Goal: Task Accomplishment & Management: Manage account settings

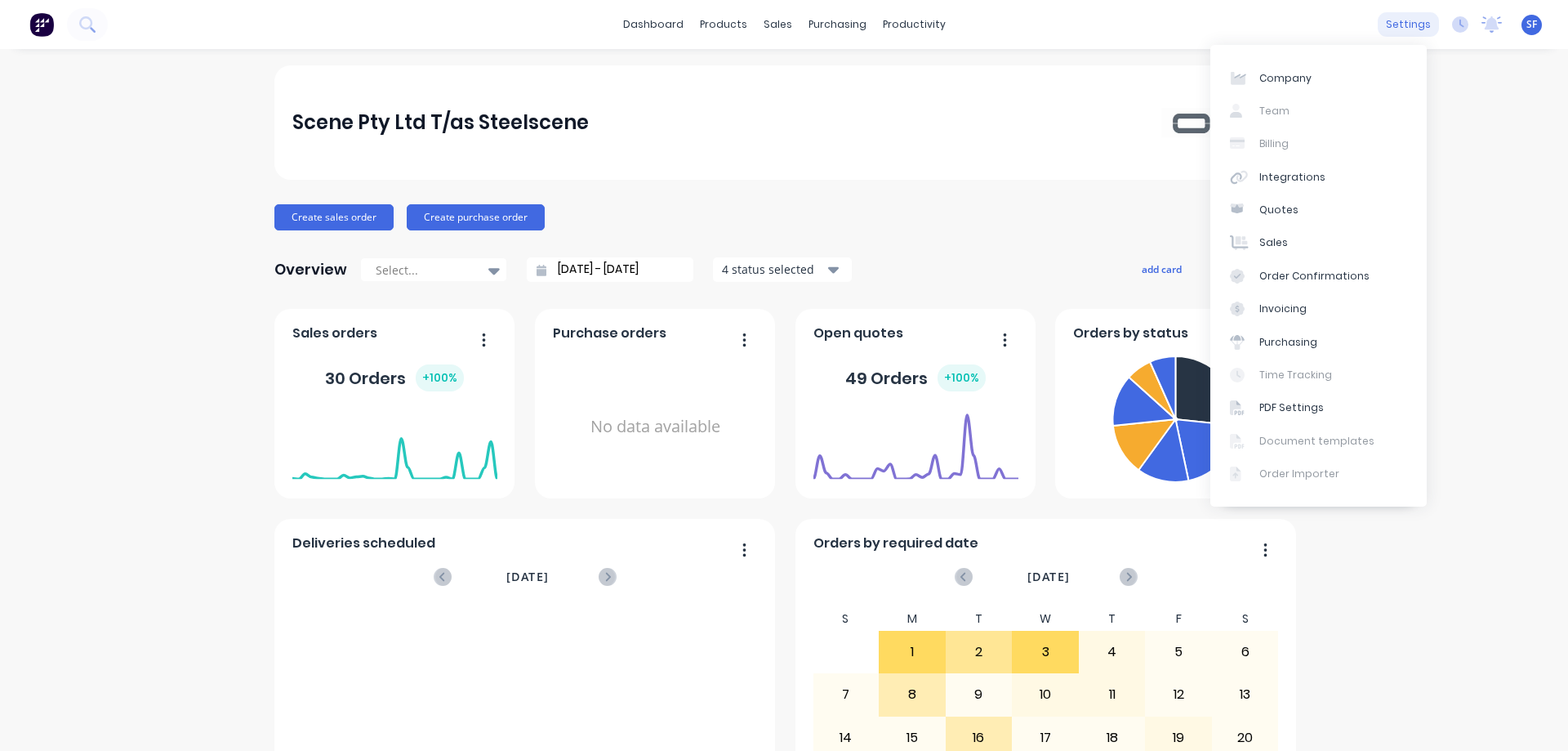
click at [1287, 32] on div "settings" at bounding box center [1409, 24] width 61 height 24
click at [44, 30] on img at bounding box center [42, 24] width 24 height 24
click at [1287, 24] on div "SF Scene Pty Ltd T/as Steelscene SYAWASH FAROUGHI Power User Profile Sign out" at bounding box center [1531, 24] width 20 height 20
click at [1287, 31] on span "SF" at bounding box center [1532, 24] width 10 height 15
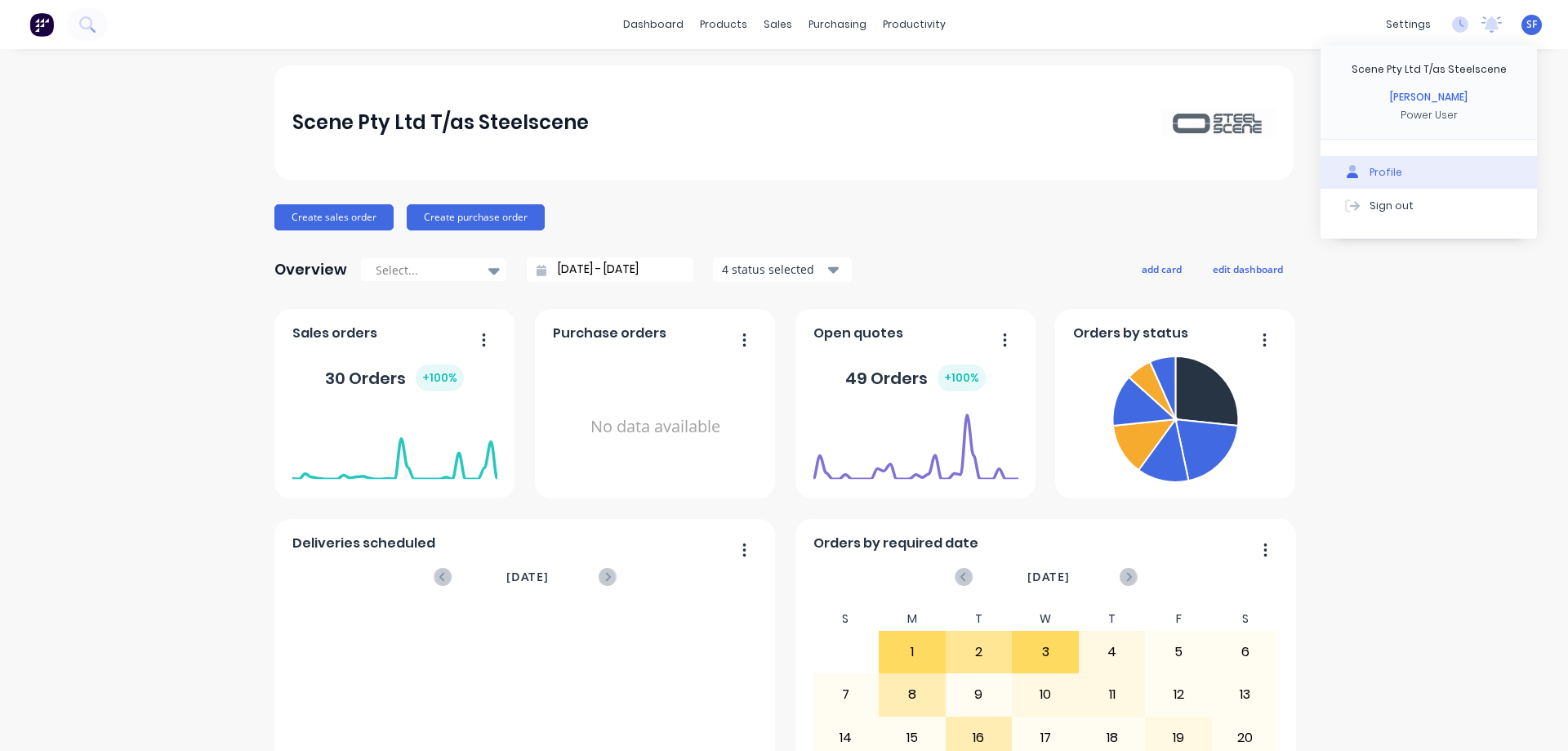
click at [1287, 174] on div "Profile" at bounding box center [1385, 172] width 32 height 15
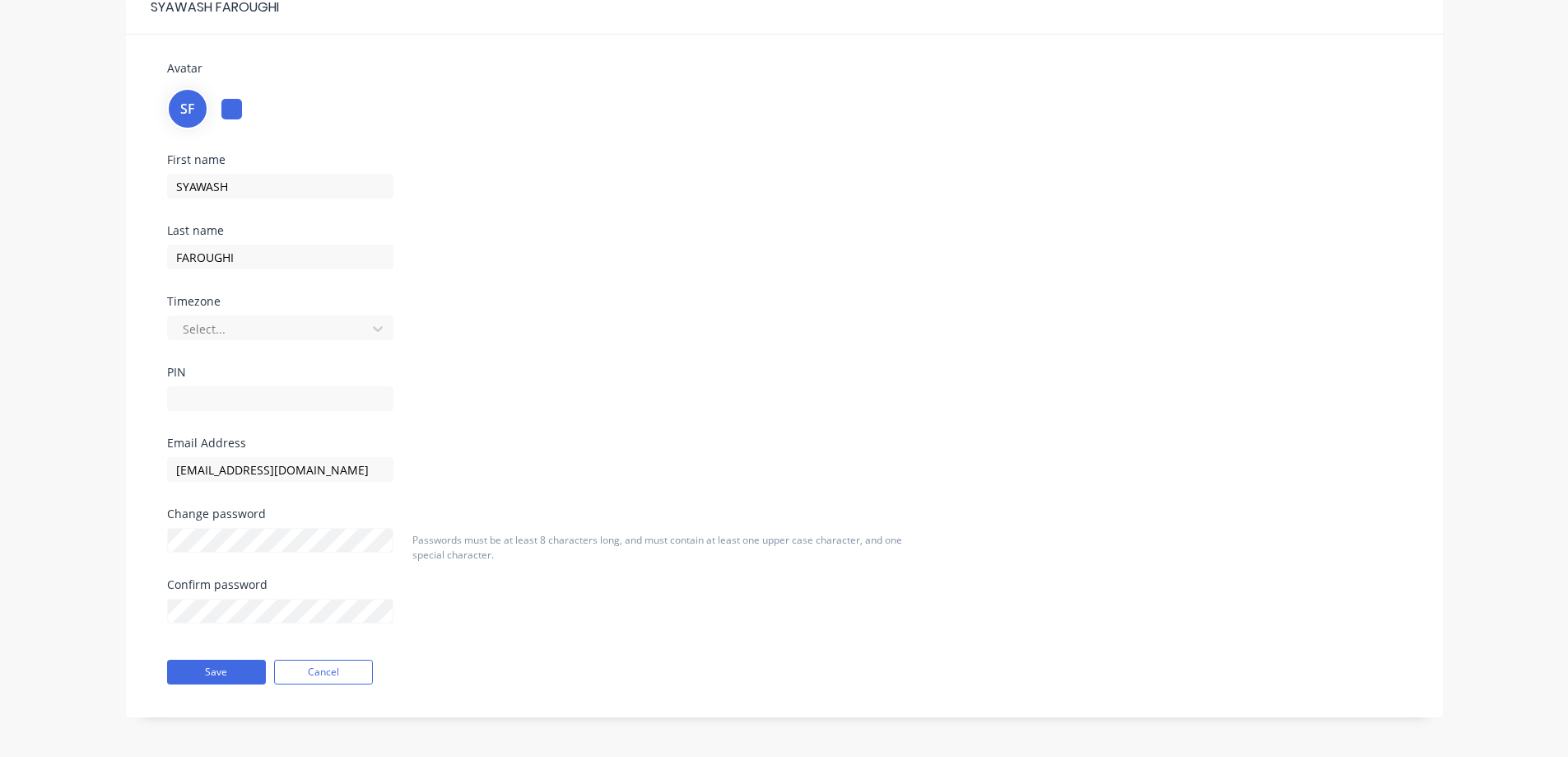
scroll to position [86, 0]
click at [352, 659] on button "Cancel" at bounding box center [323, 671] width 99 height 25
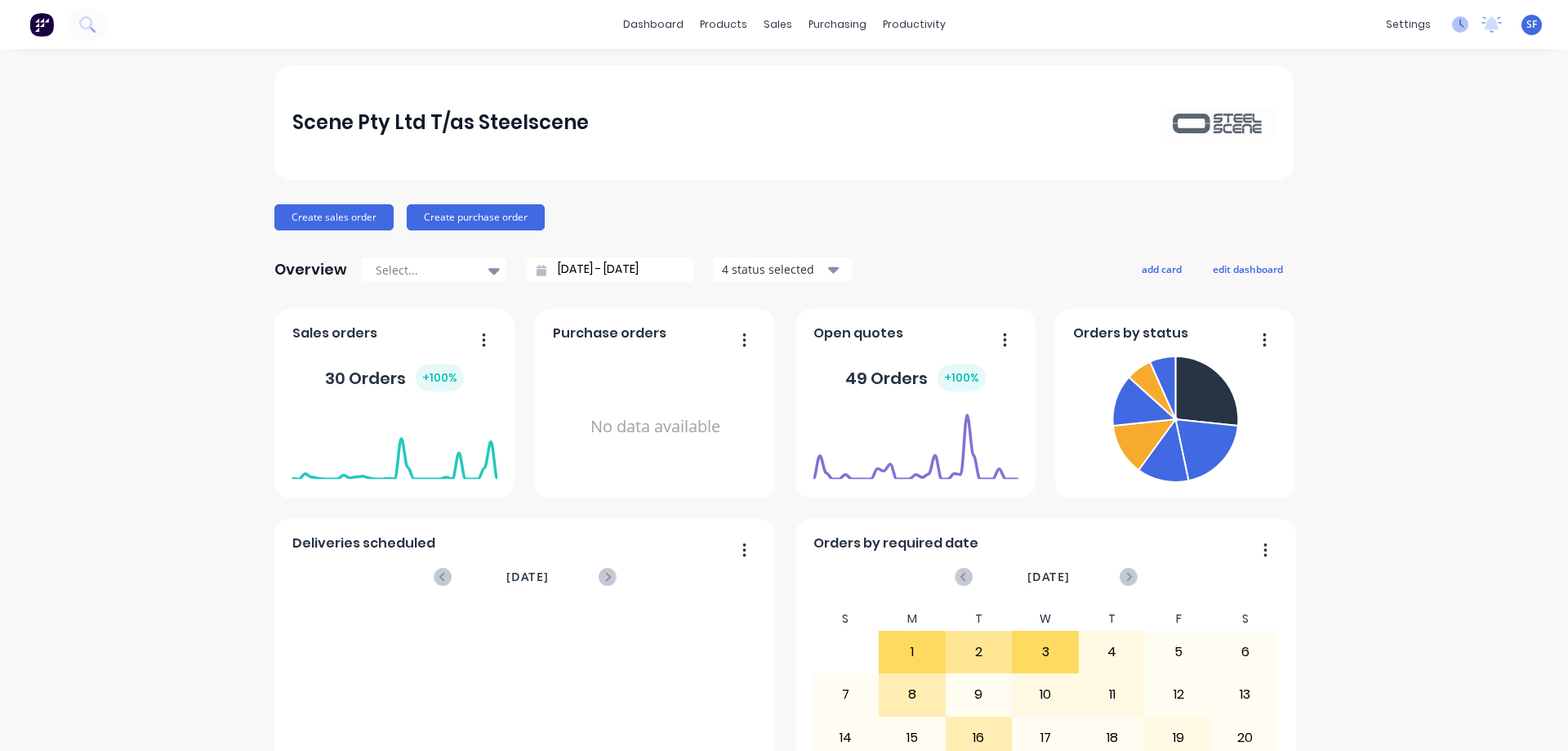
click at [1287, 29] on icon at bounding box center [1460, 24] width 17 height 17
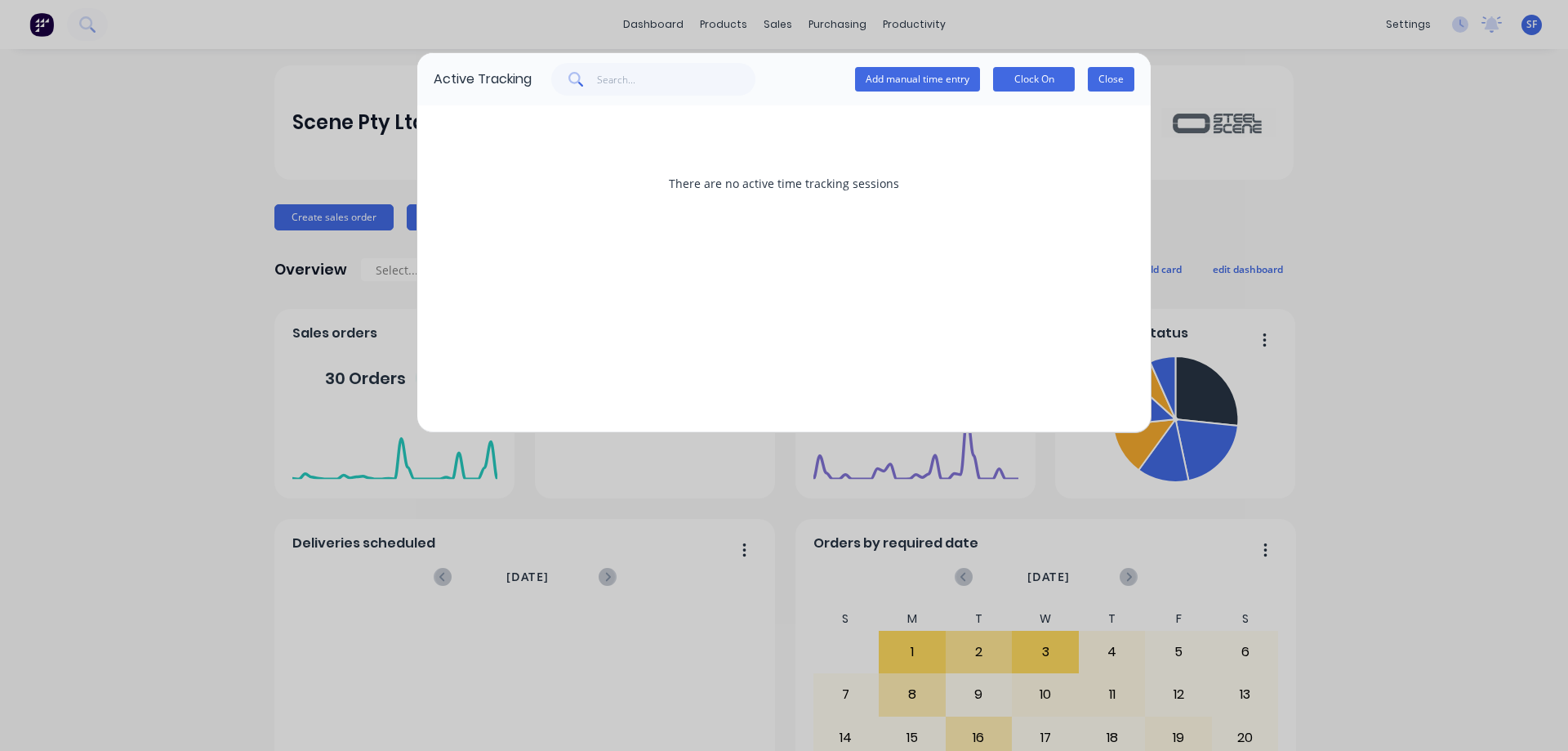
click at [1129, 87] on button "Close" at bounding box center [1111, 80] width 46 height 24
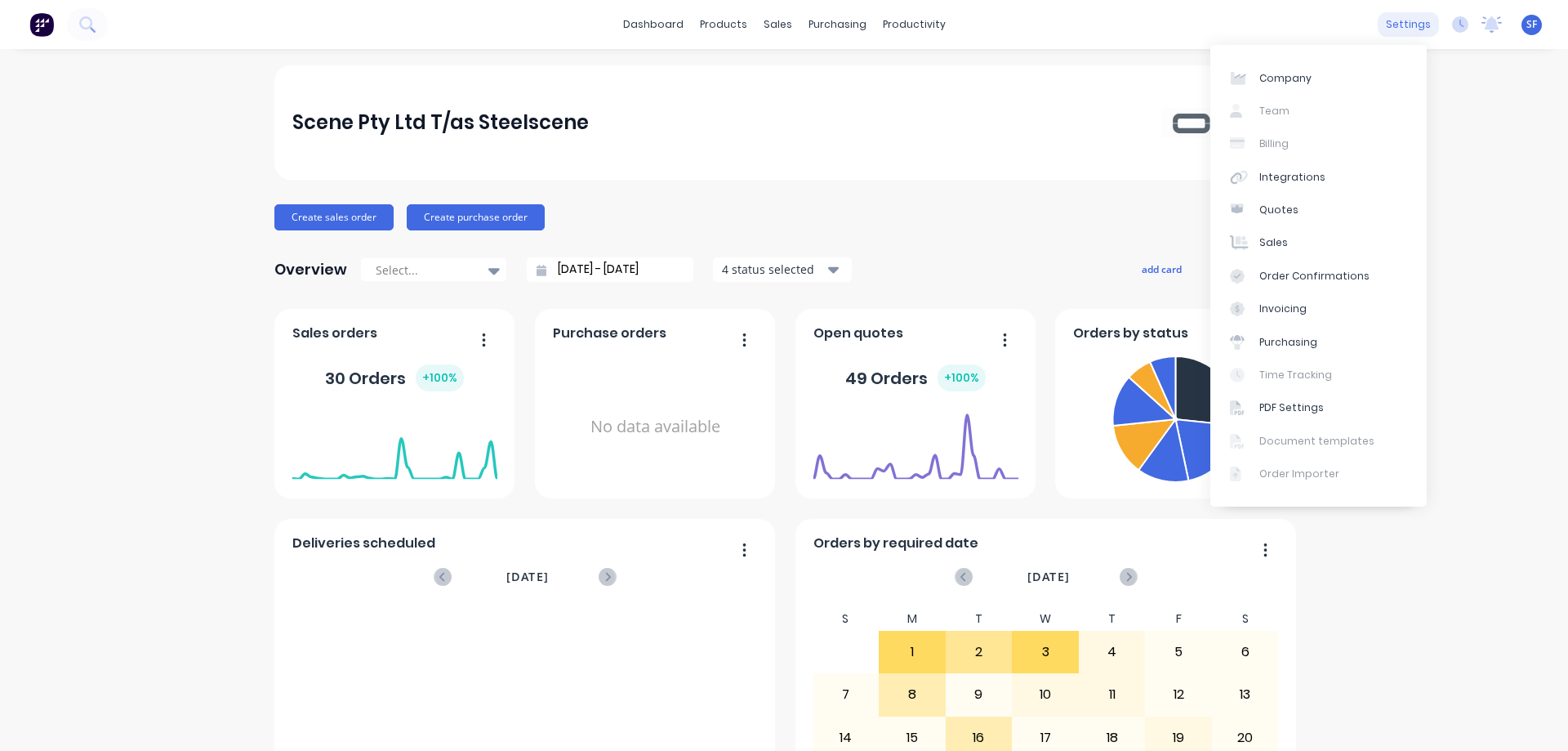
click at [1287, 32] on div "settings" at bounding box center [1409, 24] width 61 height 24
drag, startPoint x: 1004, startPoint y: 38, endPoint x: 878, endPoint y: 37, distance: 126.0
click at [997, 40] on div "dashboard products sales purchasing productivity dashboard products Product Cat…" at bounding box center [784, 24] width 1568 height 49
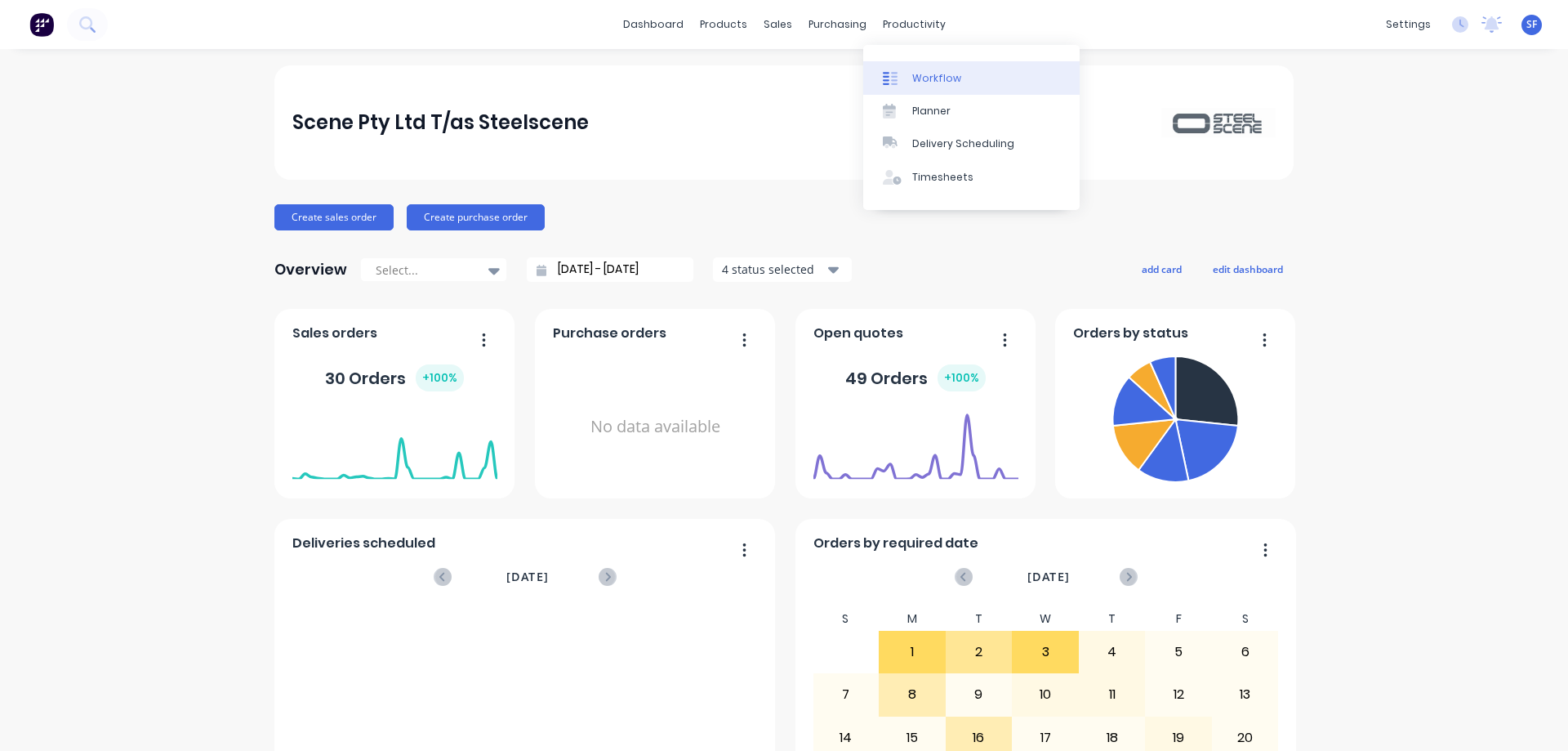
click at [922, 80] on div "Workflow" at bounding box center [937, 78] width 49 height 15
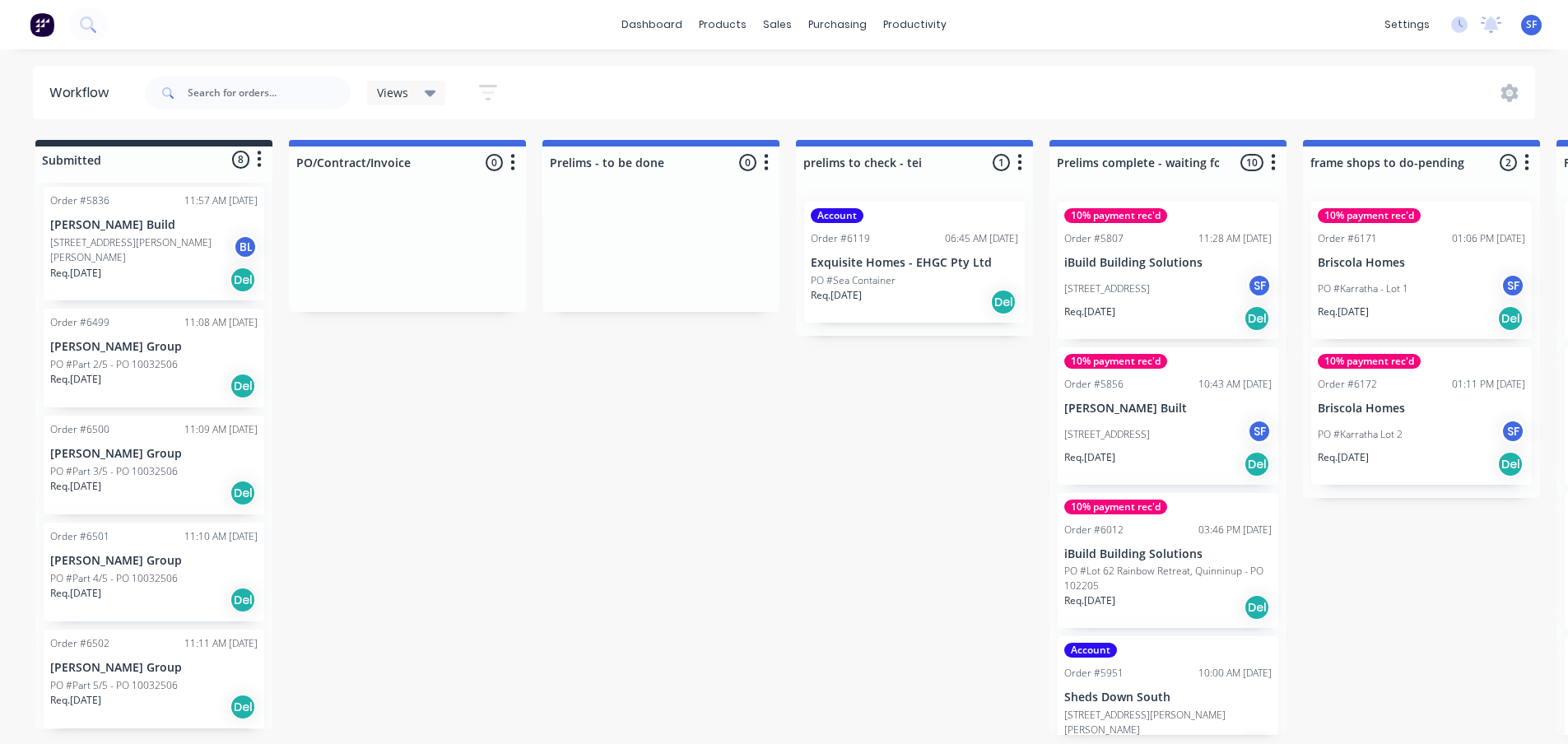
scroll to position [70, 0]
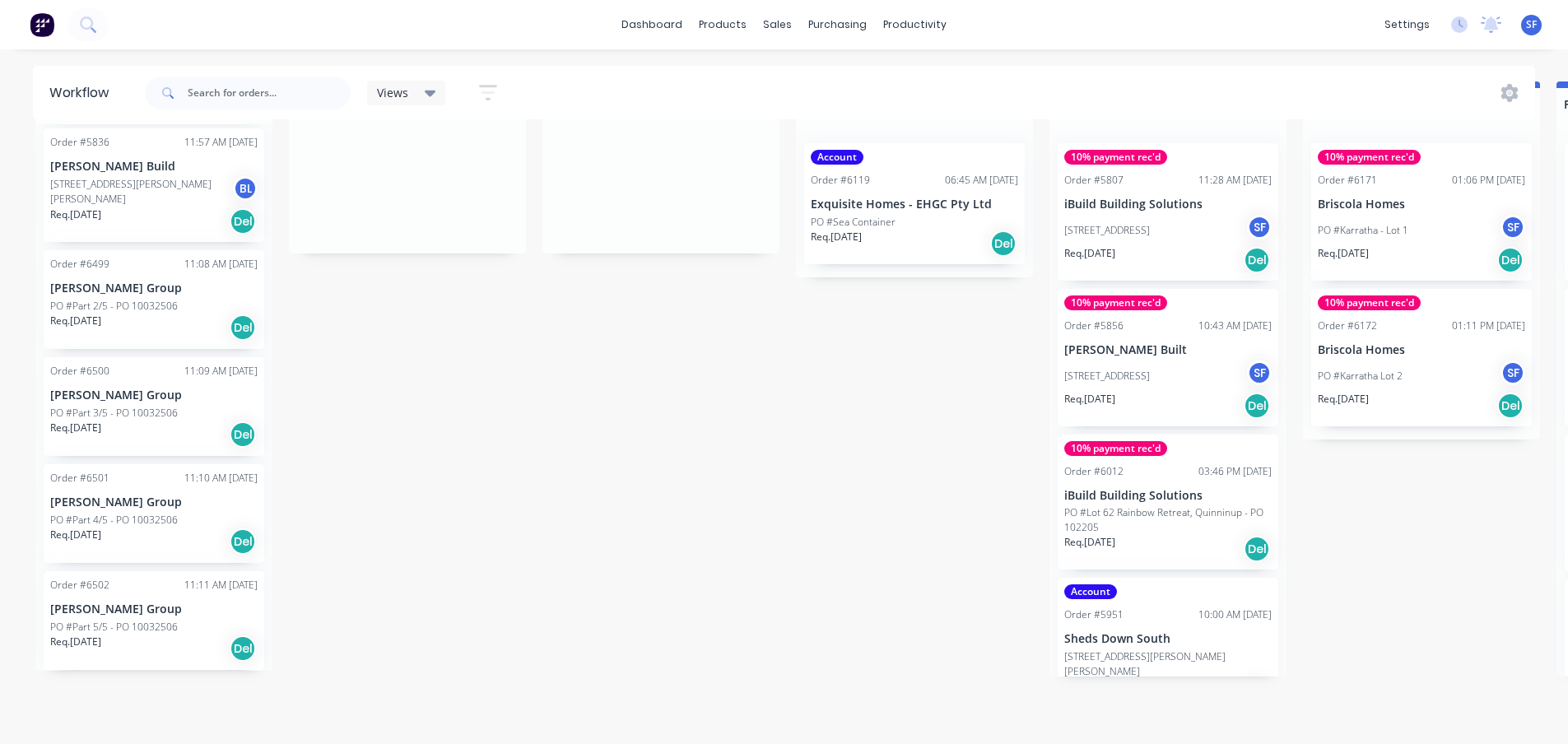
click at [182, 285] on div "Order #6499 11:08 AM [DATE] [PERSON_NAME] Group PO #Part 2/5 - PO 10032506 Req.…" at bounding box center [154, 299] width 220 height 99
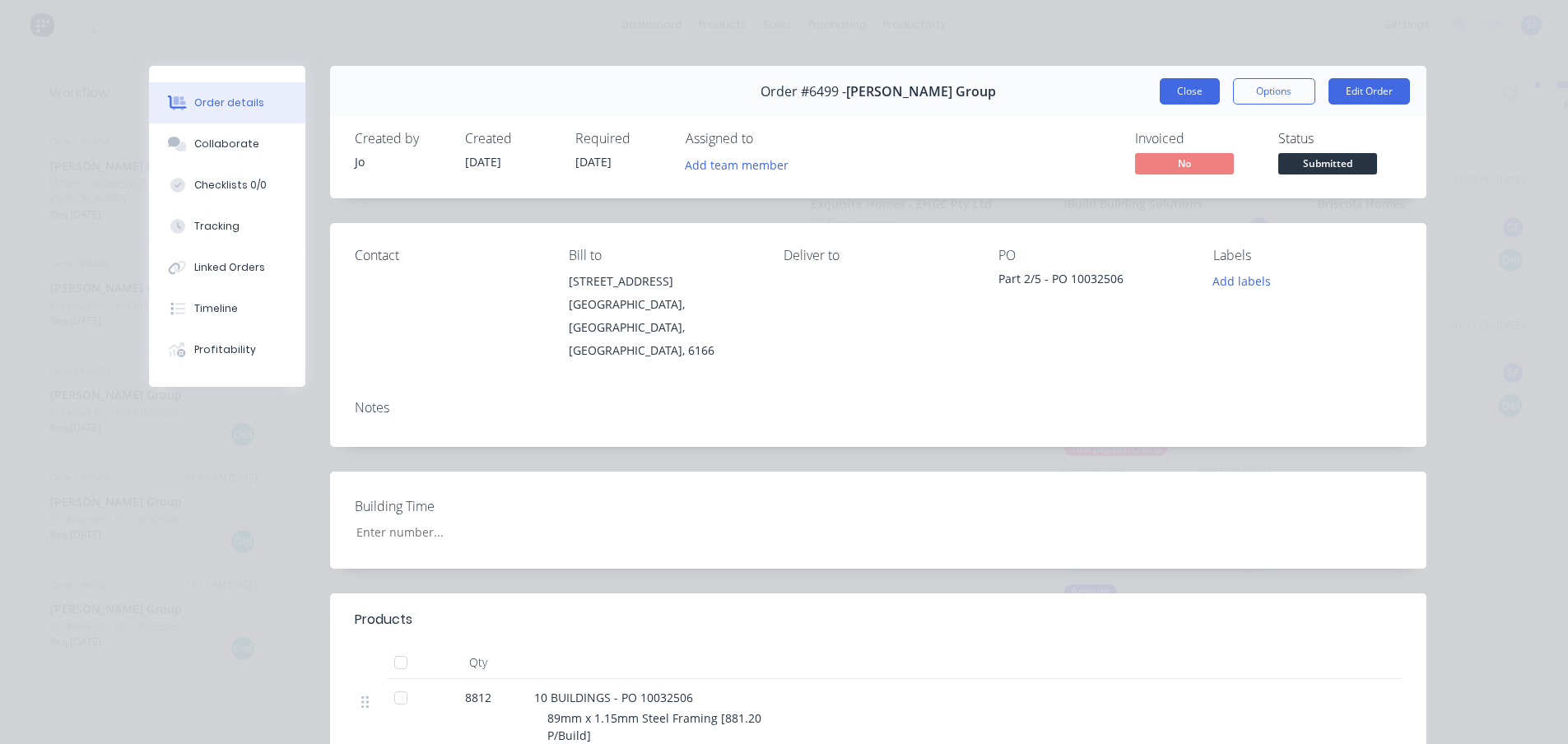
click at [1179, 86] on button "Close" at bounding box center [1190, 92] width 60 height 26
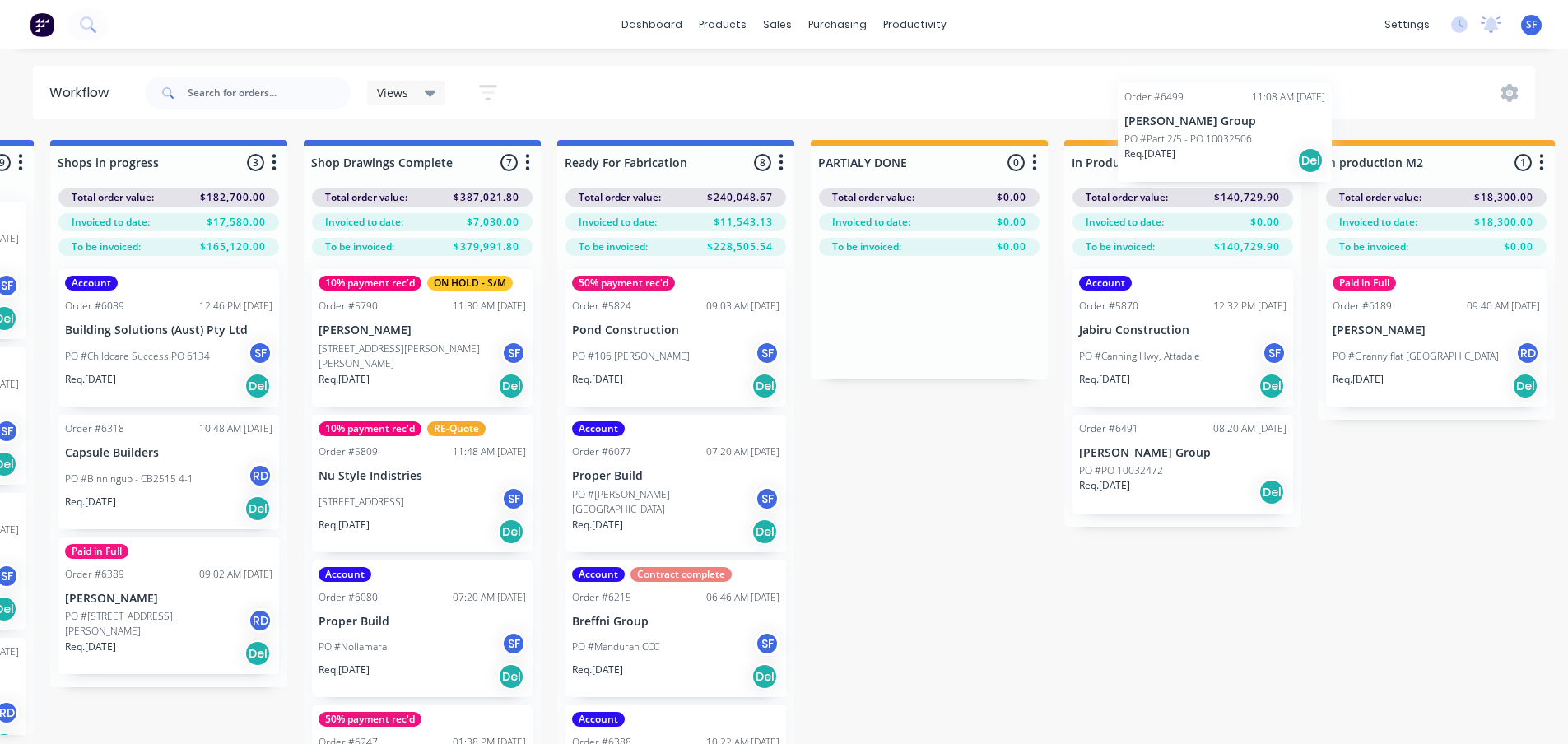
scroll to position [0, 1779]
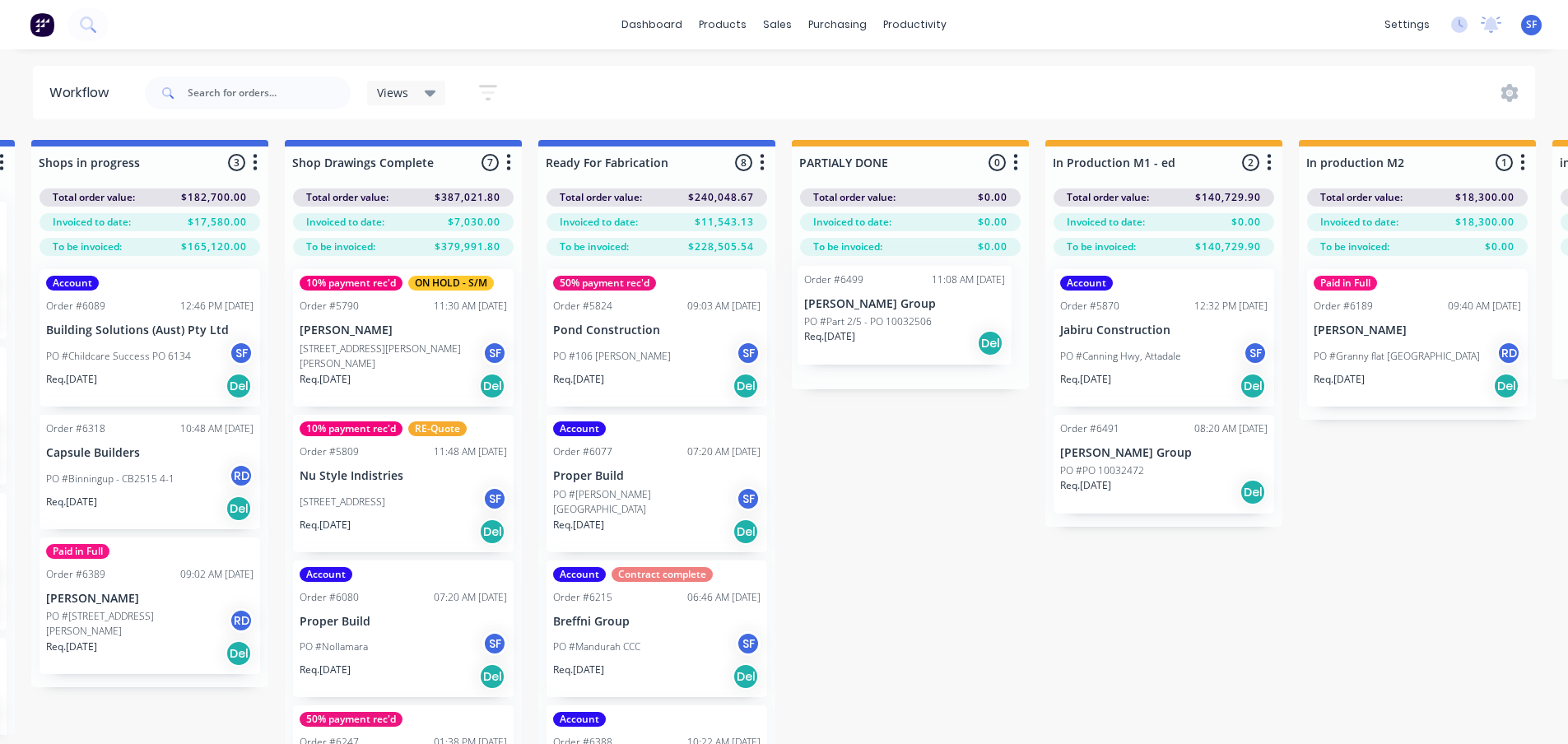
drag, startPoint x: 117, startPoint y: 282, endPoint x: 875, endPoint y: 309, distance: 758.5
click at [875, 309] on div "Submitted 8 Status colour #273444 hex #273444 Save Cancel Summaries Total order…" at bounding box center [298, 471] width 4178 height 662
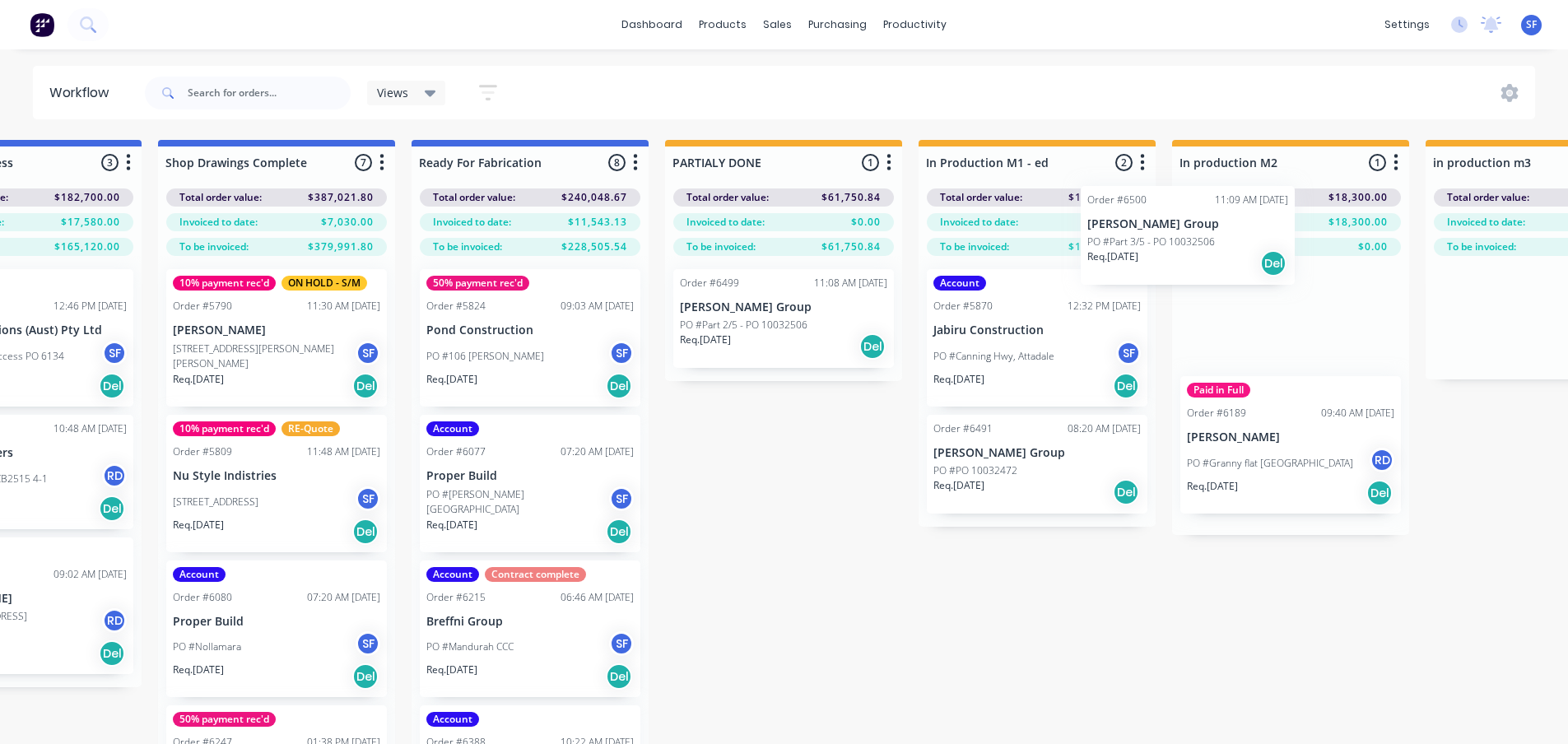
scroll to position [0, 1908]
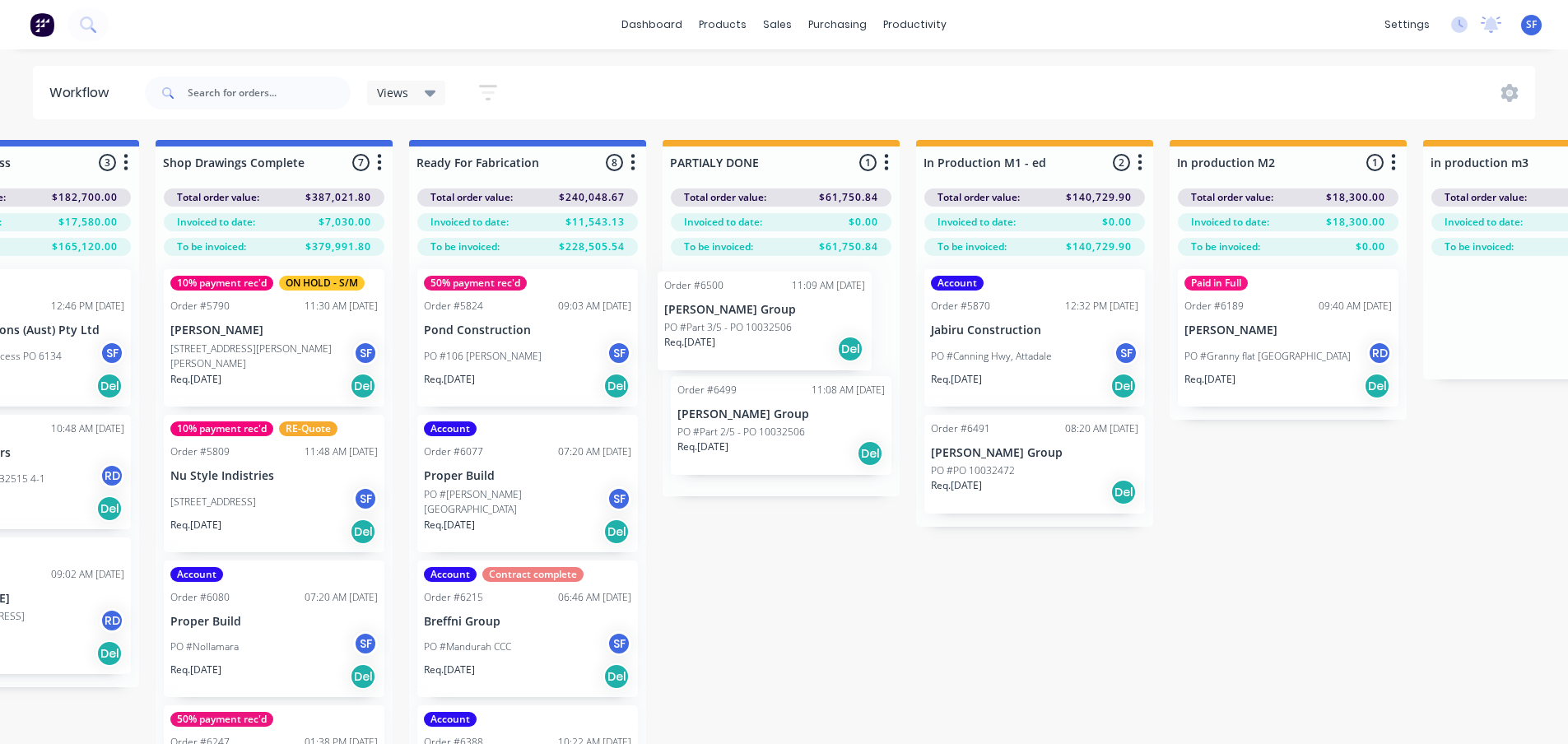
drag, startPoint x: 89, startPoint y: 468, endPoint x: 715, endPoint y: 324, distance: 642.3
click at [715, 324] on div "Submitted 7 Status colour #273444 hex #273444 Save Cancel Summaries Total order…" at bounding box center [168, 471] width 4178 height 662
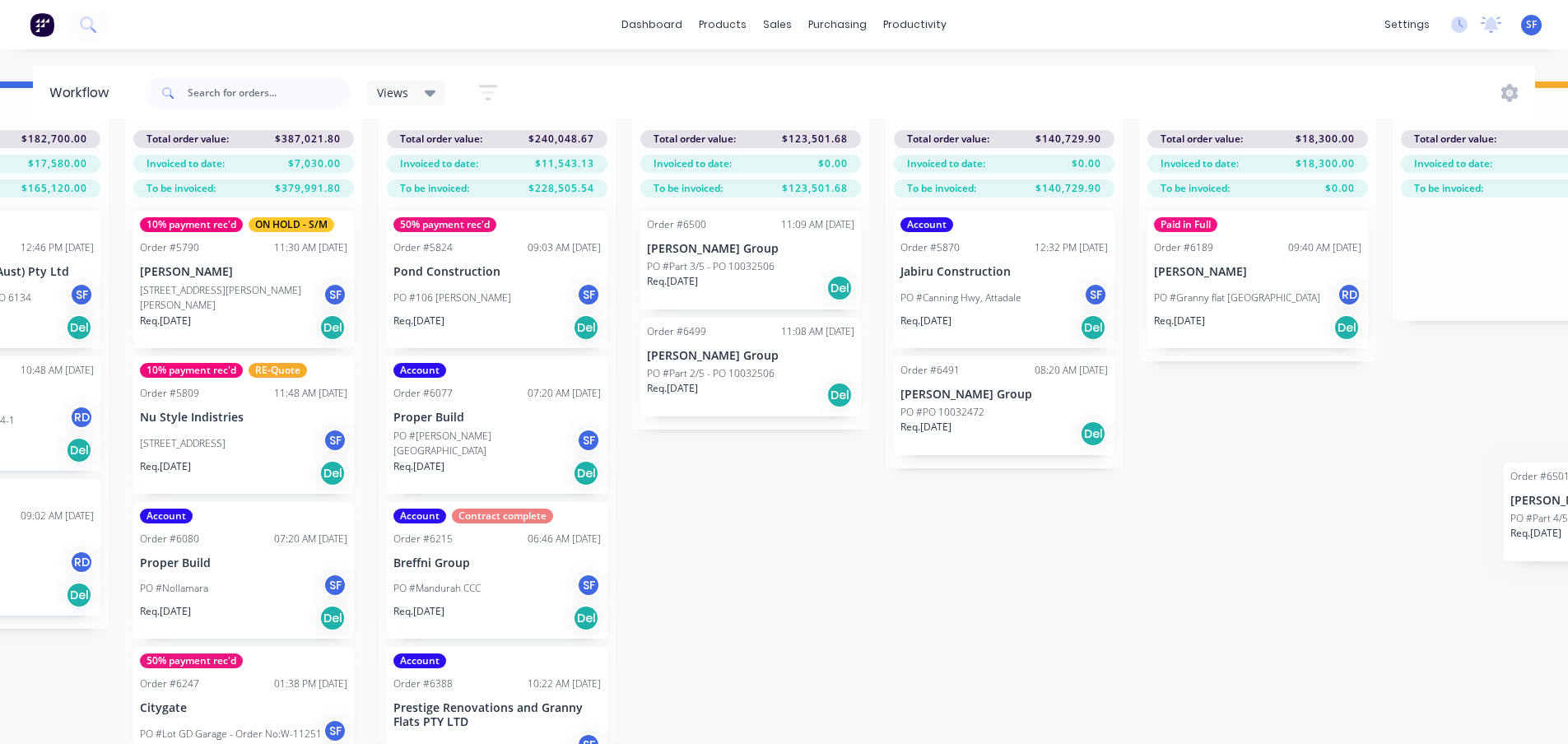
scroll to position [70, 2038]
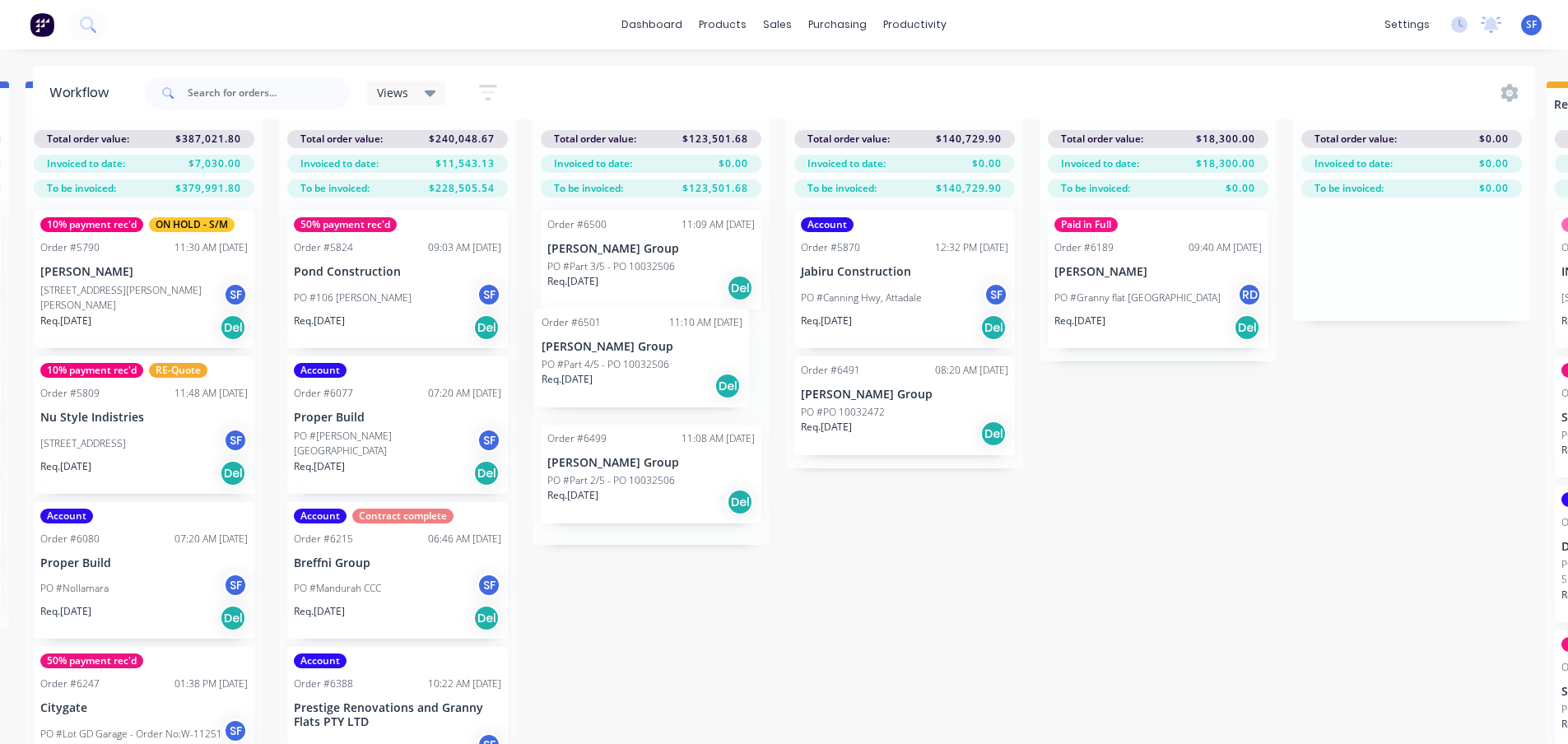
drag, startPoint x: 100, startPoint y: 514, endPoint x: 595, endPoint y: 370, distance: 515.5
click at [595, 370] on div "Submitted 6 Status colour #273444 hex #273444 Save Cancel Summaries Total order…" at bounding box center [38, 413] width 4178 height 662
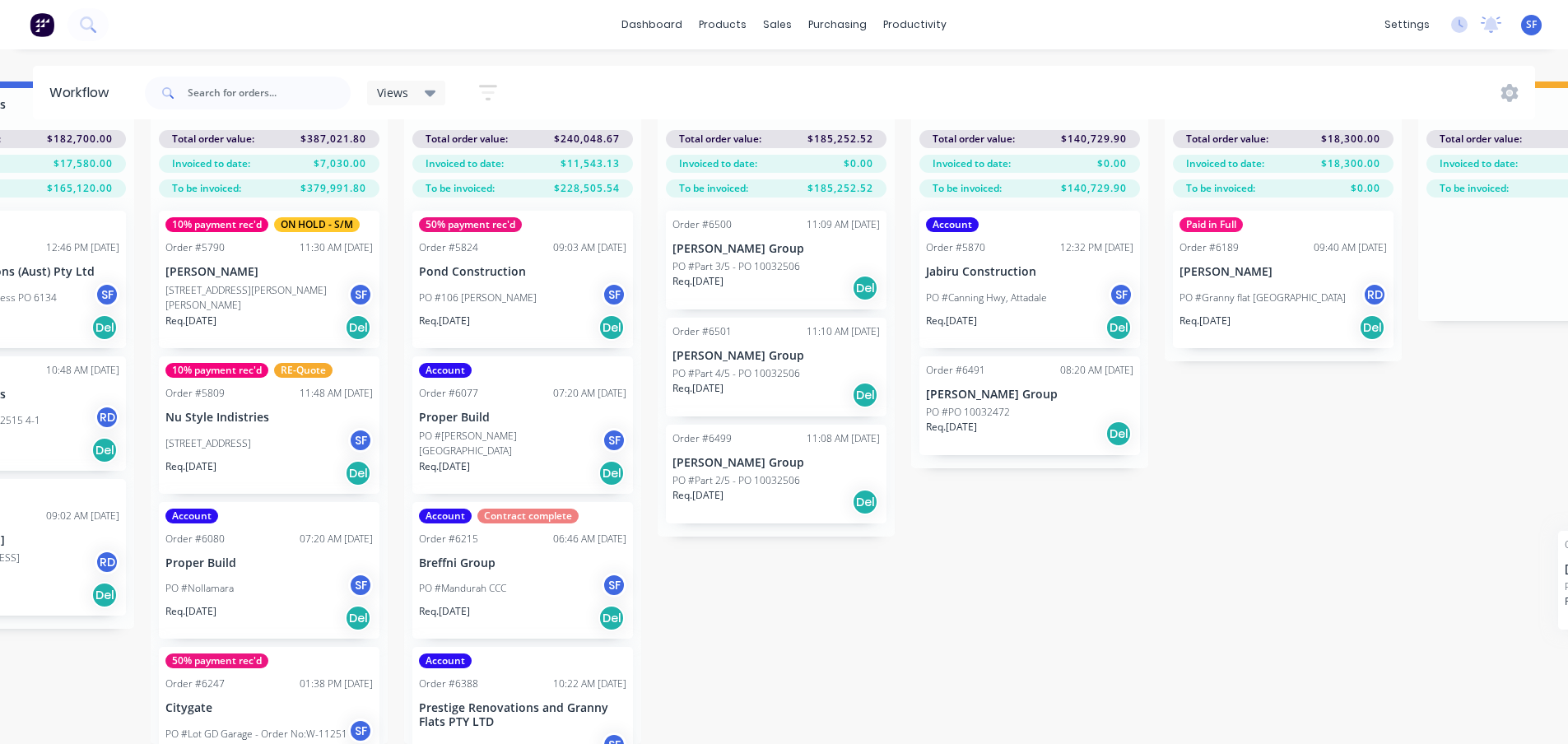
scroll to position [70, 1919]
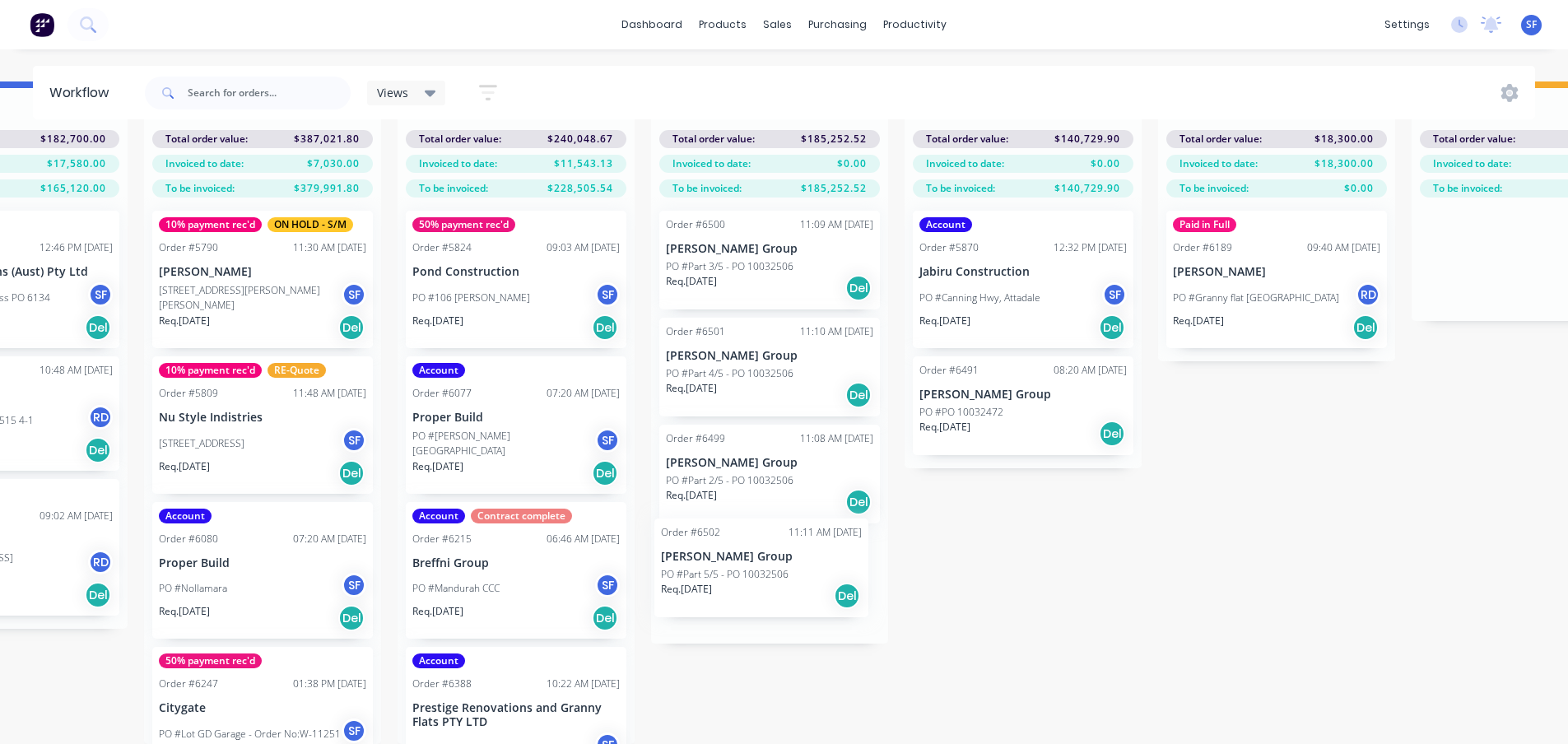
drag, startPoint x: 93, startPoint y: 615, endPoint x: 709, endPoint y: 573, distance: 617.4
click at [709, 573] on div "Submitted 5 Status colour #273444 hex #273444 Save Cancel Summaries Total order…" at bounding box center [157, 413] width 4178 height 662
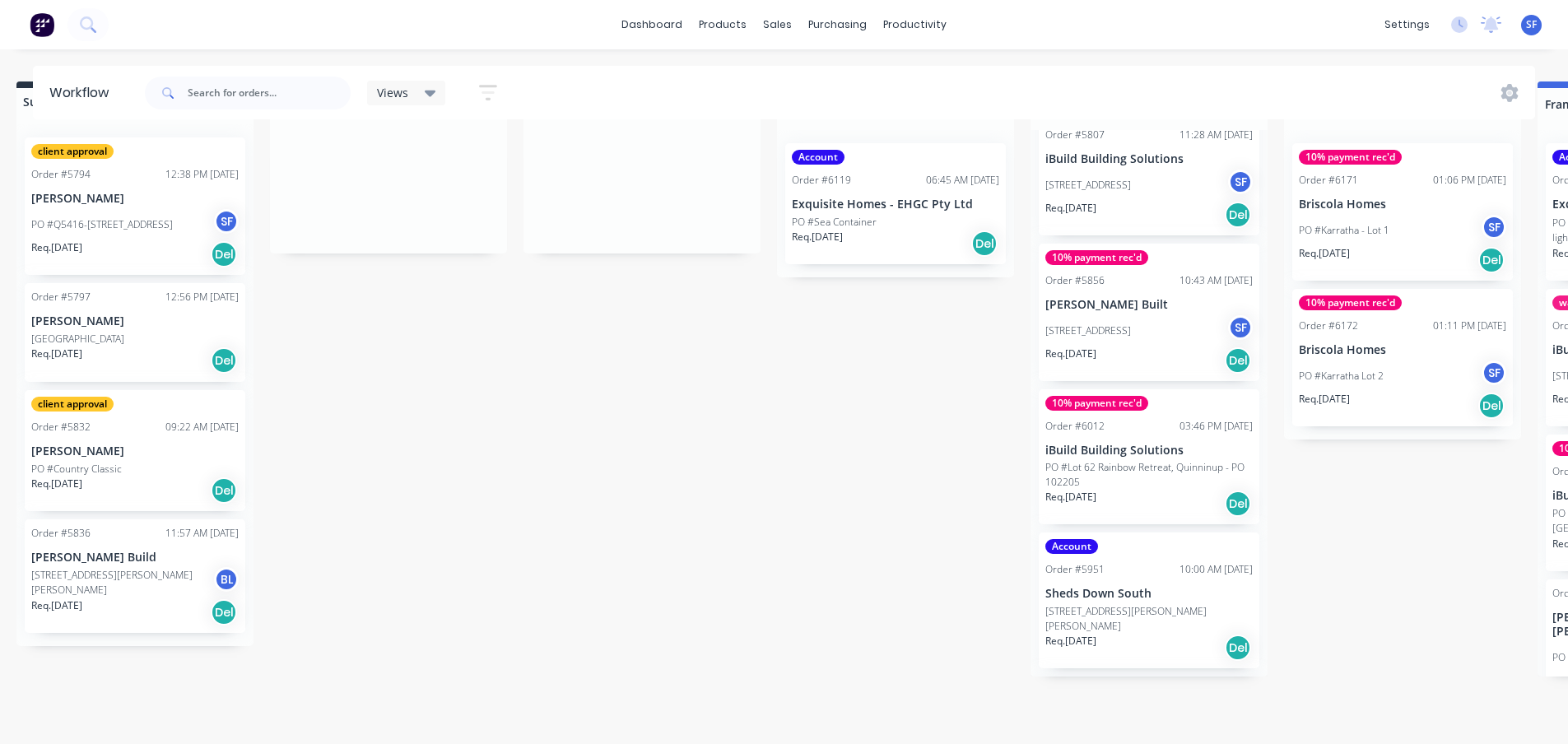
scroll to position [70, 0]
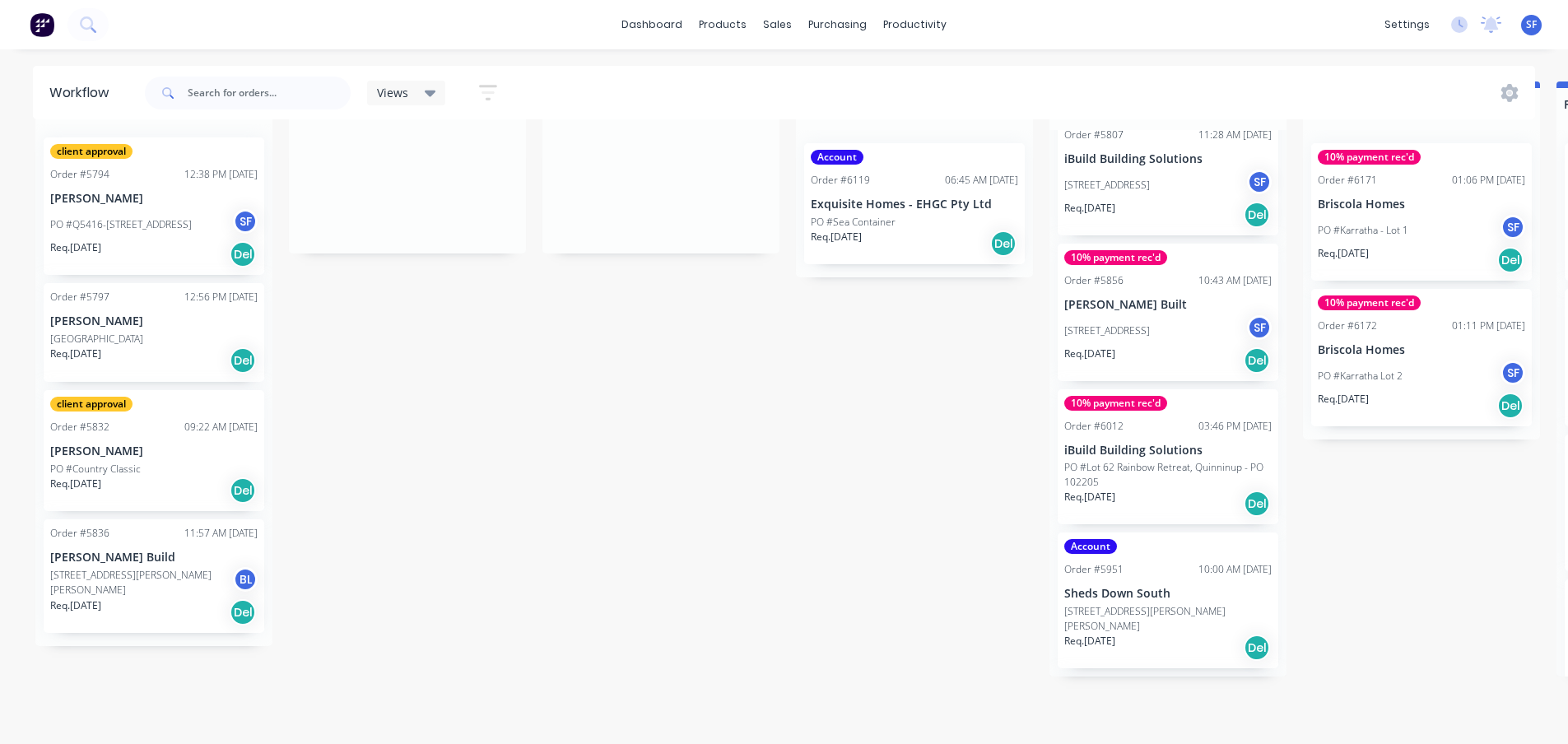
click at [117, 192] on p "[PERSON_NAME]" at bounding box center [153, 199] width 207 height 14
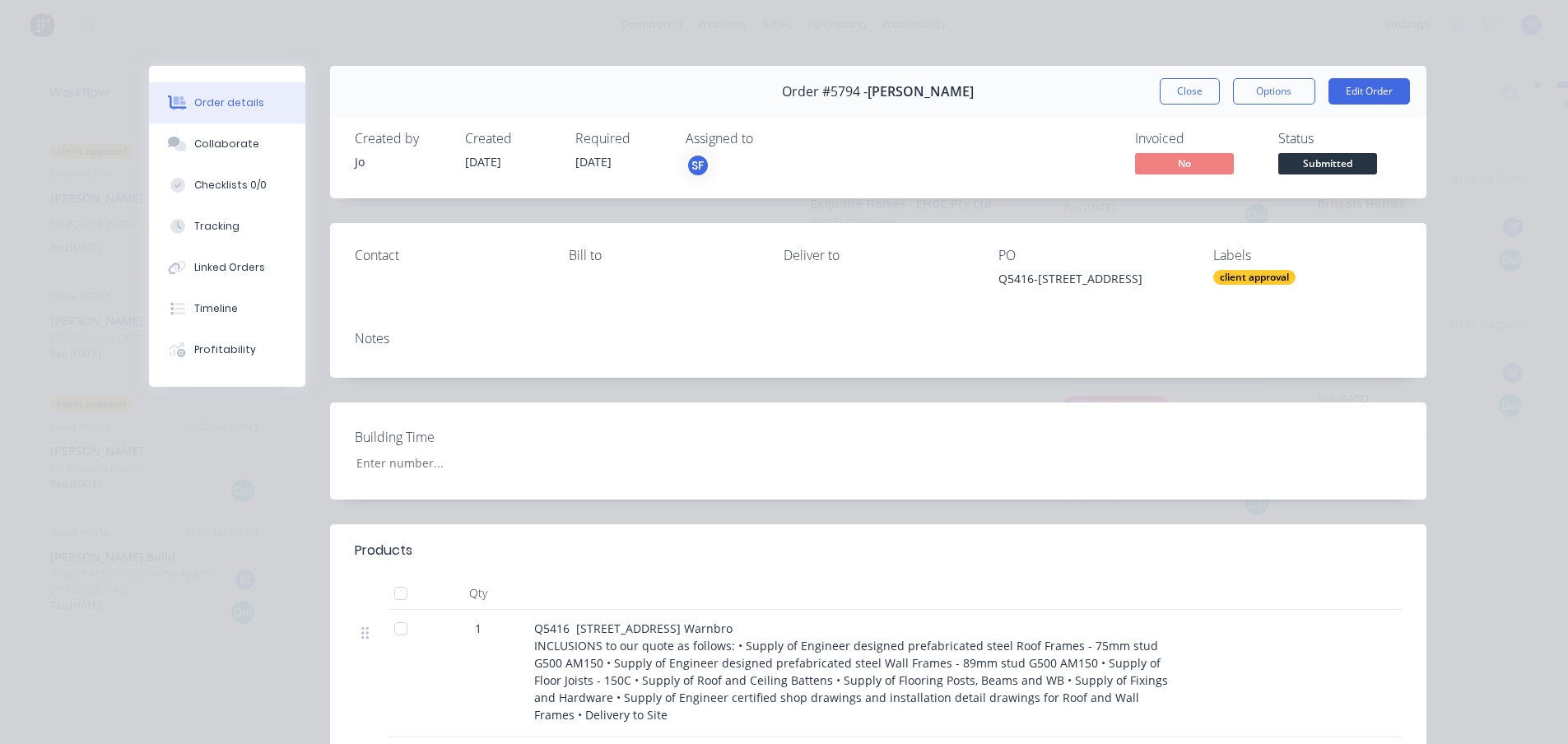
click at [1251, 273] on div "client approval" at bounding box center [1254, 277] width 82 height 15
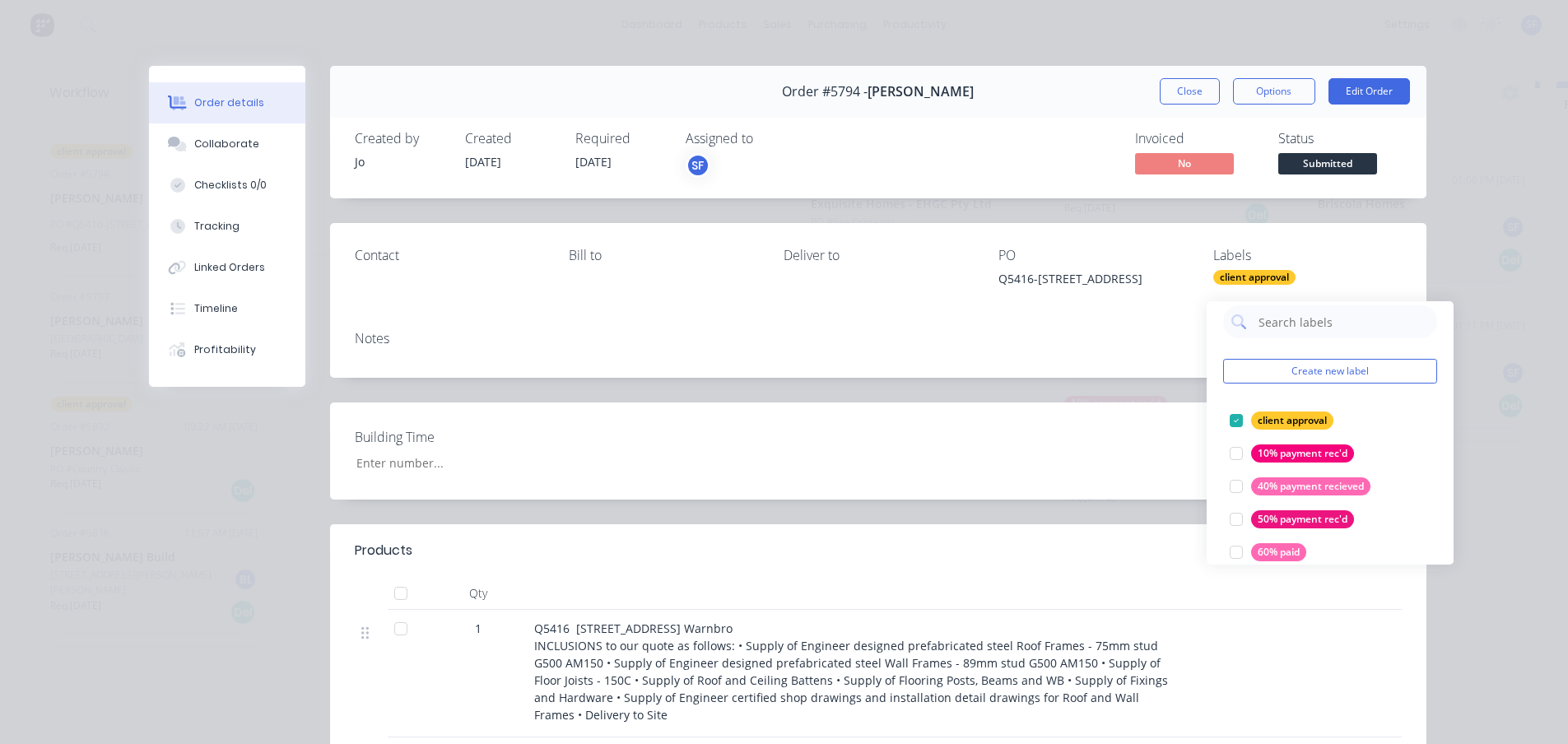
scroll to position [0, 0]
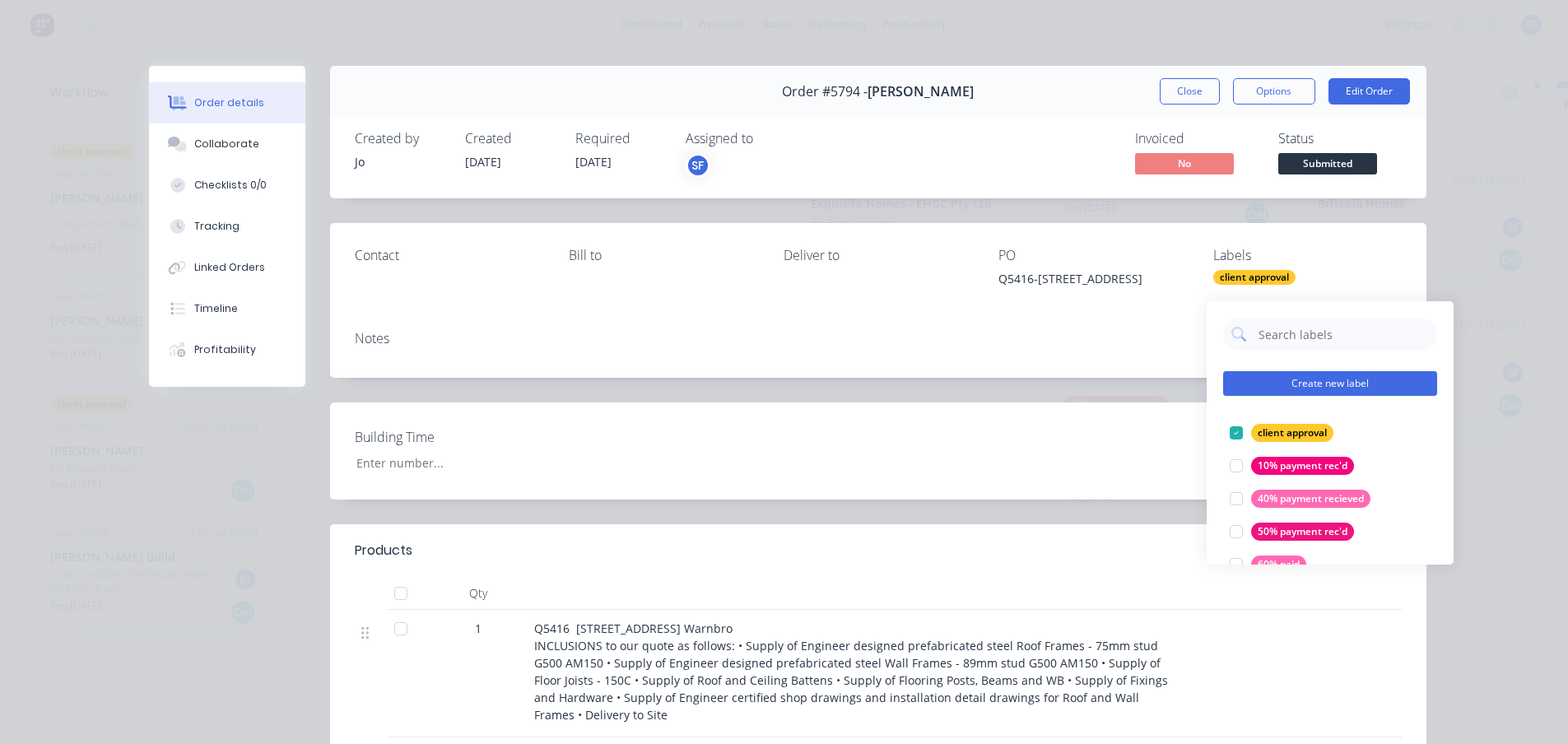
click at [1298, 376] on button "Create new label" at bounding box center [1330, 383] width 214 height 25
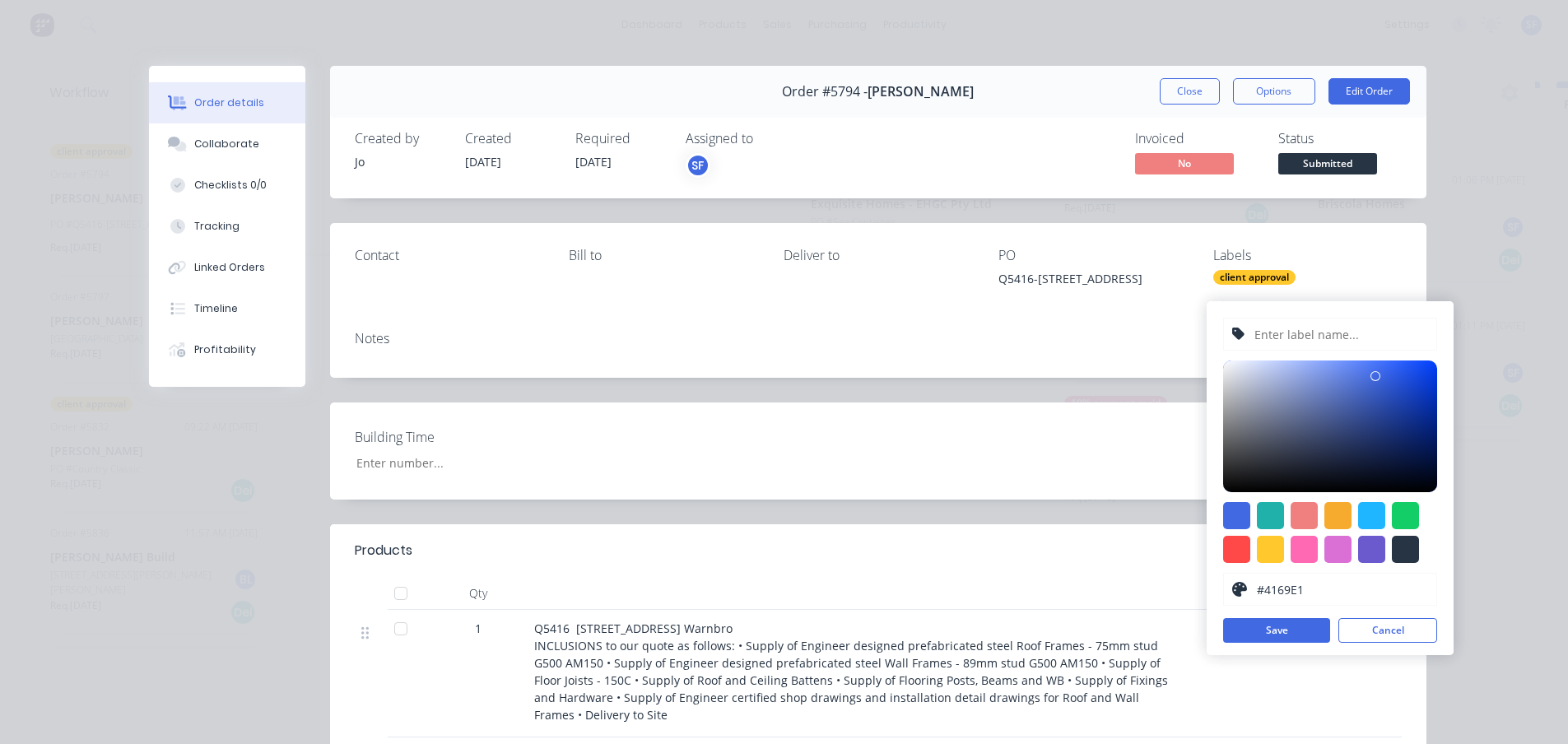
click at [1289, 334] on input "text" at bounding box center [1340, 335] width 175 height 32
type input "I"
click at [1298, 322] on input "confirm client cancel" at bounding box center [1340, 335] width 175 height 32
drag, startPoint x: 1305, startPoint y: 318, endPoint x: 1225, endPoint y: 319, distance: 80.0
click at [1225, 319] on div "confirm if not proceeding" at bounding box center [1330, 334] width 214 height 33
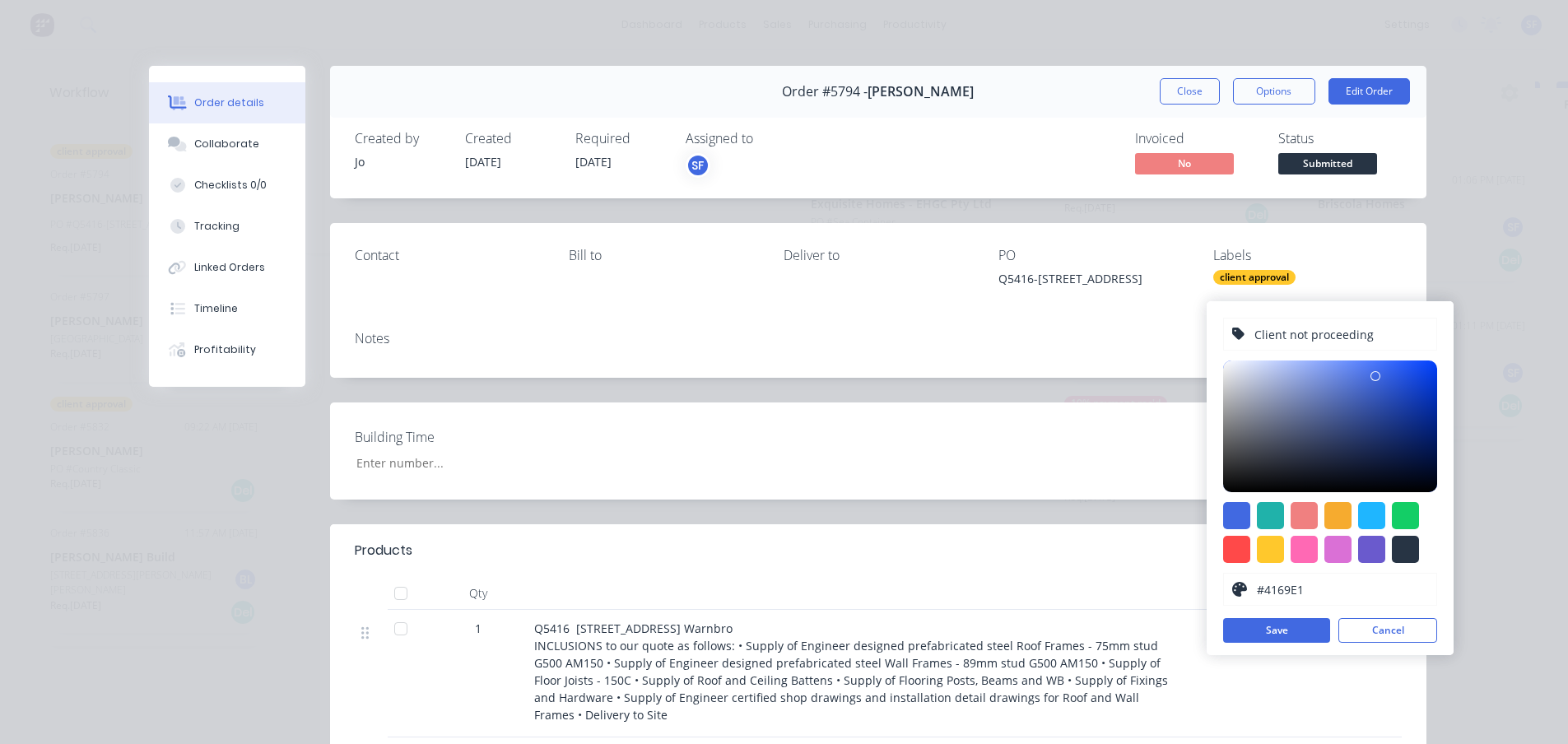
click at [1298, 323] on input "Client not proceeding" at bounding box center [1340, 335] width 175 height 32
type input "Client not proceeding?"
click at [1232, 535] on div at bounding box center [1237, 549] width 27 height 27
type input "#FF4949"
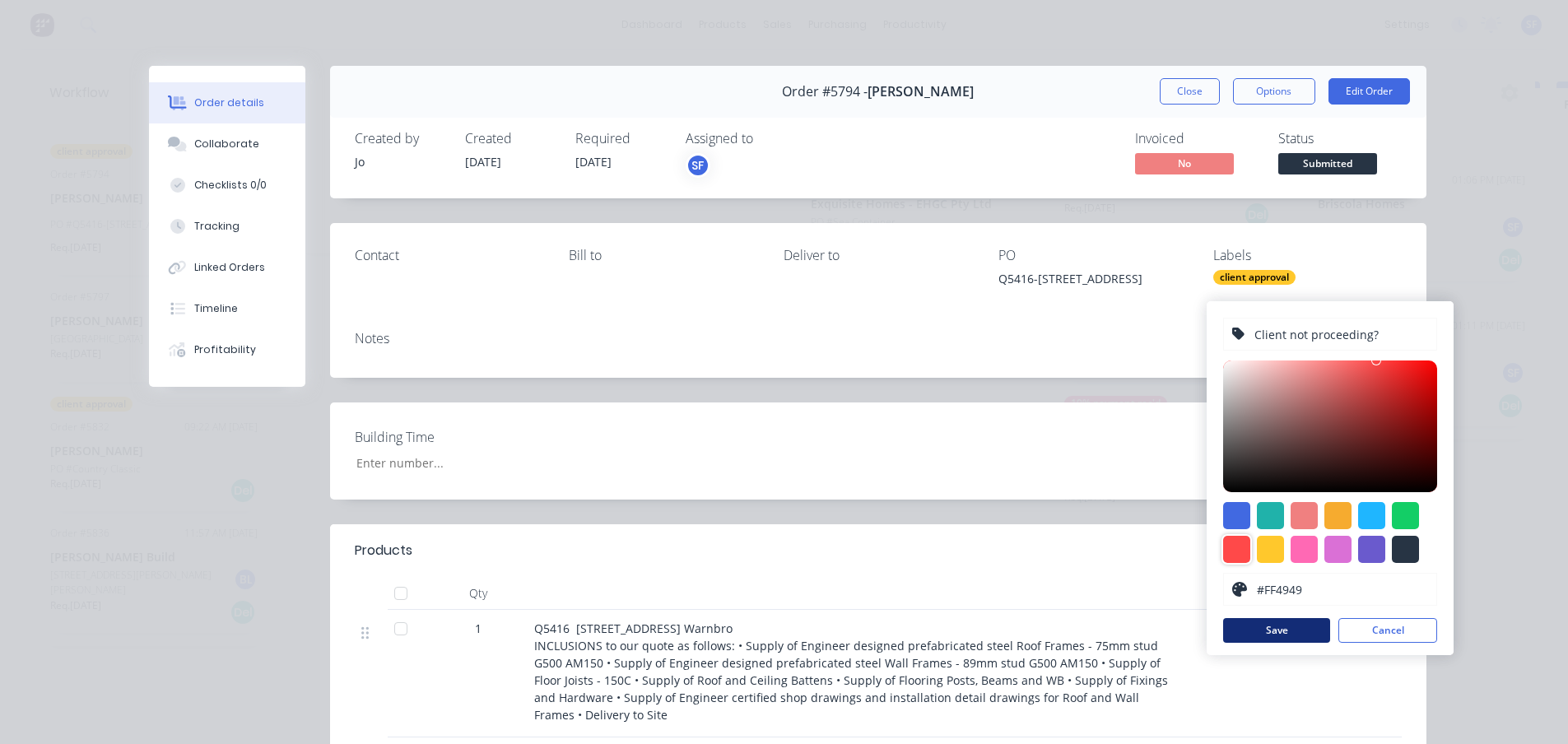
click at [1284, 622] on button "Save" at bounding box center [1276, 630] width 107 height 25
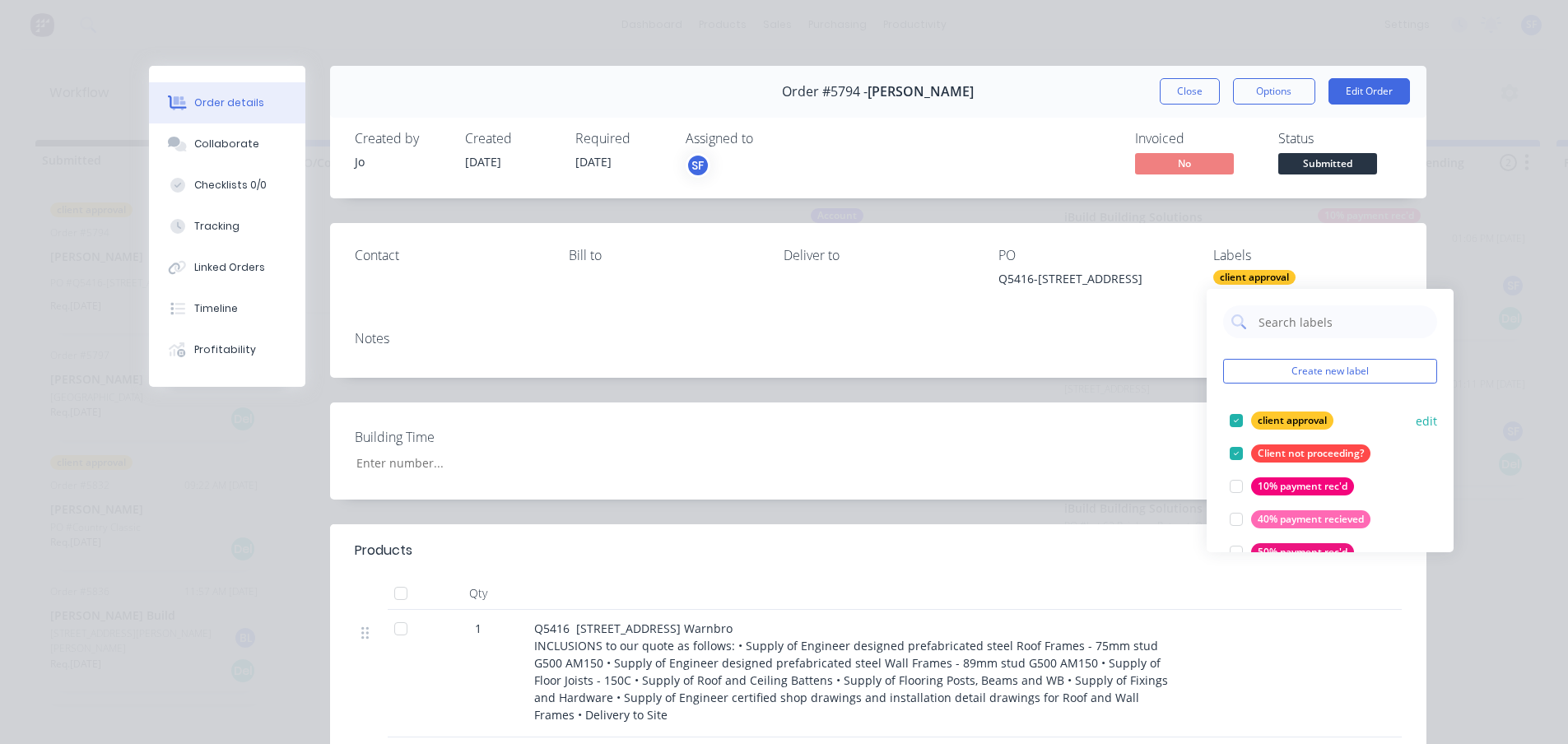
click at [1239, 419] on div at bounding box center [1236, 420] width 33 height 33
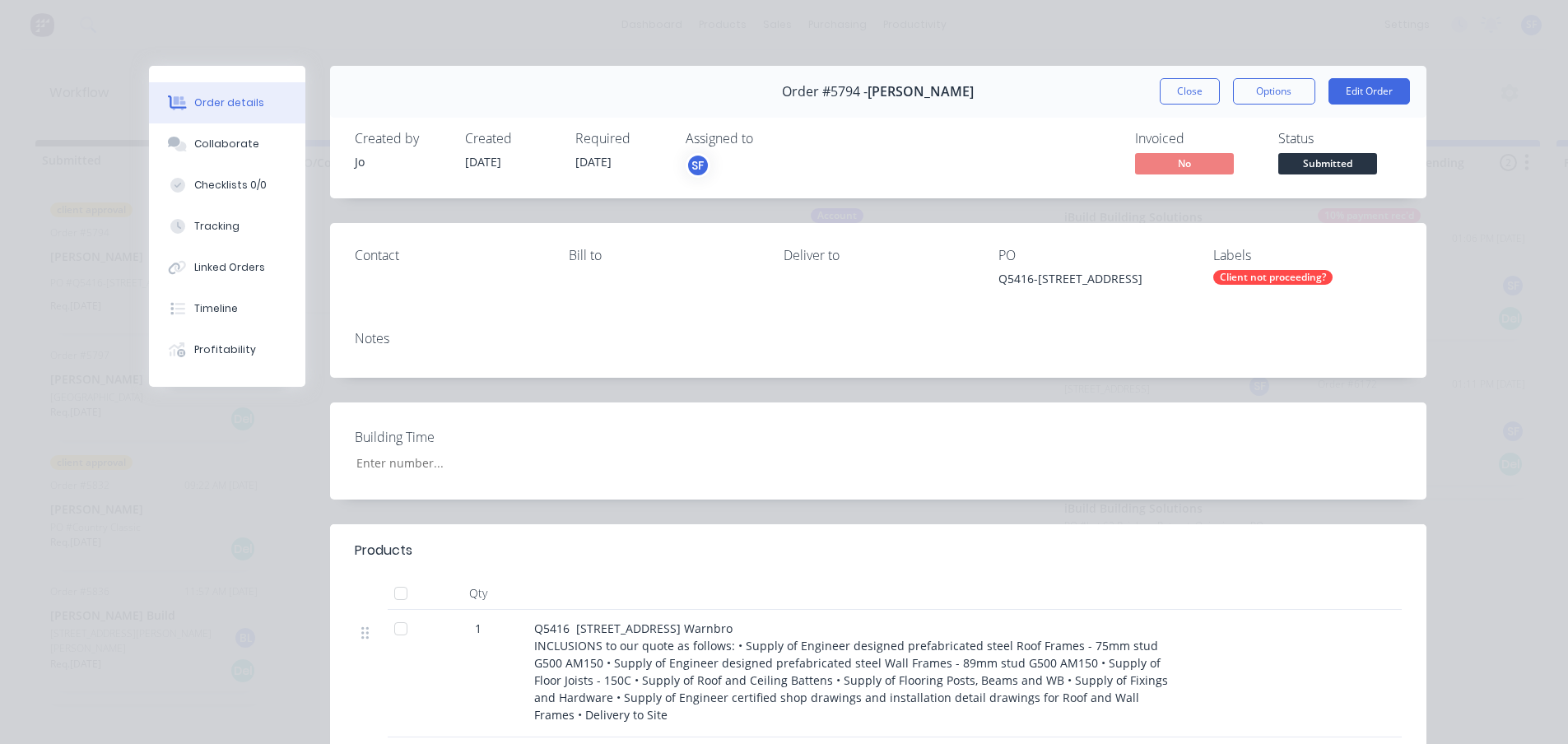
click at [1298, 249] on div "Contact [PERSON_NAME] to Deliver to [STREET_ADDRESS] Labels Client not proceedi…" at bounding box center [878, 269] width 1097 height 94
click at [1201, 91] on button "Close" at bounding box center [1190, 92] width 60 height 26
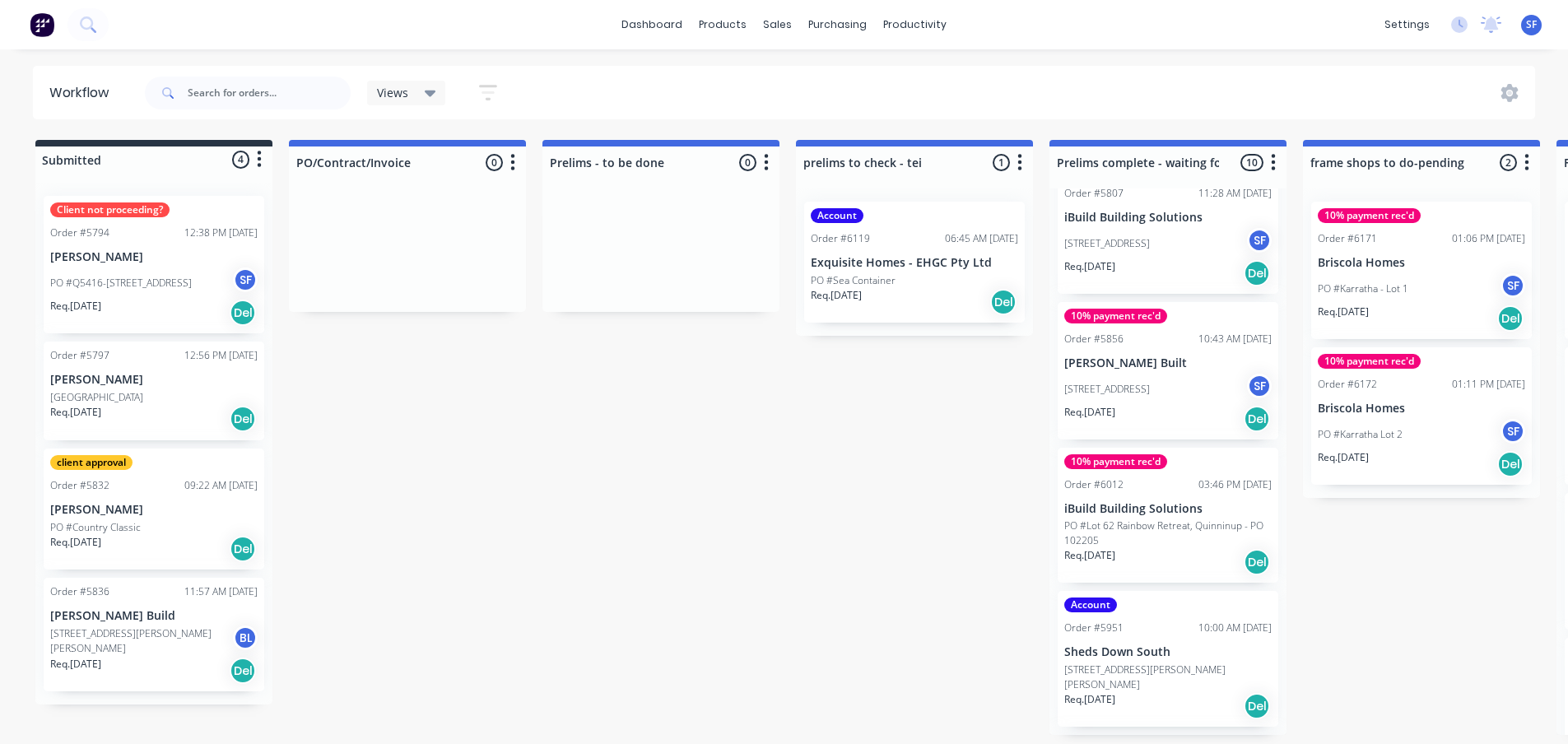
click at [87, 379] on p "[PERSON_NAME]" at bounding box center [153, 379] width 207 height 14
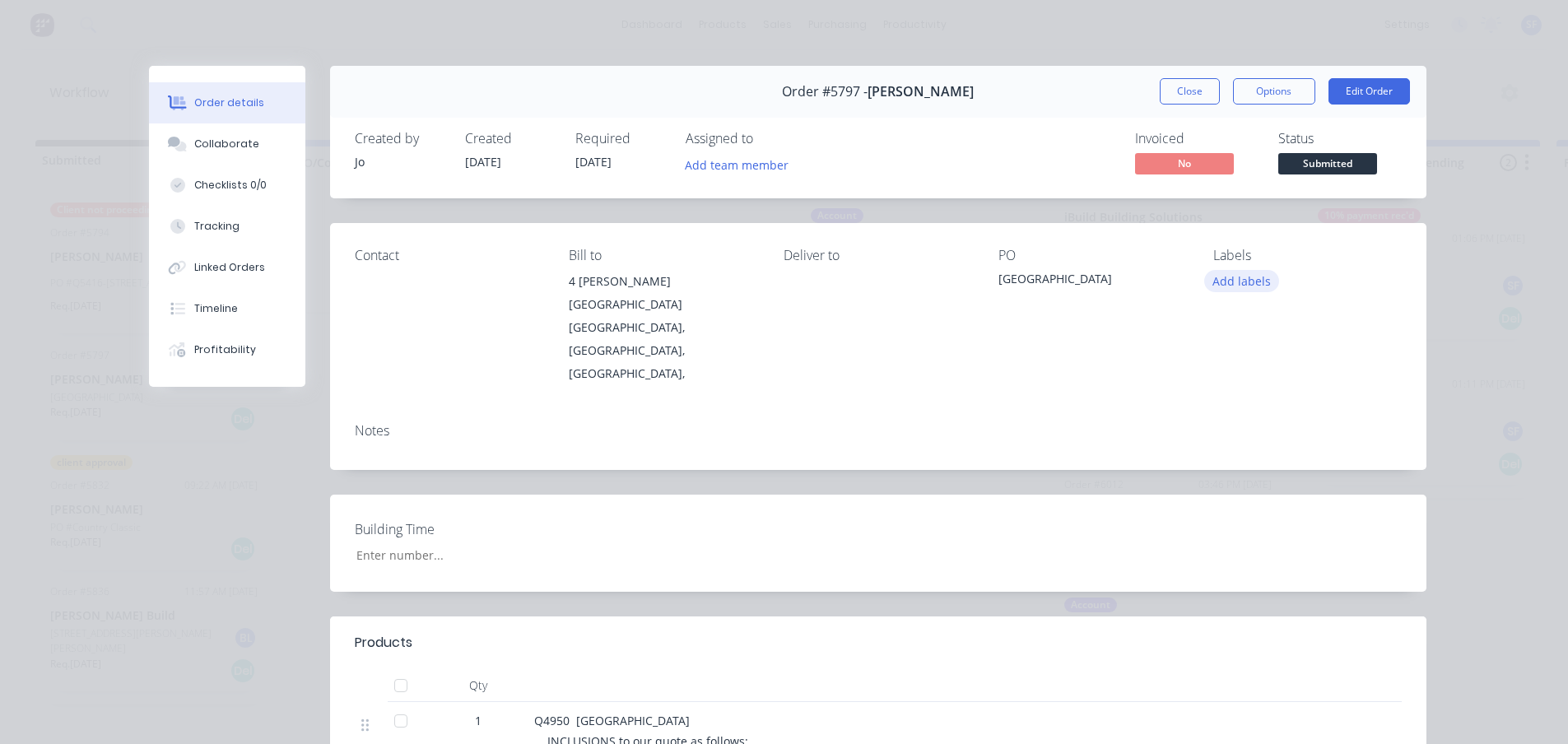
click at [1258, 280] on button "Add labels" at bounding box center [1242, 281] width 76 height 22
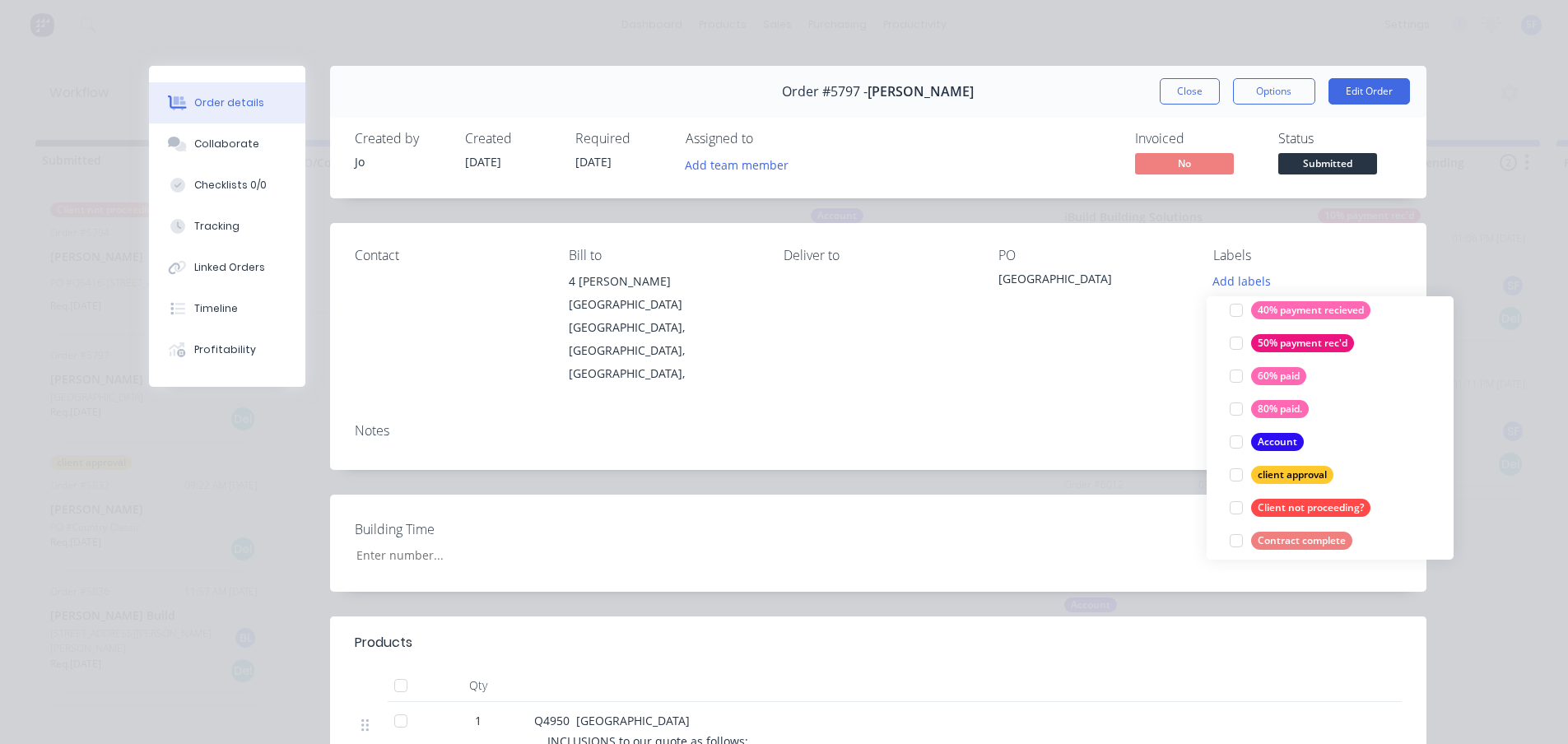
scroll to position [165, 0]
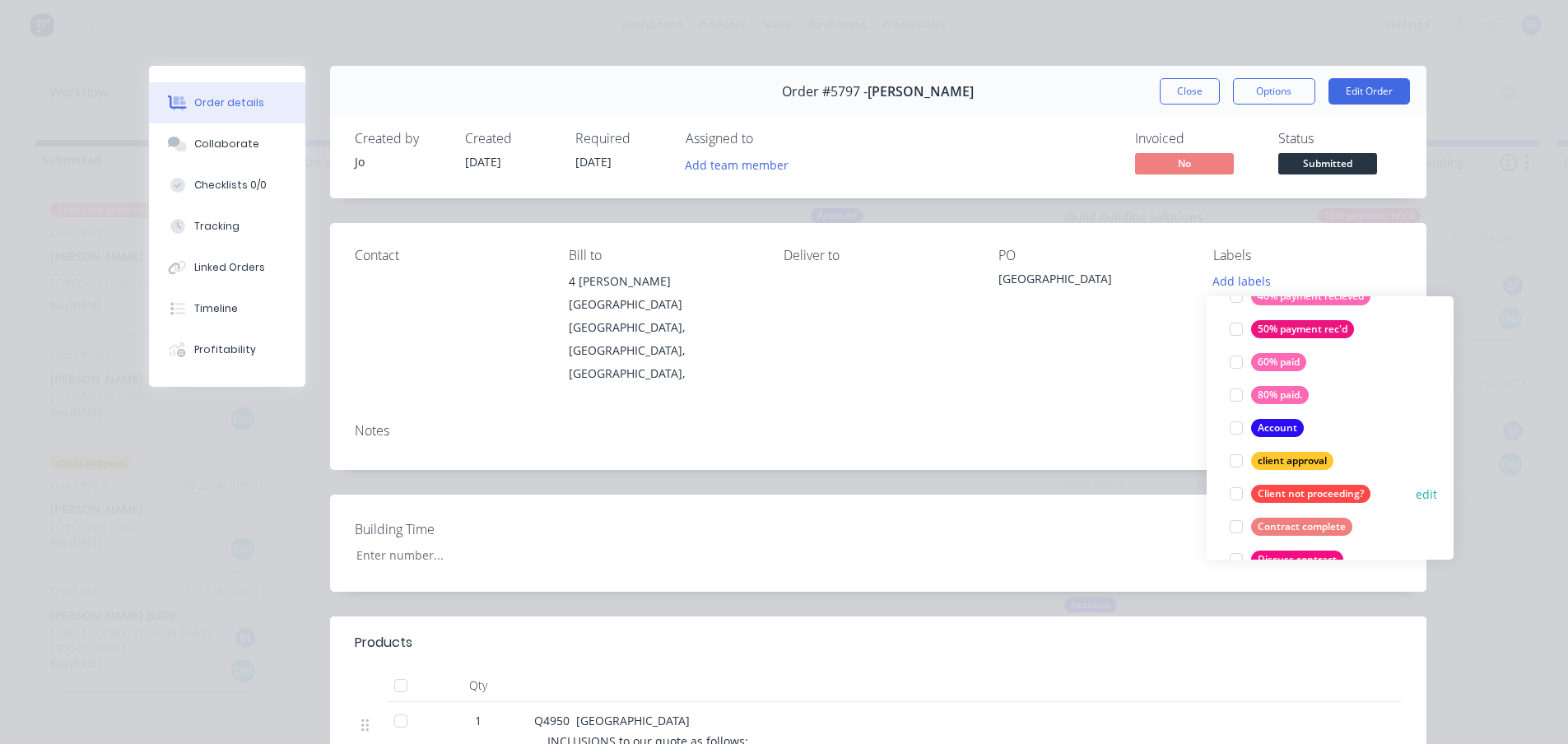
click at [1298, 490] on button "edit" at bounding box center [1426, 494] width 21 height 18
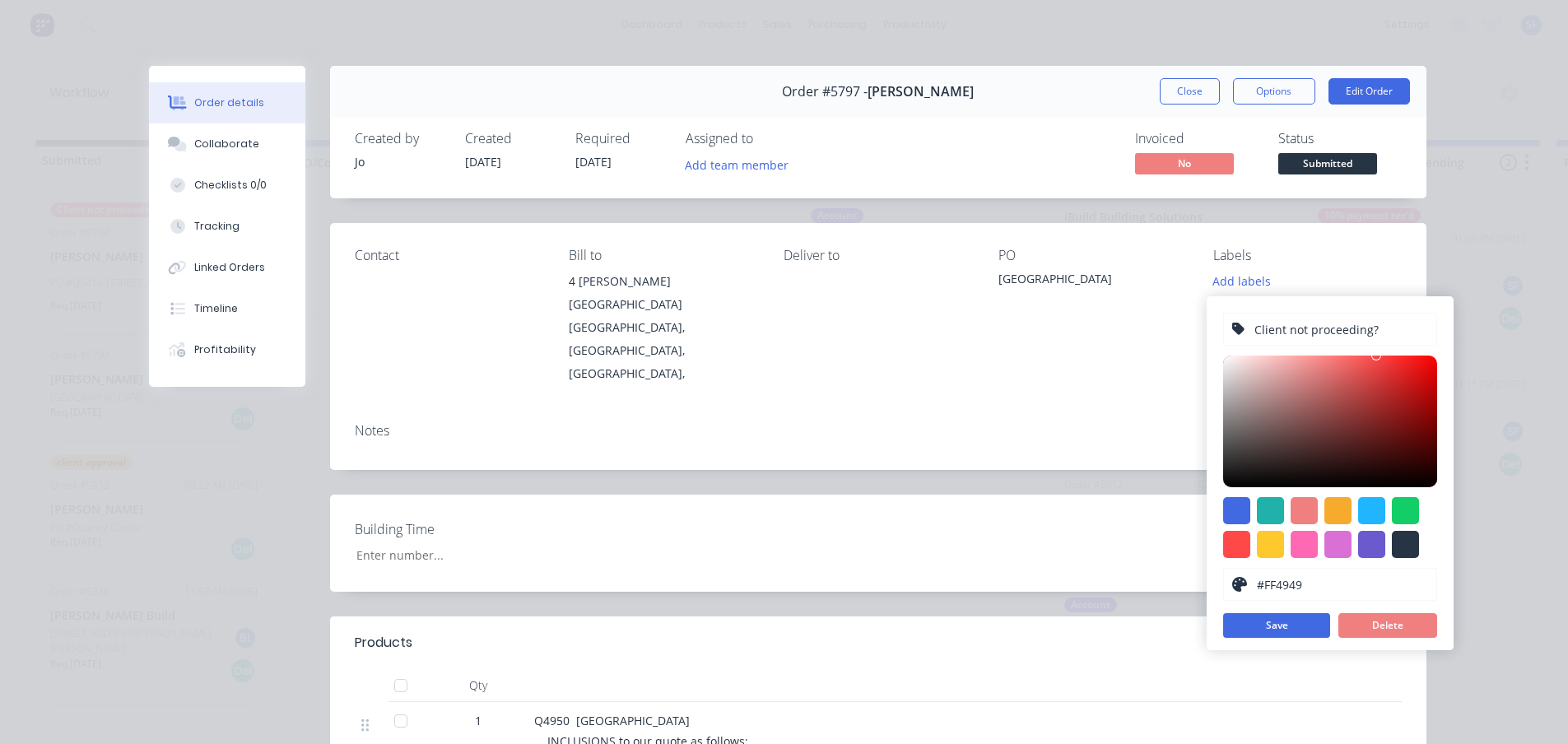
click at [1256, 328] on input "Client not proceeding?" at bounding box center [1340, 329] width 175 height 32
type input "Confirm if Client not proceeding?"
click at [1285, 622] on button "Save" at bounding box center [1276, 625] width 107 height 25
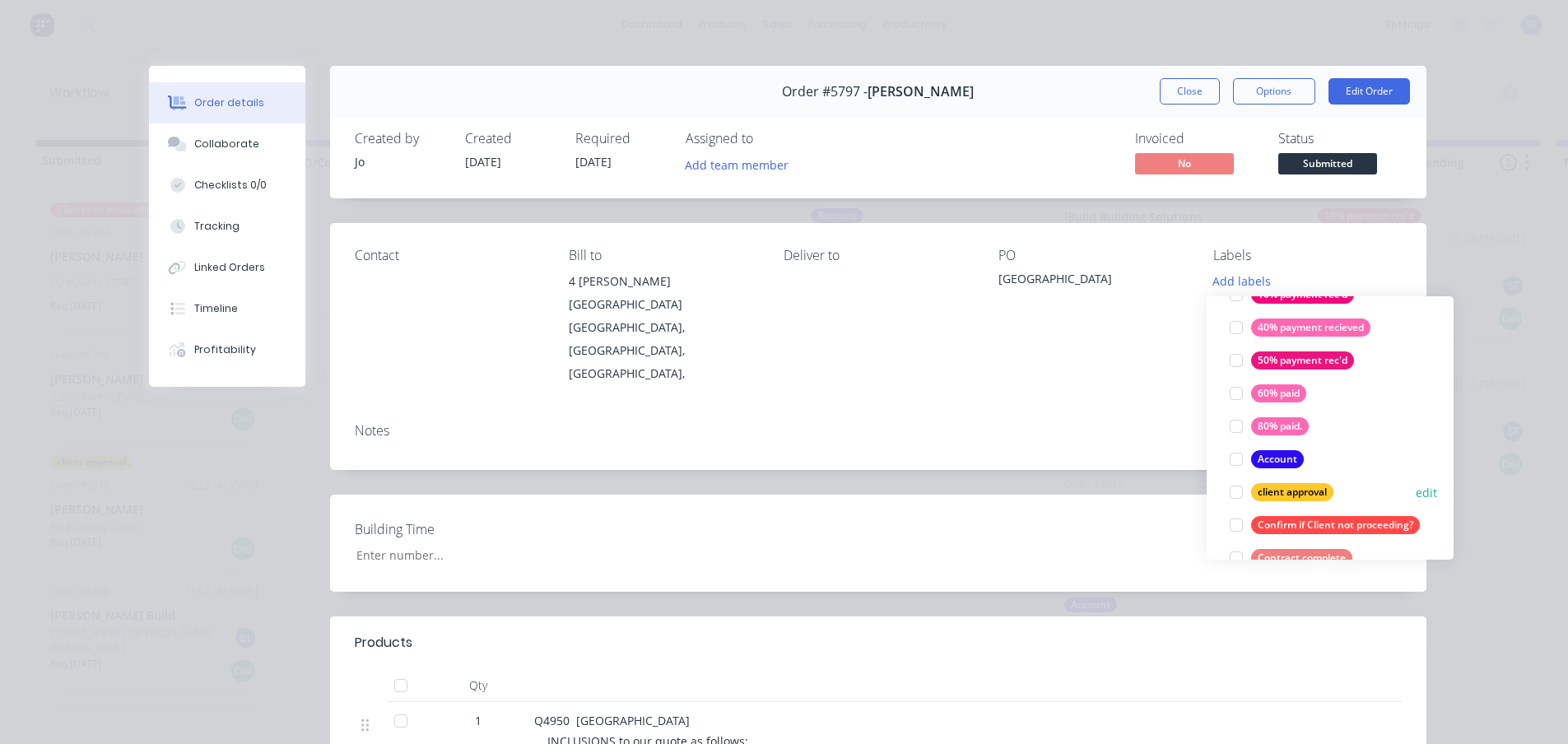
scroll to position [329, 0]
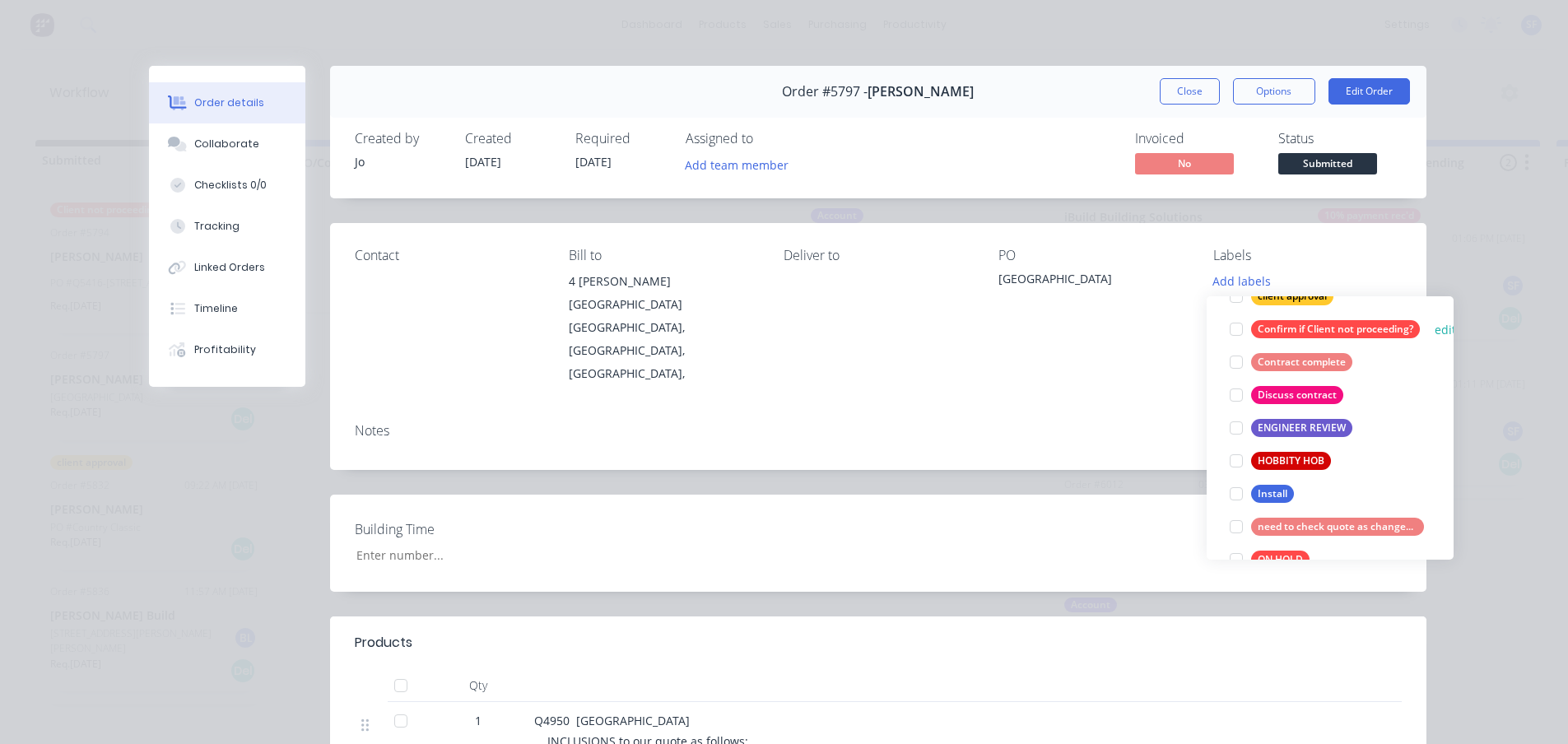
click at [1236, 335] on div at bounding box center [1236, 328] width 33 height 33
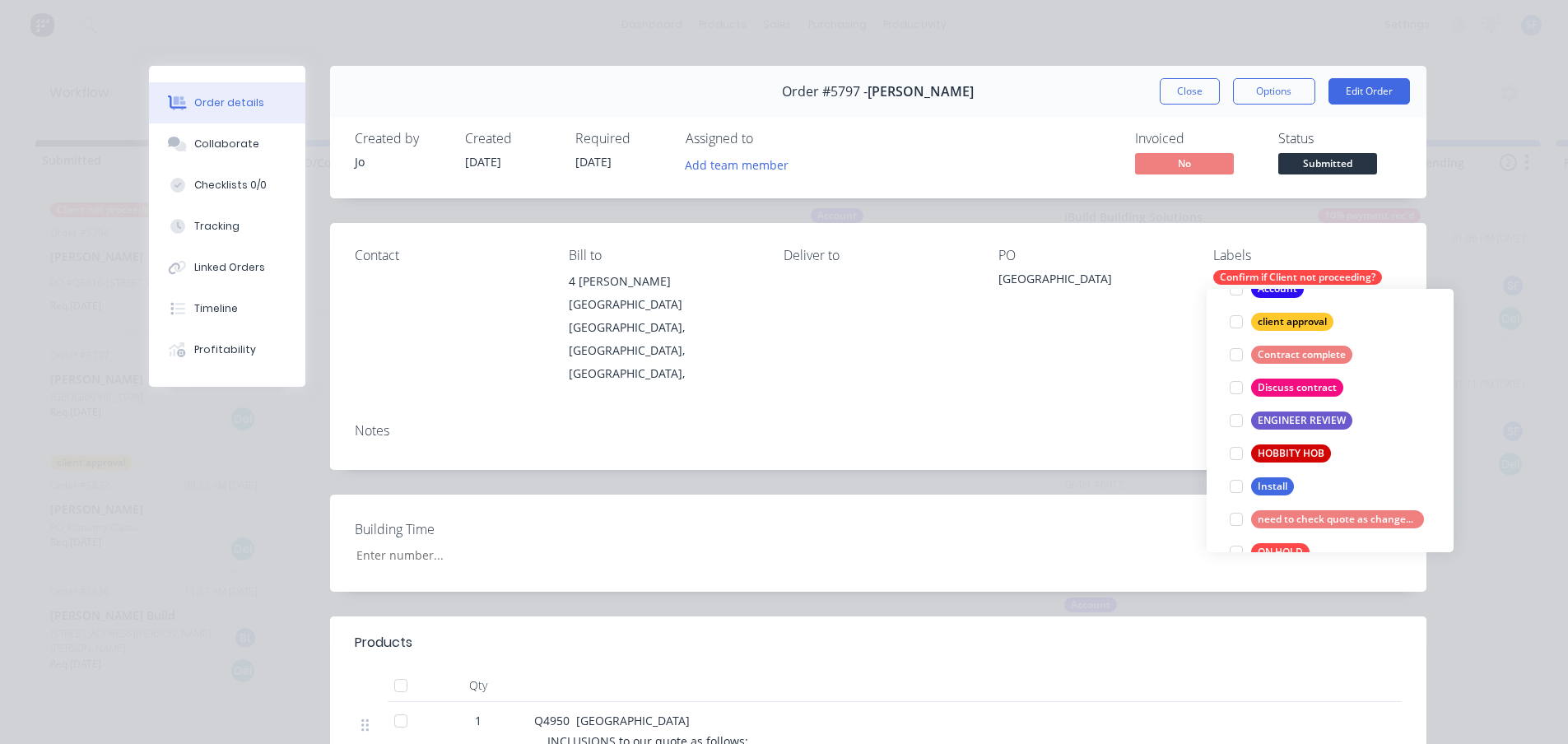
scroll to position [99, 0]
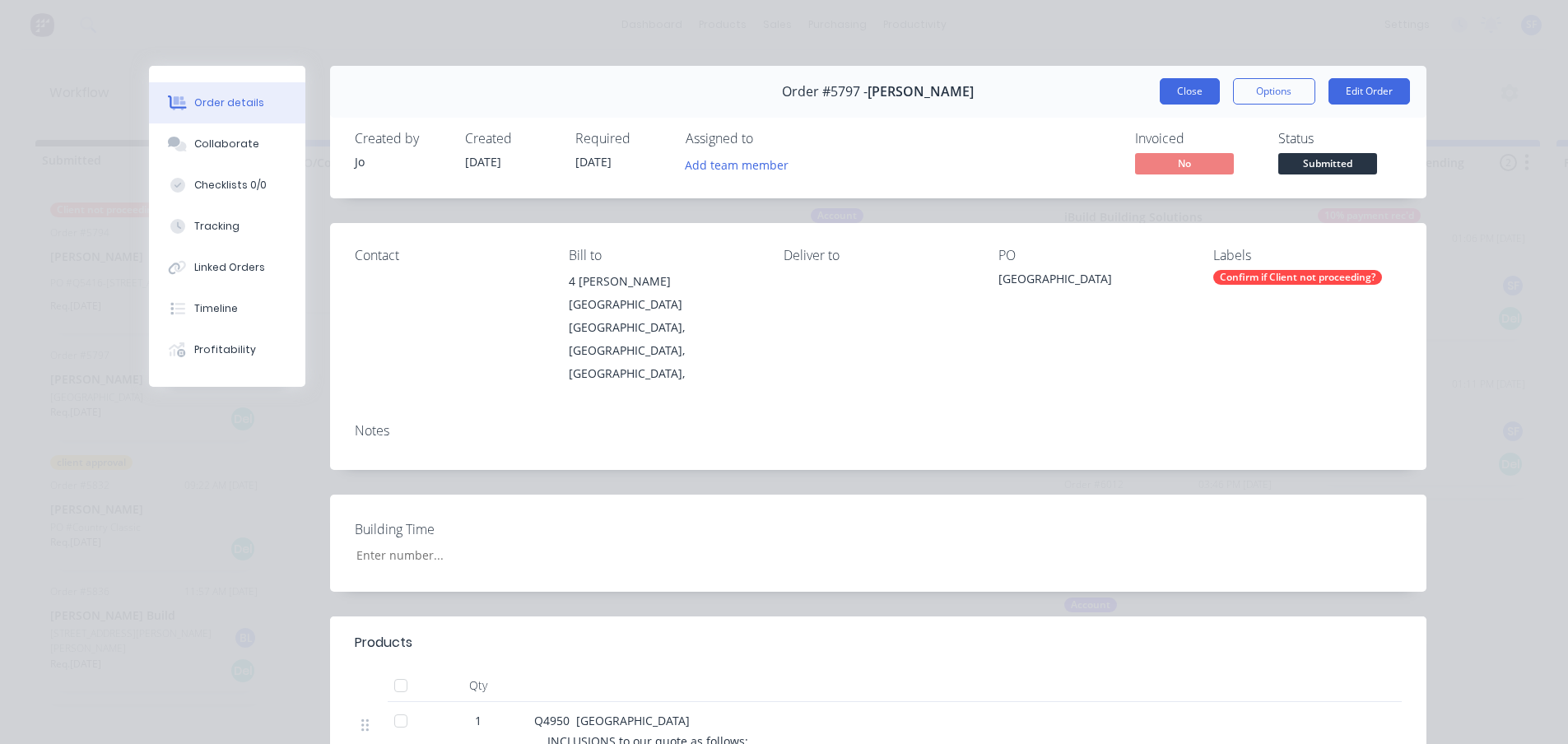
click at [1182, 92] on button "Close" at bounding box center [1190, 92] width 60 height 26
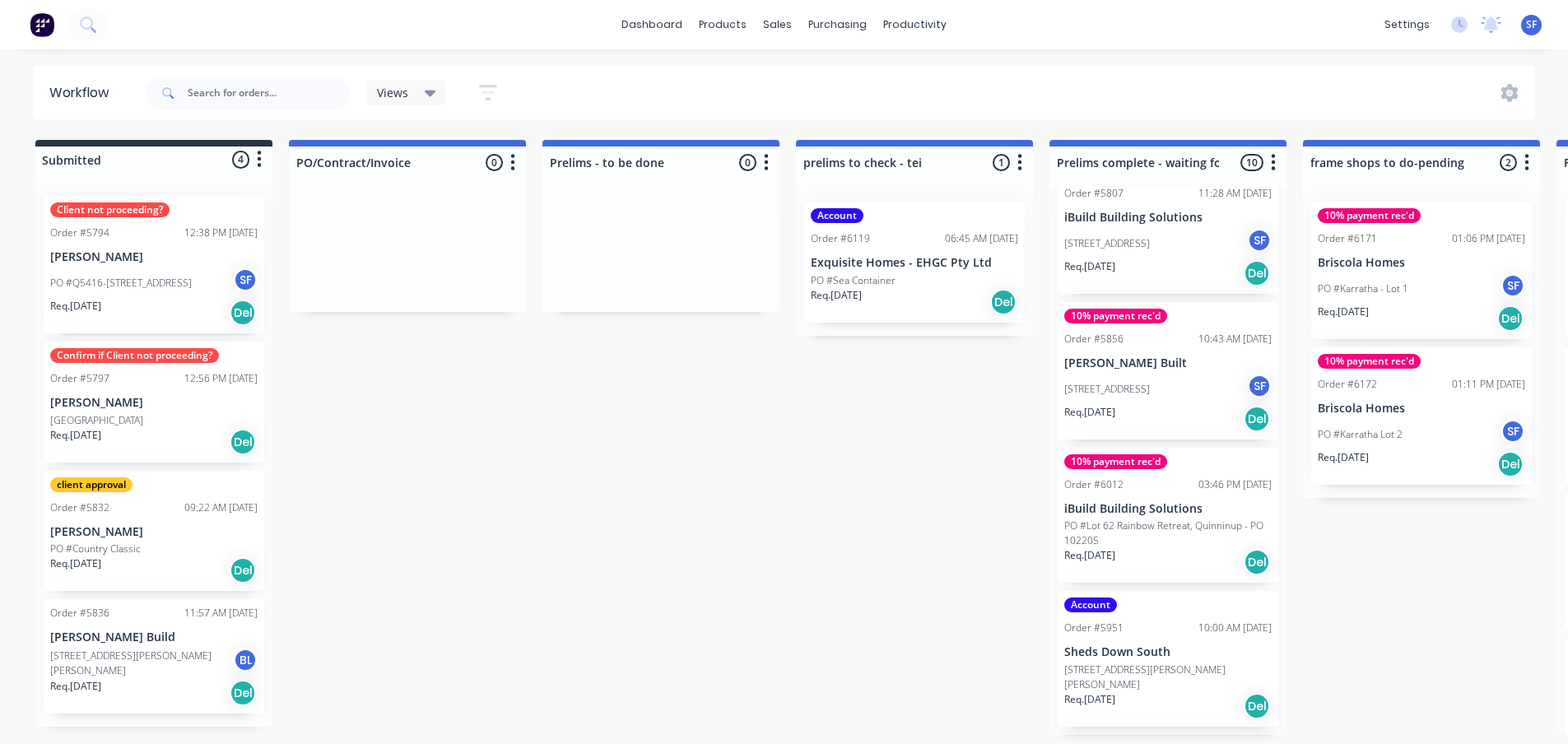
click at [111, 231] on div "Order #5794 12:38 PM [DATE]" at bounding box center [153, 232] width 207 height 15
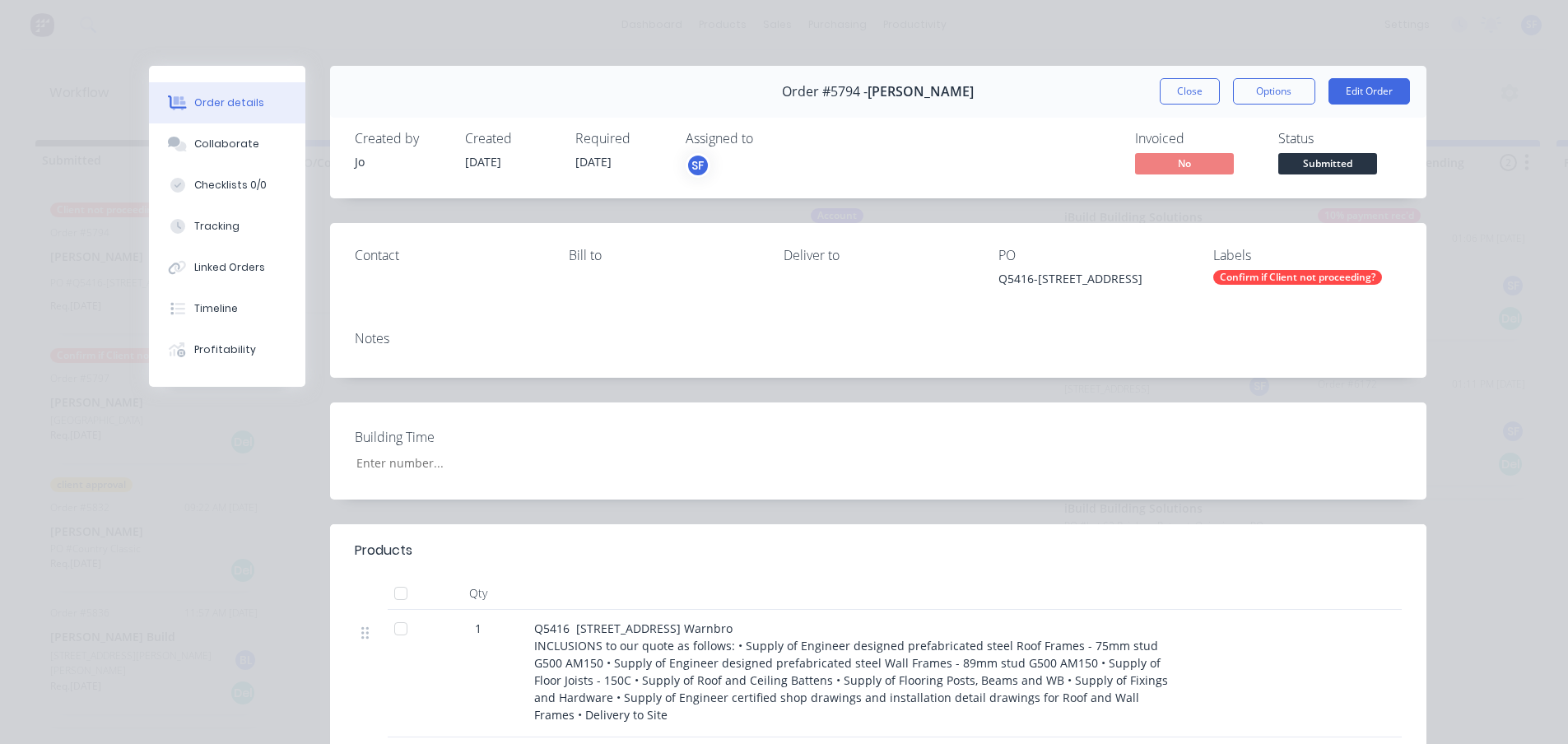
click at [1298, 284] on div "Confirm if Client not proceeding?" at bounding box center [1298, 277] width 169 height 15
click at [1194, 94] on button "Close" at bounding box center [1190, 92] width 60 height 26
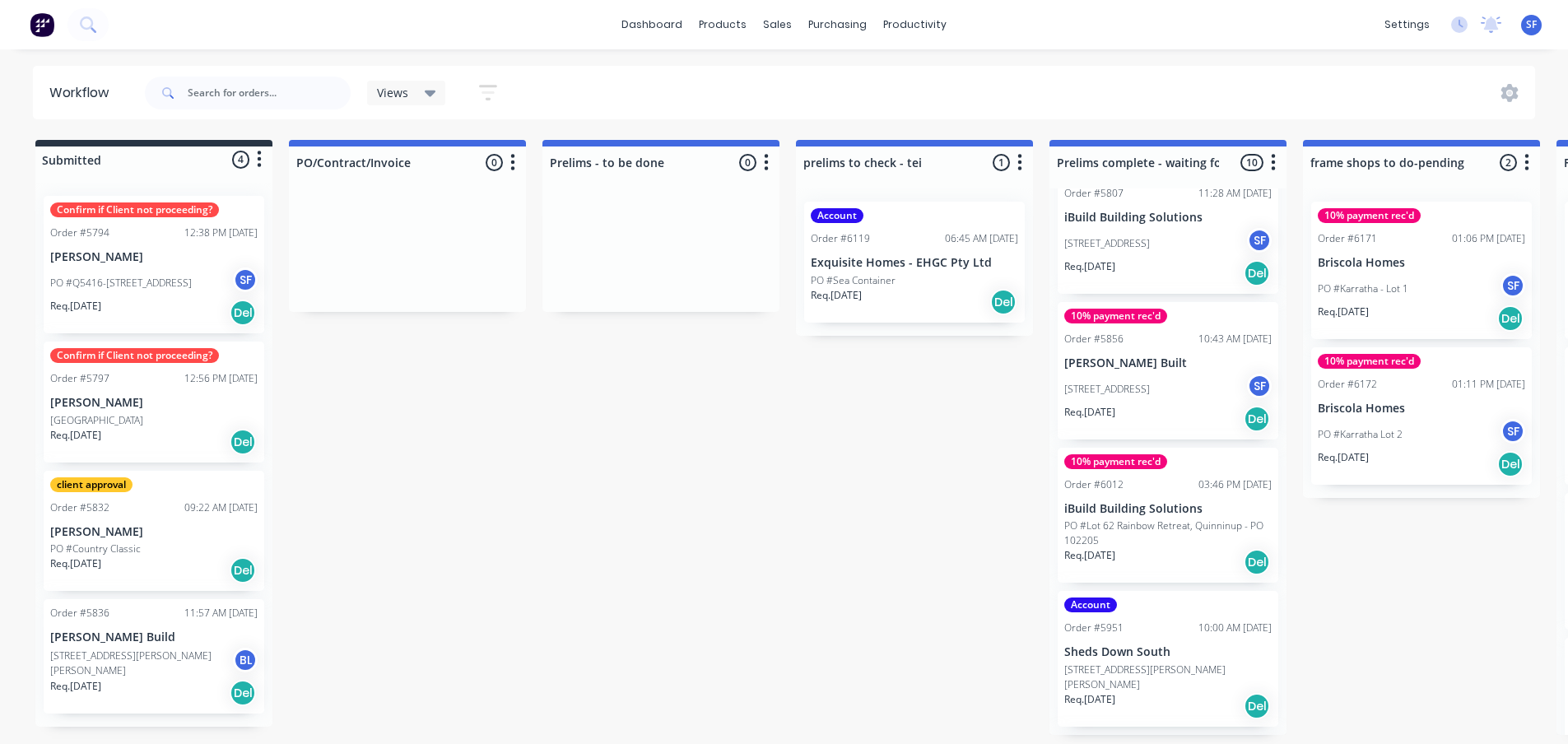
click at [182, 517] on div "client approval Order #5832 09:22 AM [DATE] [PERSON_NAME] #Country Classic Req.…" at bounding box center [154, 531] width 220 height 121
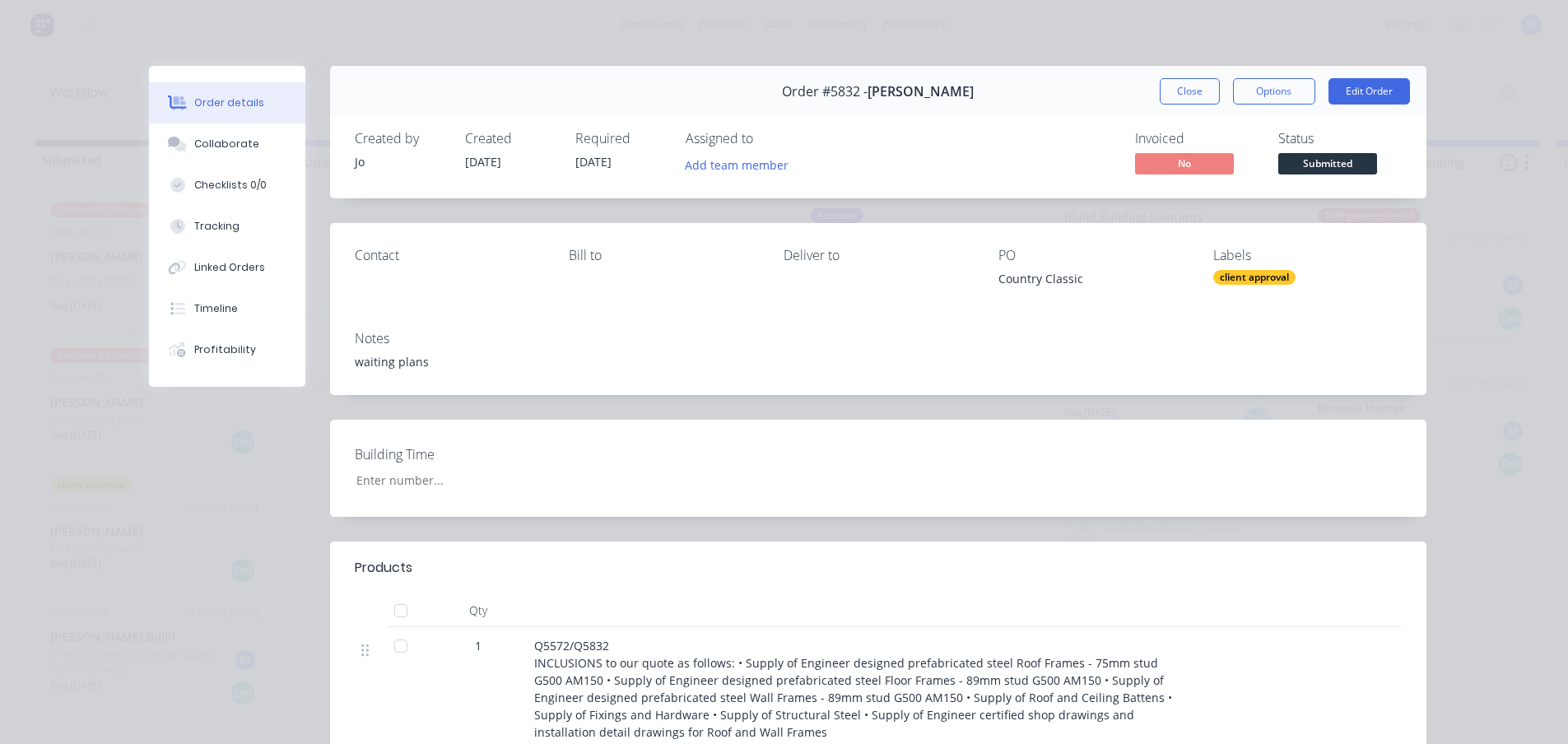
click at [1245, 276] on div "client approval" at bounding box center [1254, 277] width 82 height 15
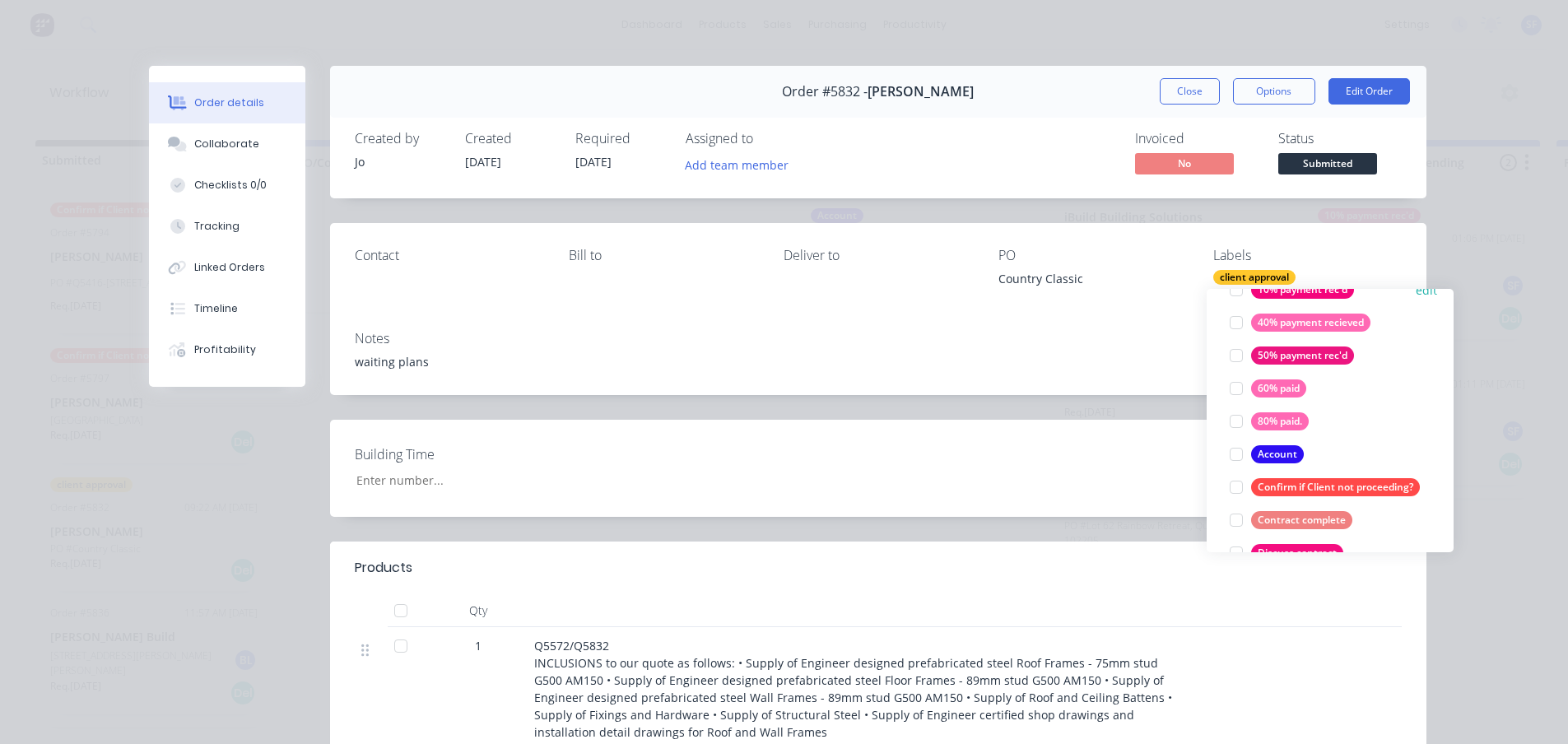
scroll to position [165, 0]
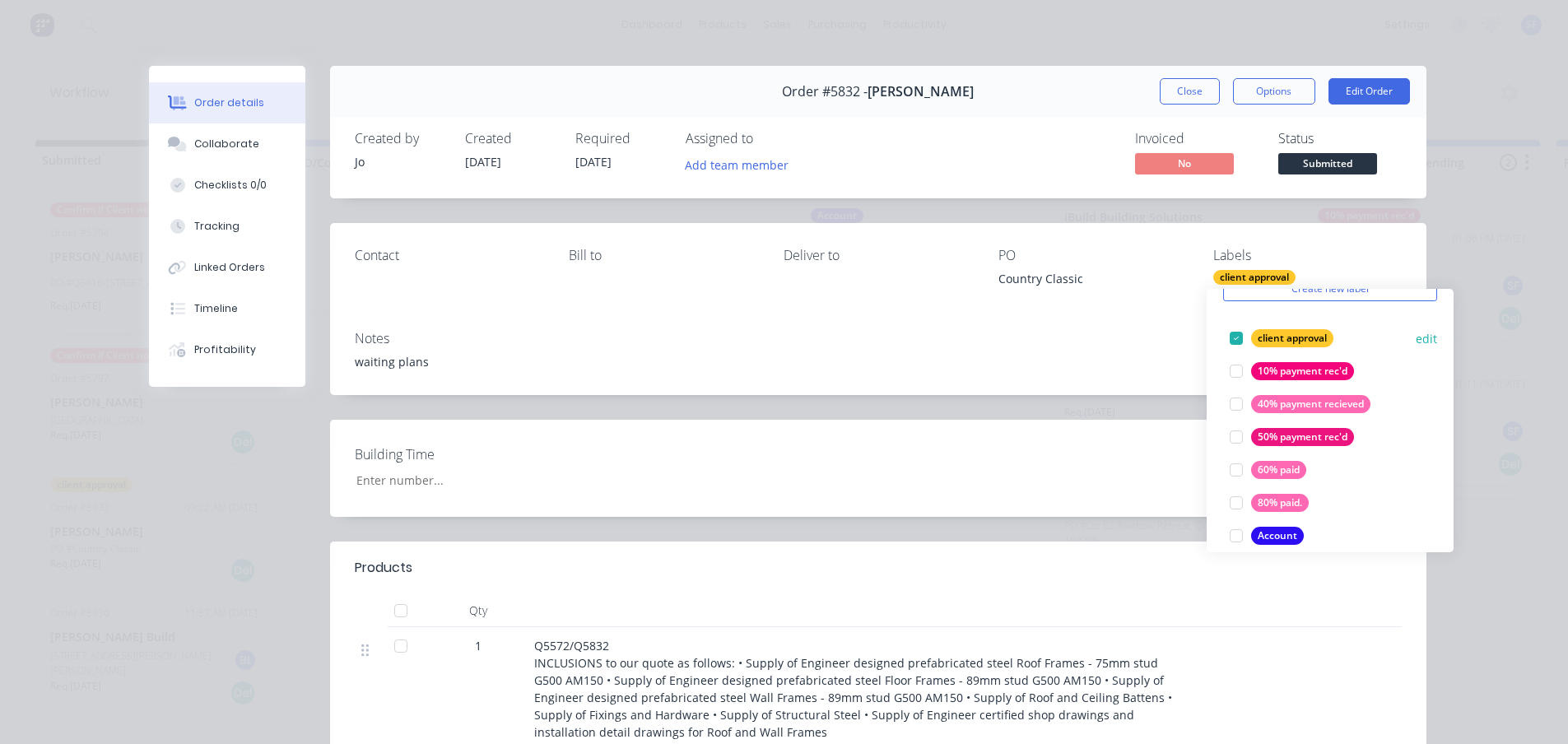
click at [1234, 333] on div at bounding box center [1236, 337] width 33 height 33
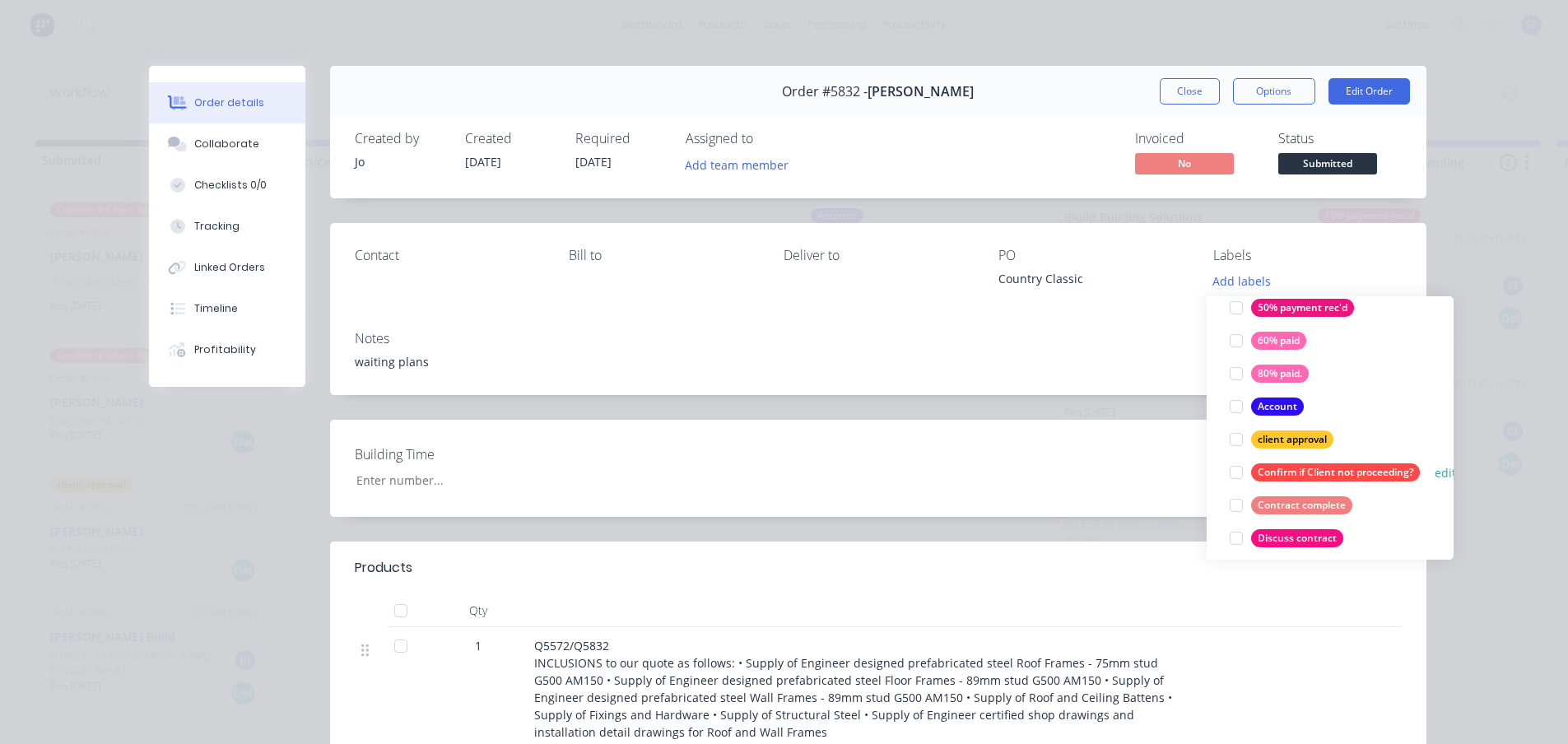
scroll to position [329, 0]
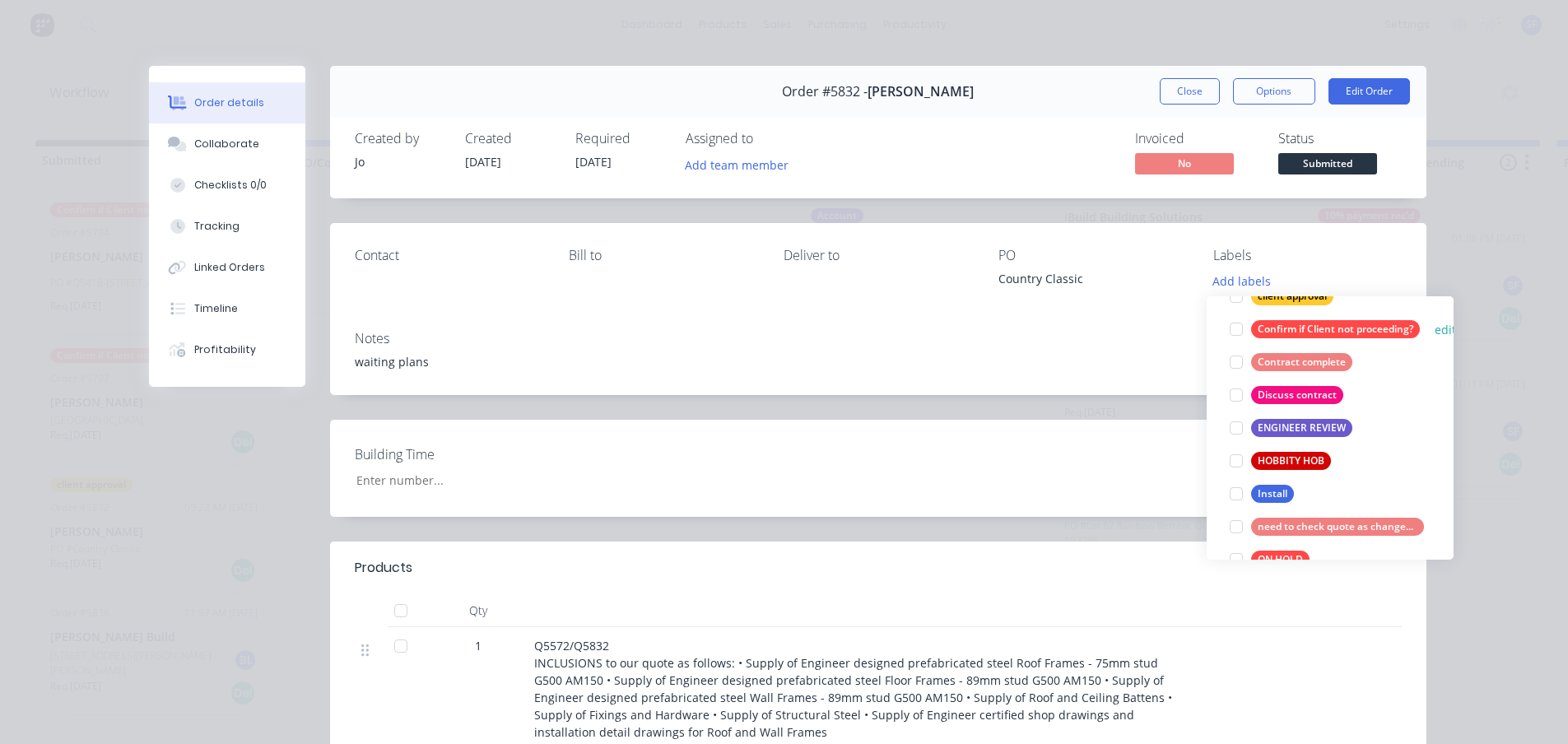
click at [1236, 324] on div at bounding box center [1236, 328] width 33 height 33
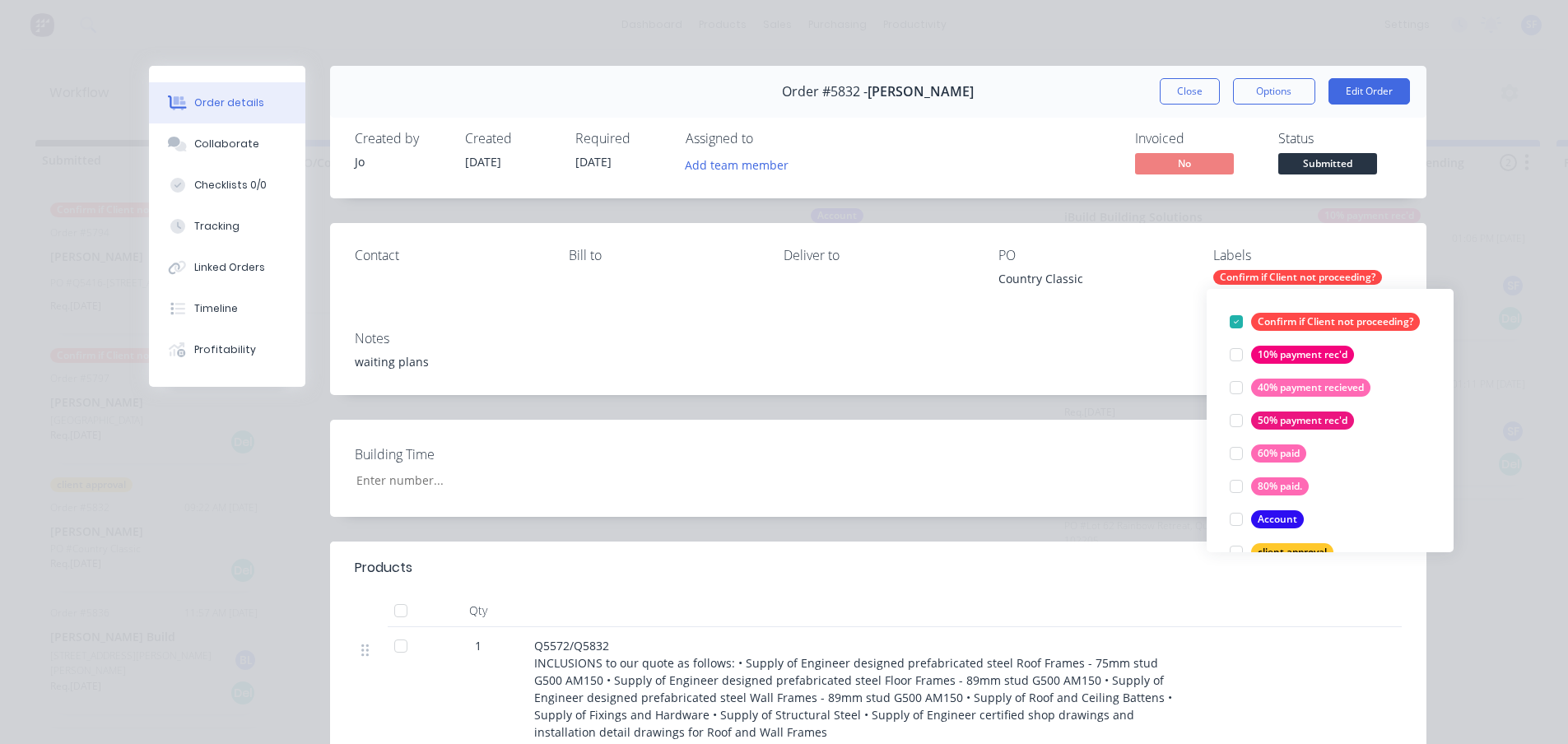
click at [1298, 245] on div "Order details Collaborate Checklists 0/0 Tracking Linked Orders Timeline Profit…" at bounding box center [784, 372] width 1568 height 744
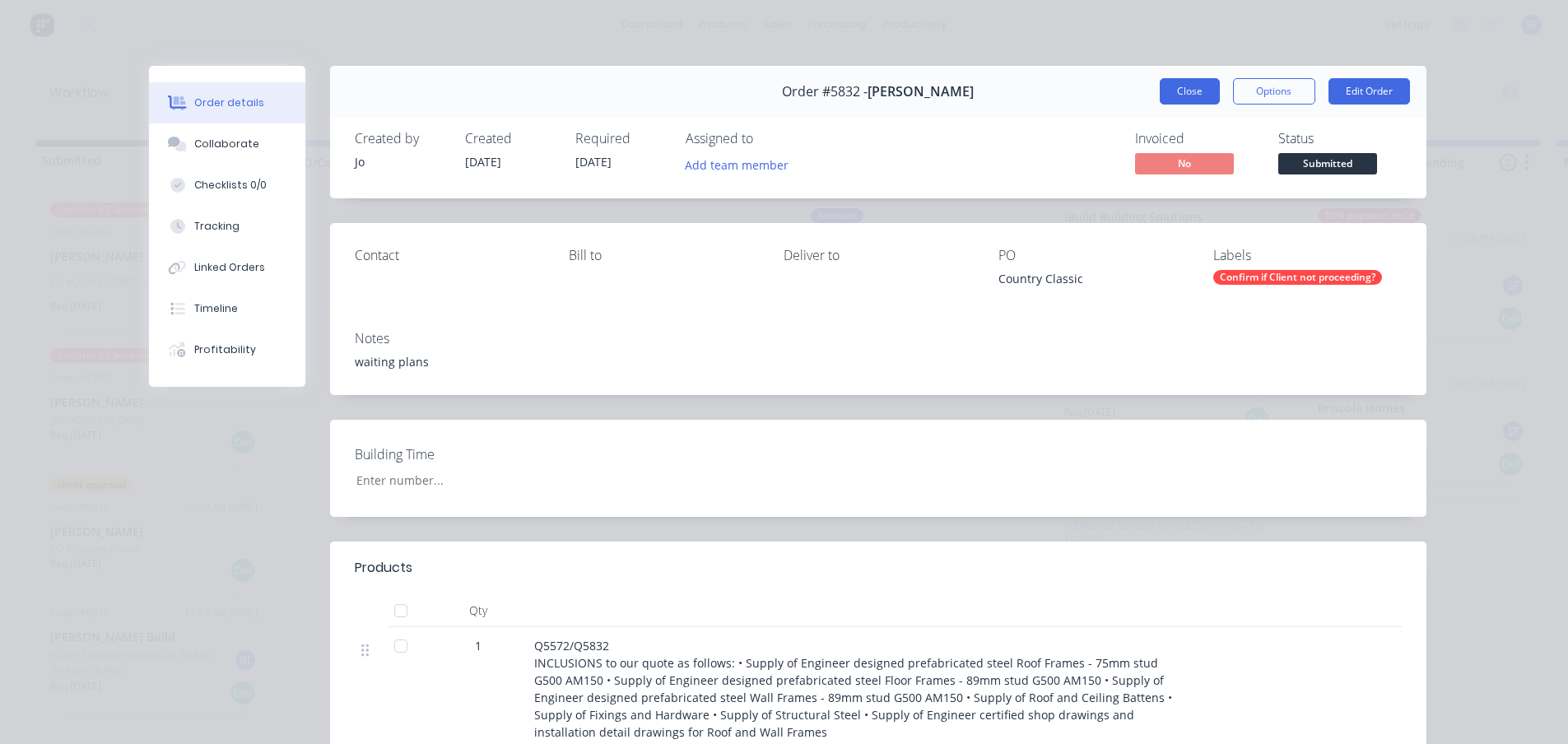
click at [1165, 88] on button "Close" at bounding box center [1190, 92] width 60 height 26
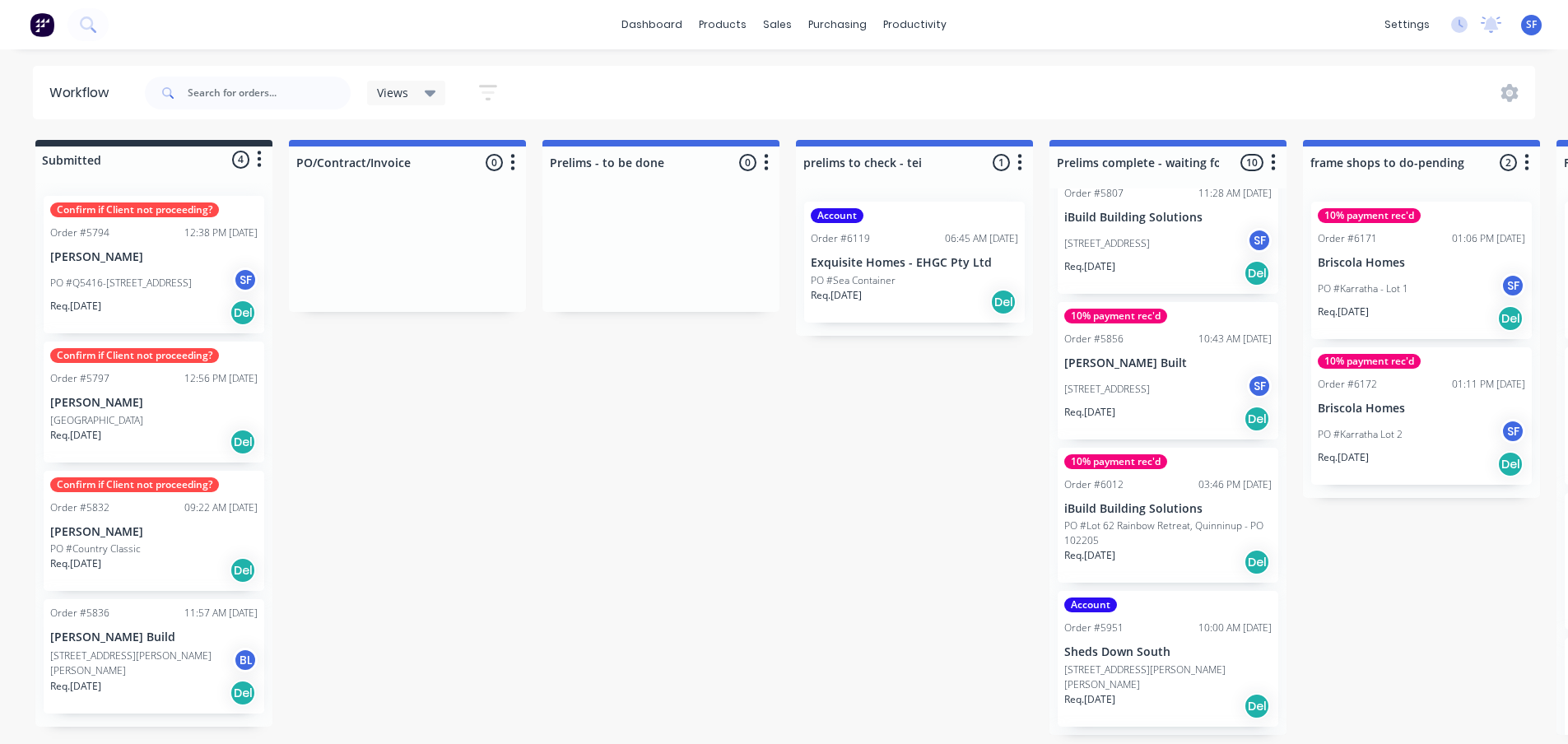
scroll to position [70, 0]
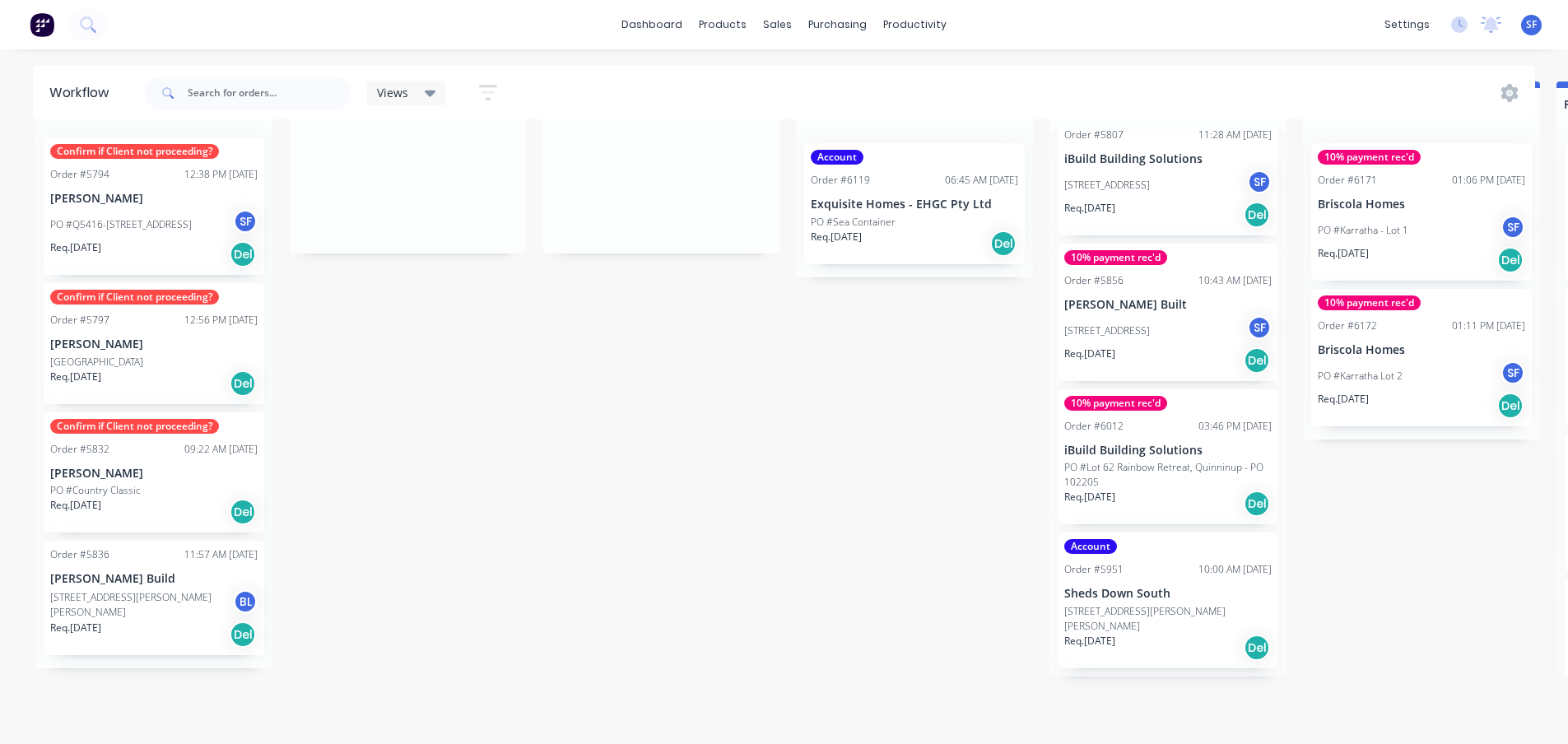
click at [119, 571] on p "[PERSON_NAME] Build" at bounding box center [153, 578] width 207 height 14
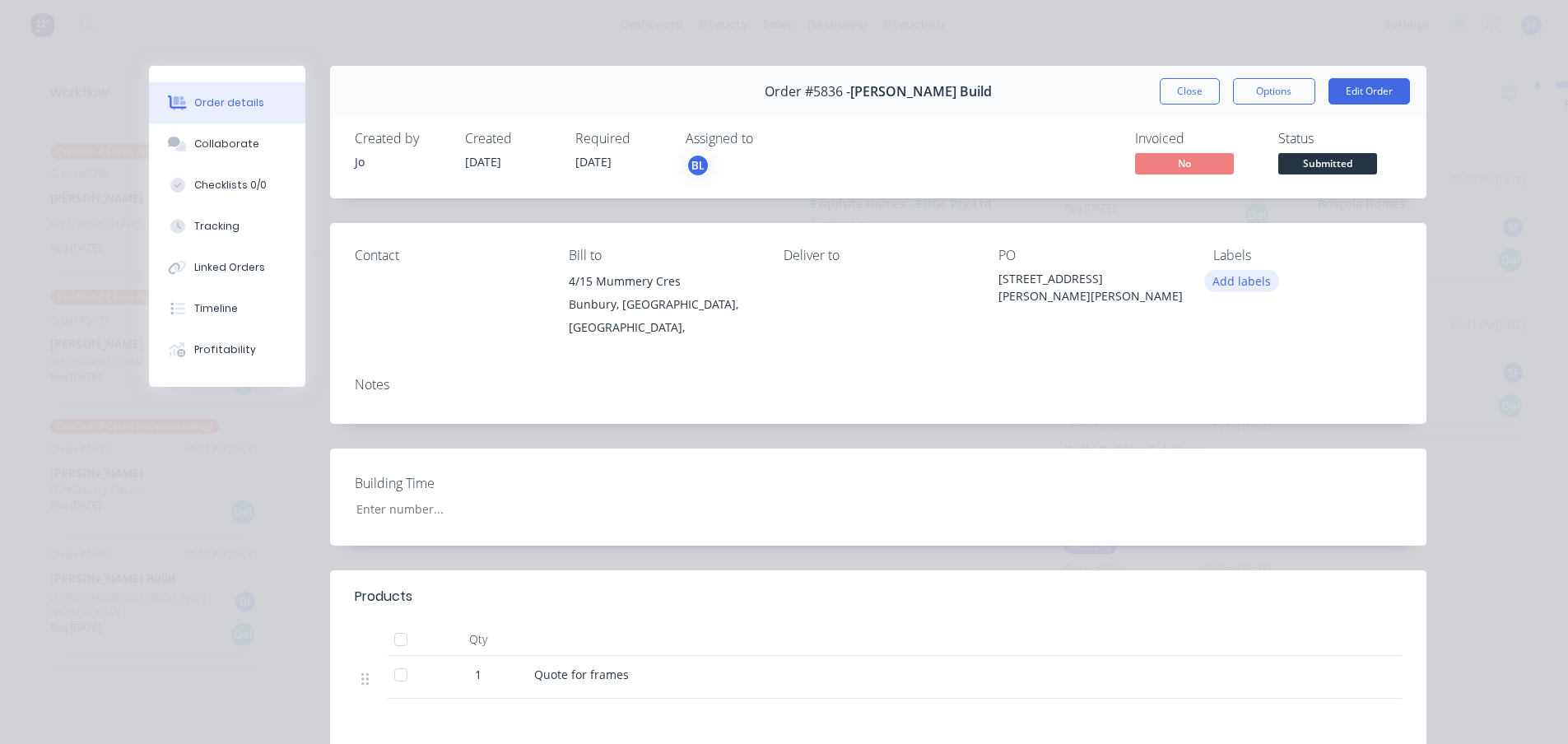
click at [1231, 285] on button "Add labels" at bounding box center [1242, 281] width 76 height 22
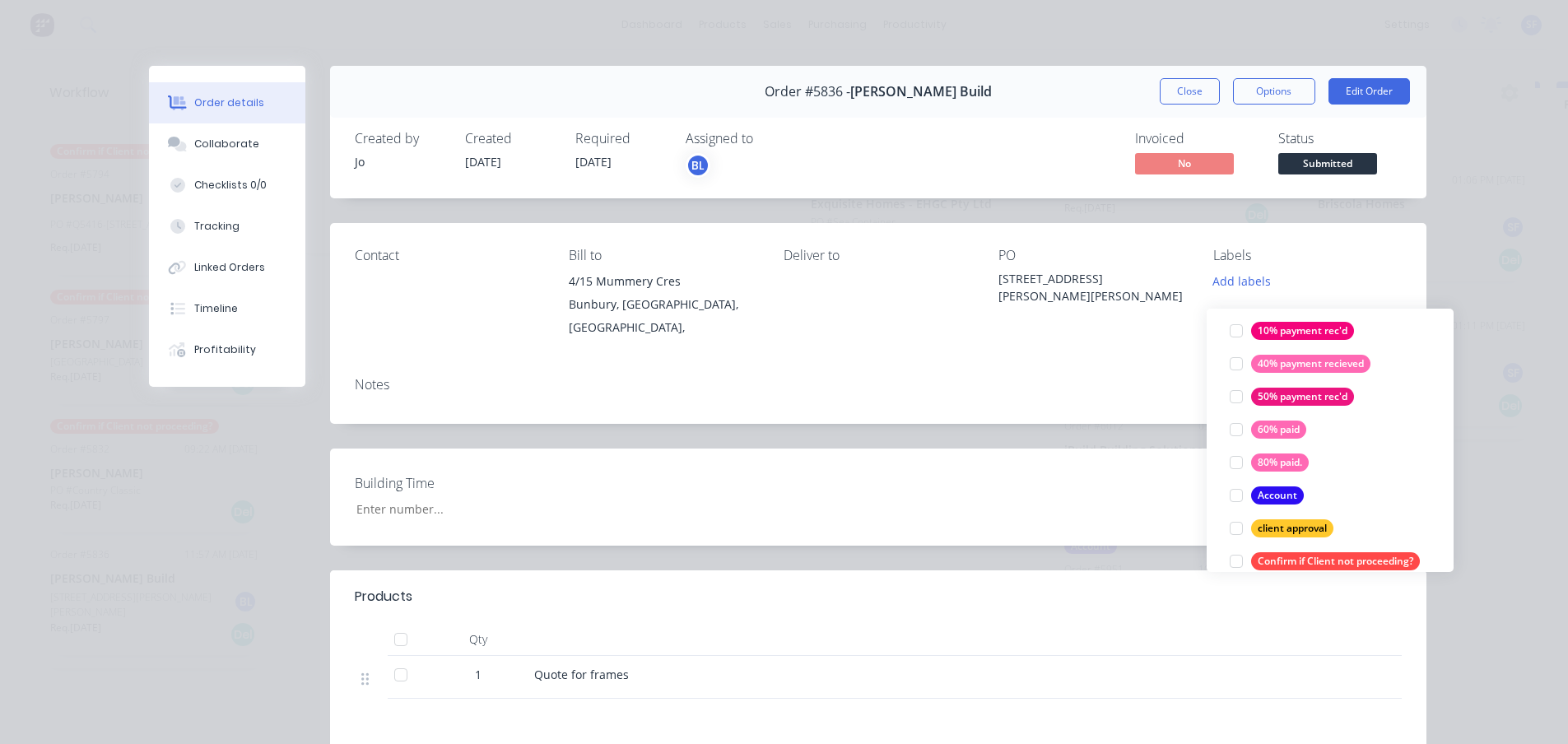
scroll to position [329, 0]
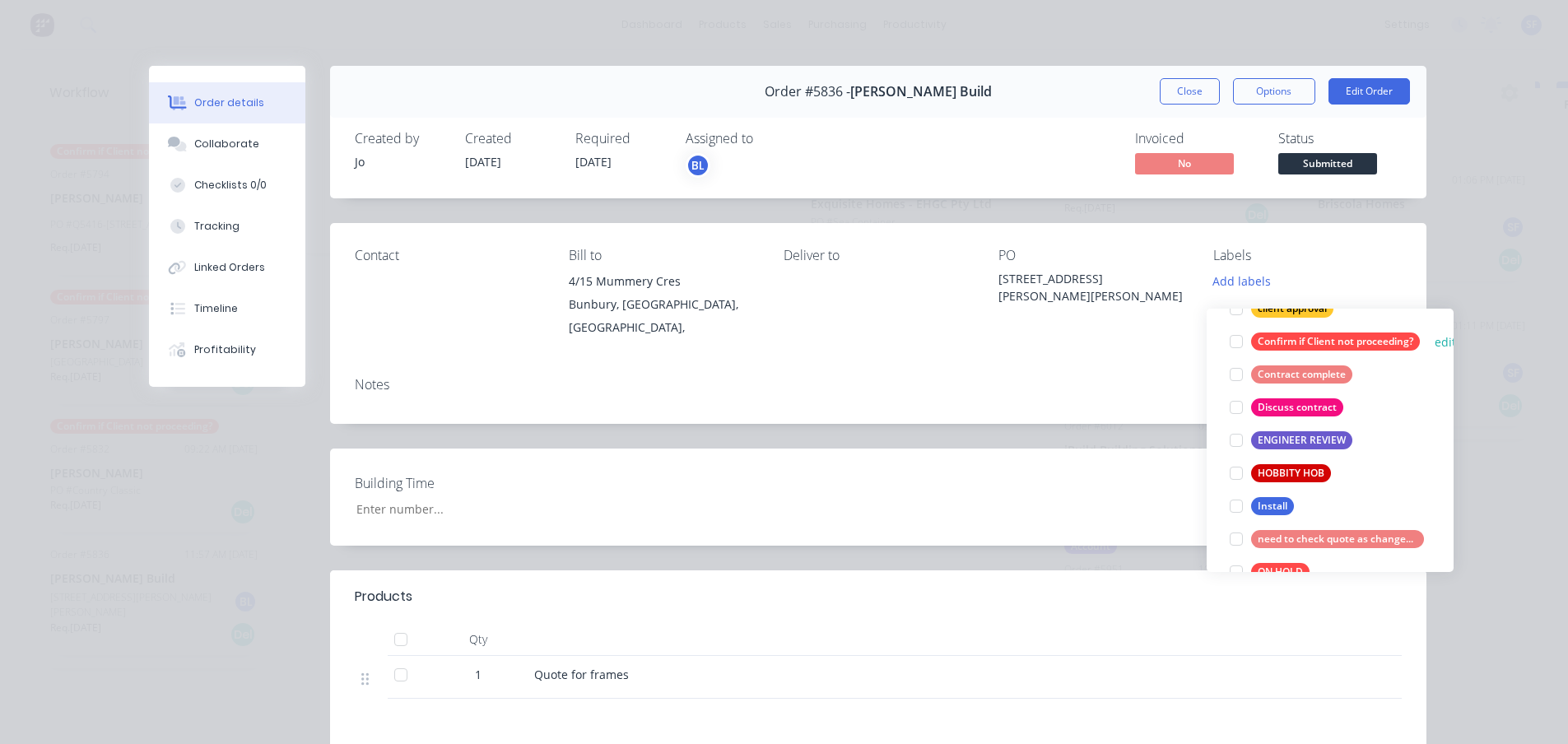
click at [1240, 325] on div at bounding box center [1236, 341] width 33 height 33
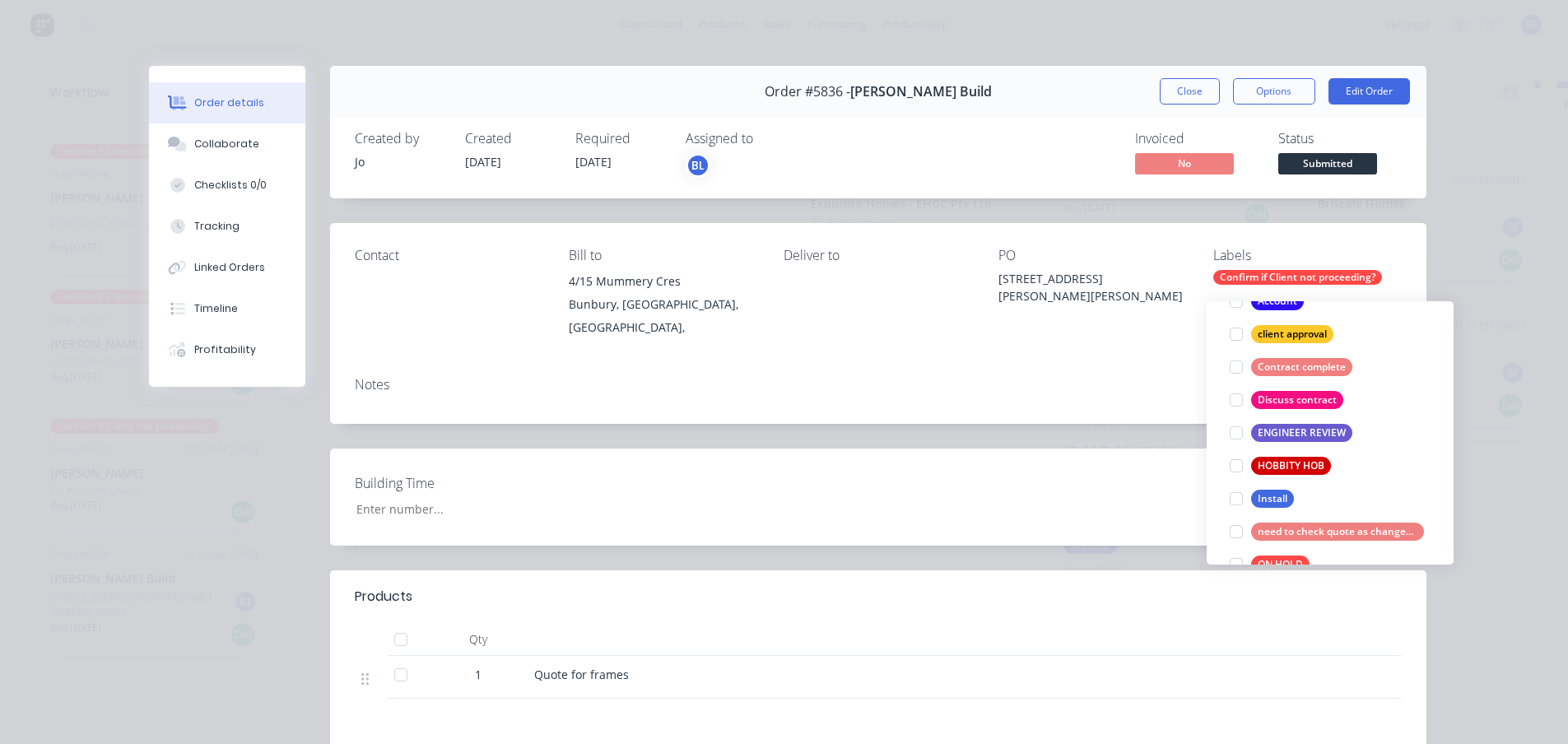
scroll to position [99, 0]
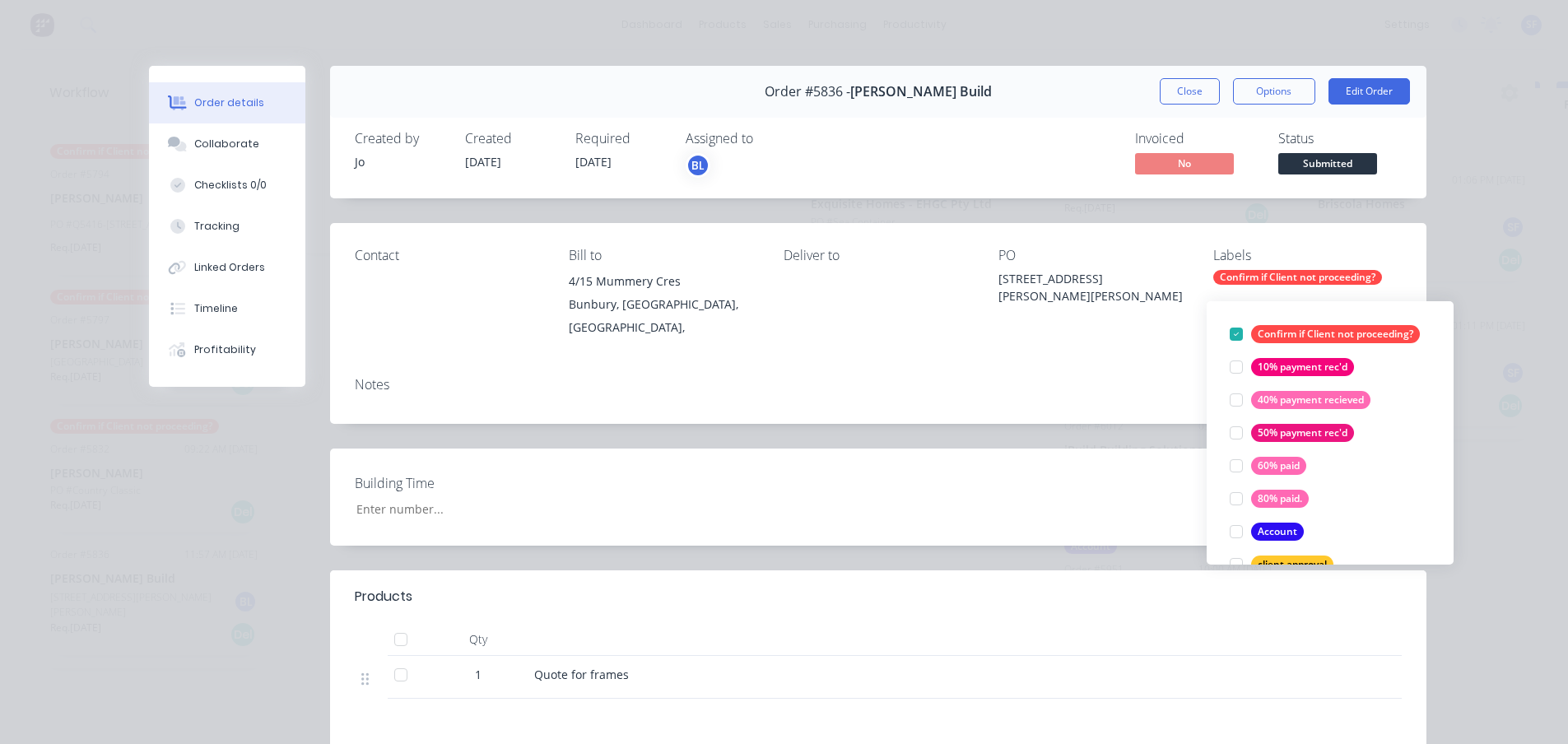
click at [1298, 216] on div "Order details Collaborate Checklists 0/0 Tracking Linked Orders Timeline Profit…" at bounding box center [784, 372] width 1568 height 744
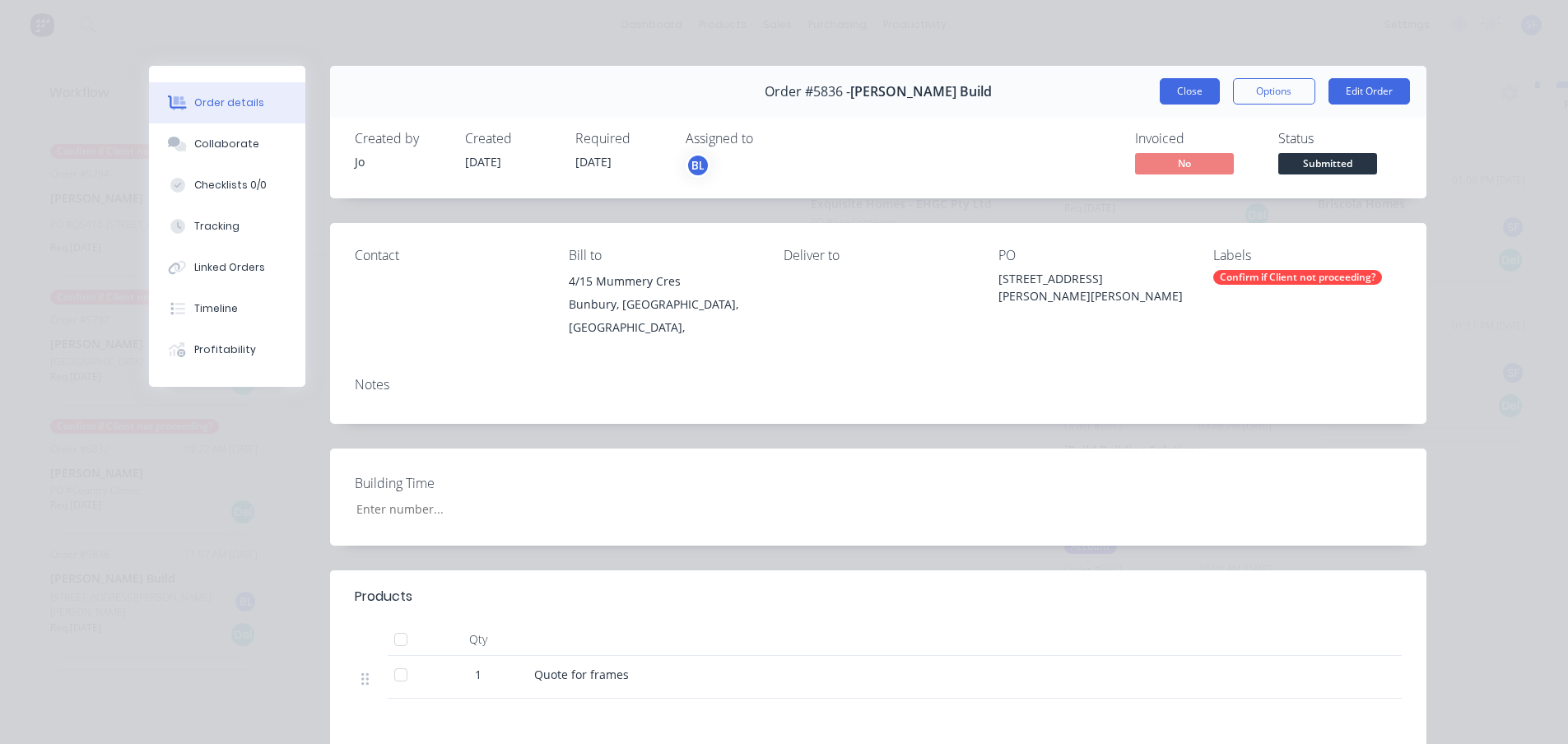
click at [1185, 94] on button "Close" at bounding box center [1190, 92] width 60 height 26
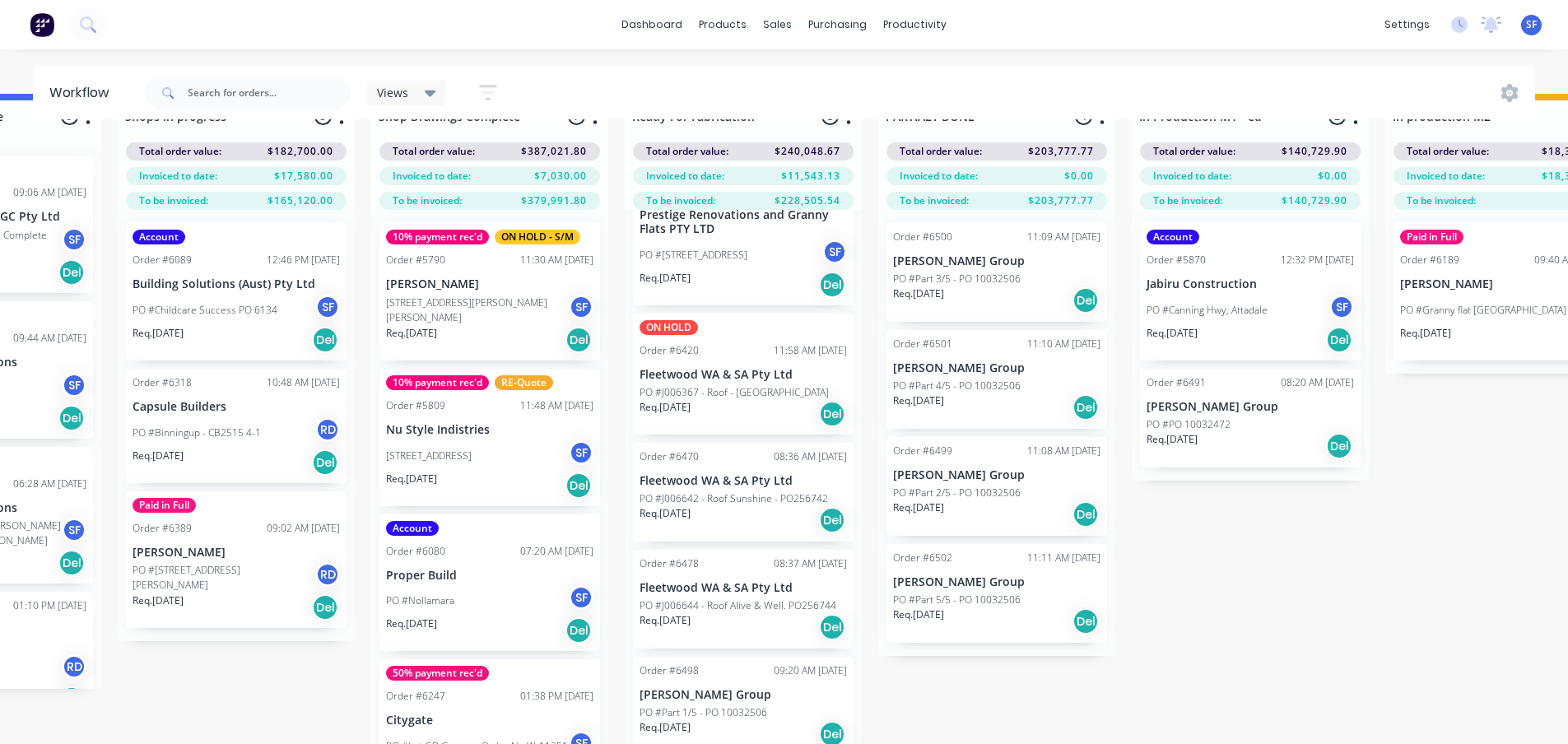
scroll to position [70, 1692]
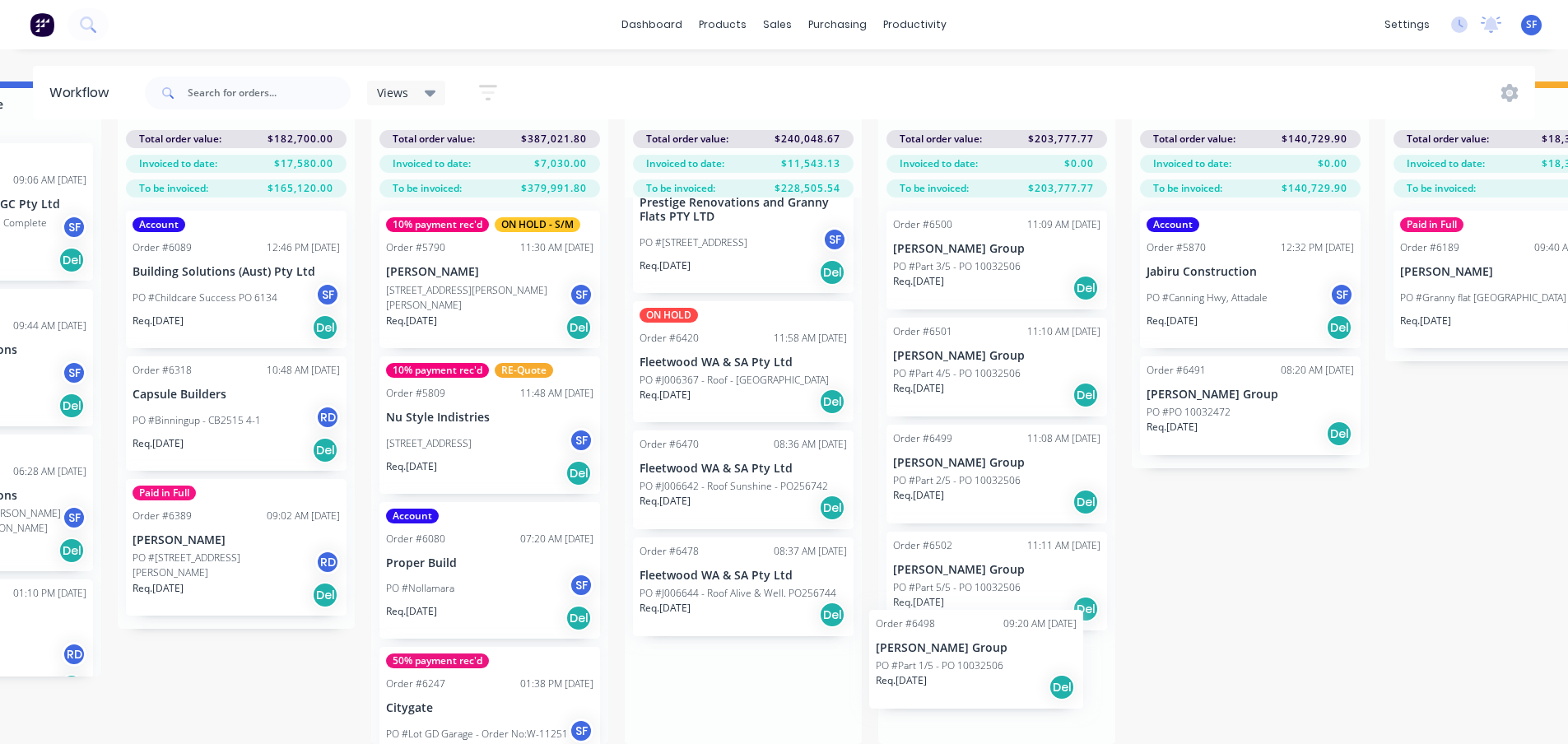
drag, startPoint x: 752, startPoint y: 665, endPoint x: 995, endPoint y: 643, distance: 244.0
click at [995, 643] on div "Submitted 4 Status colour #273444 hex #273444 Save Cancel Summaries Total order…" at bounding box center [384, 413] width 4178 height 662
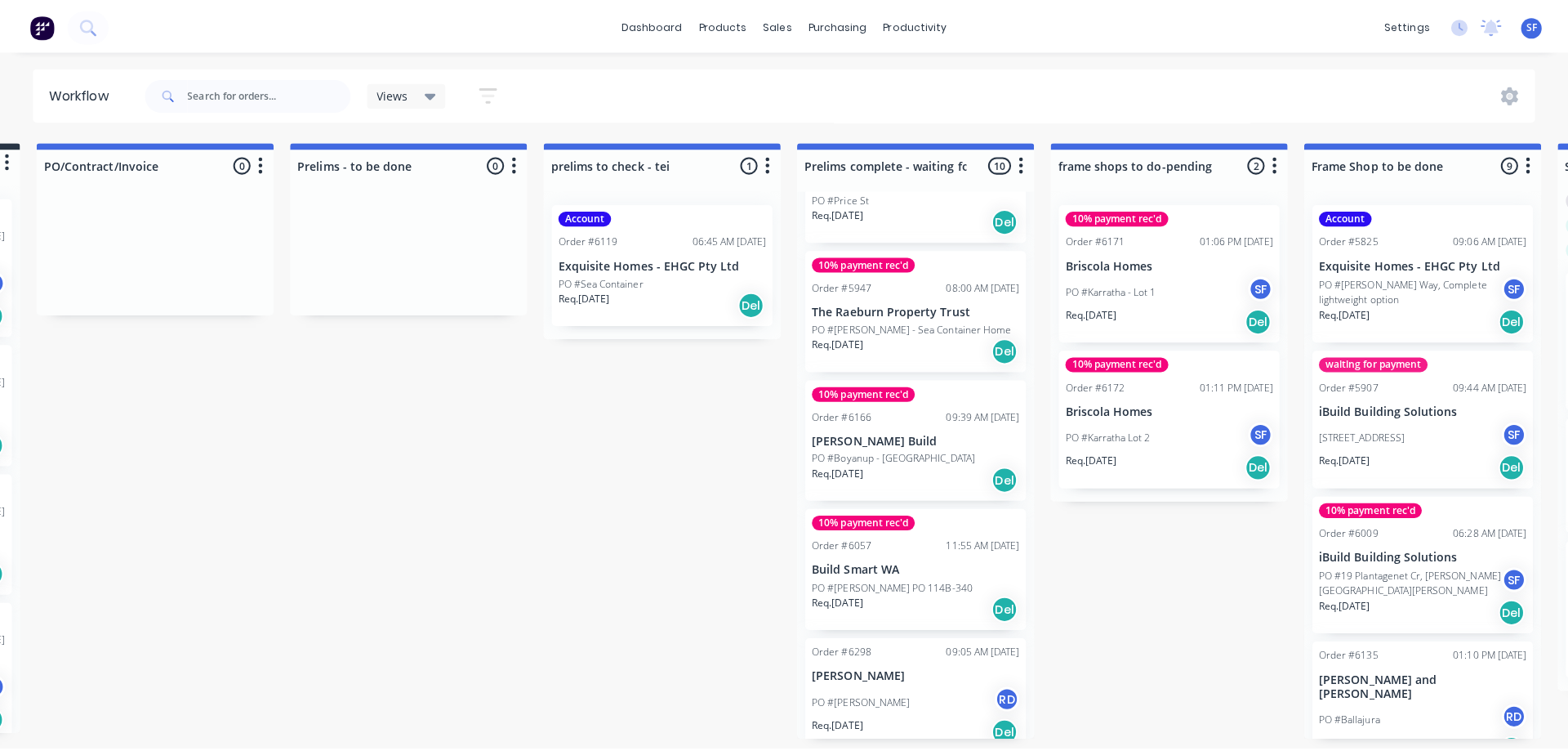
scroll to position [0, 0]
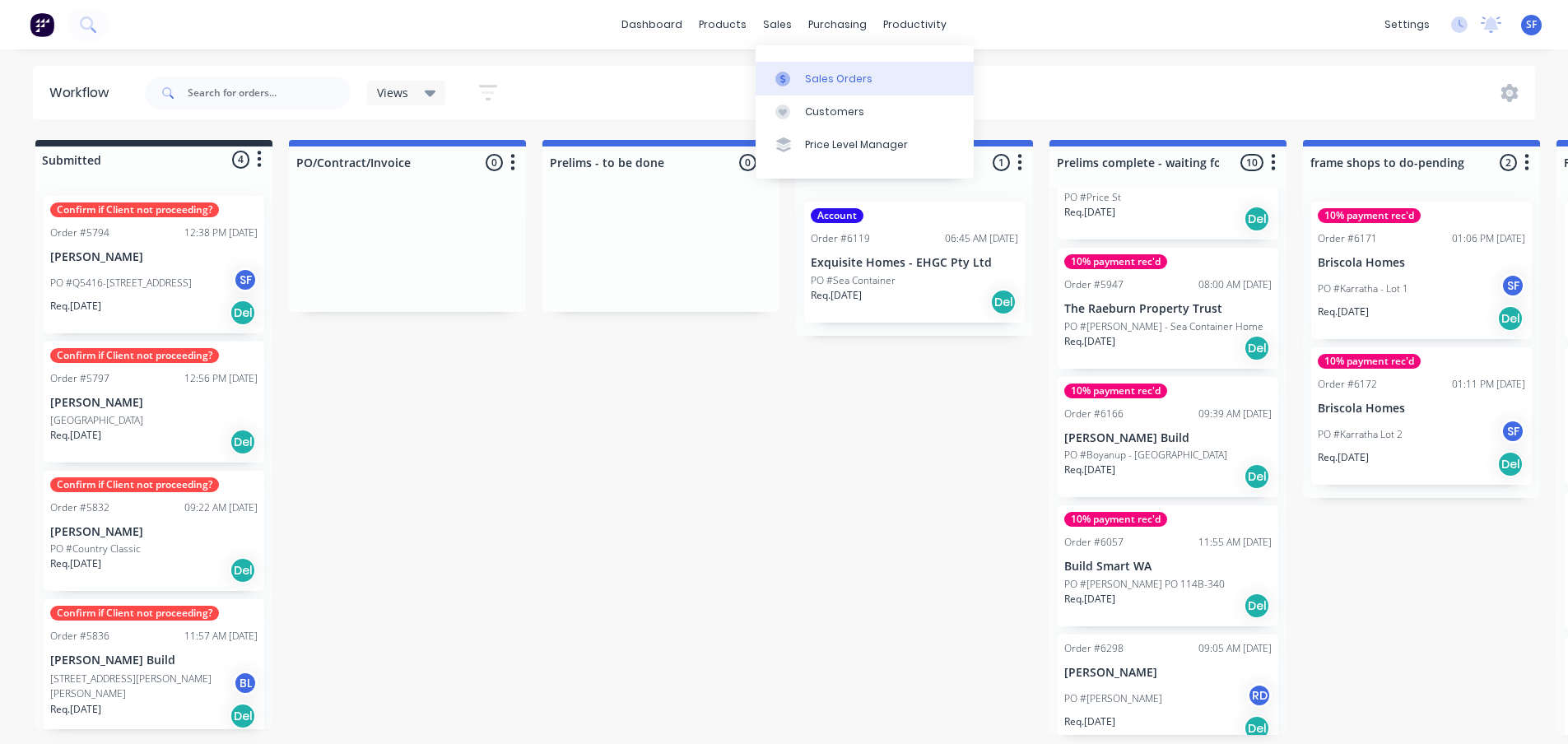
click at [820, 75] on div "Sales Orders" at bounding box center [839, 78] width 68 height 15
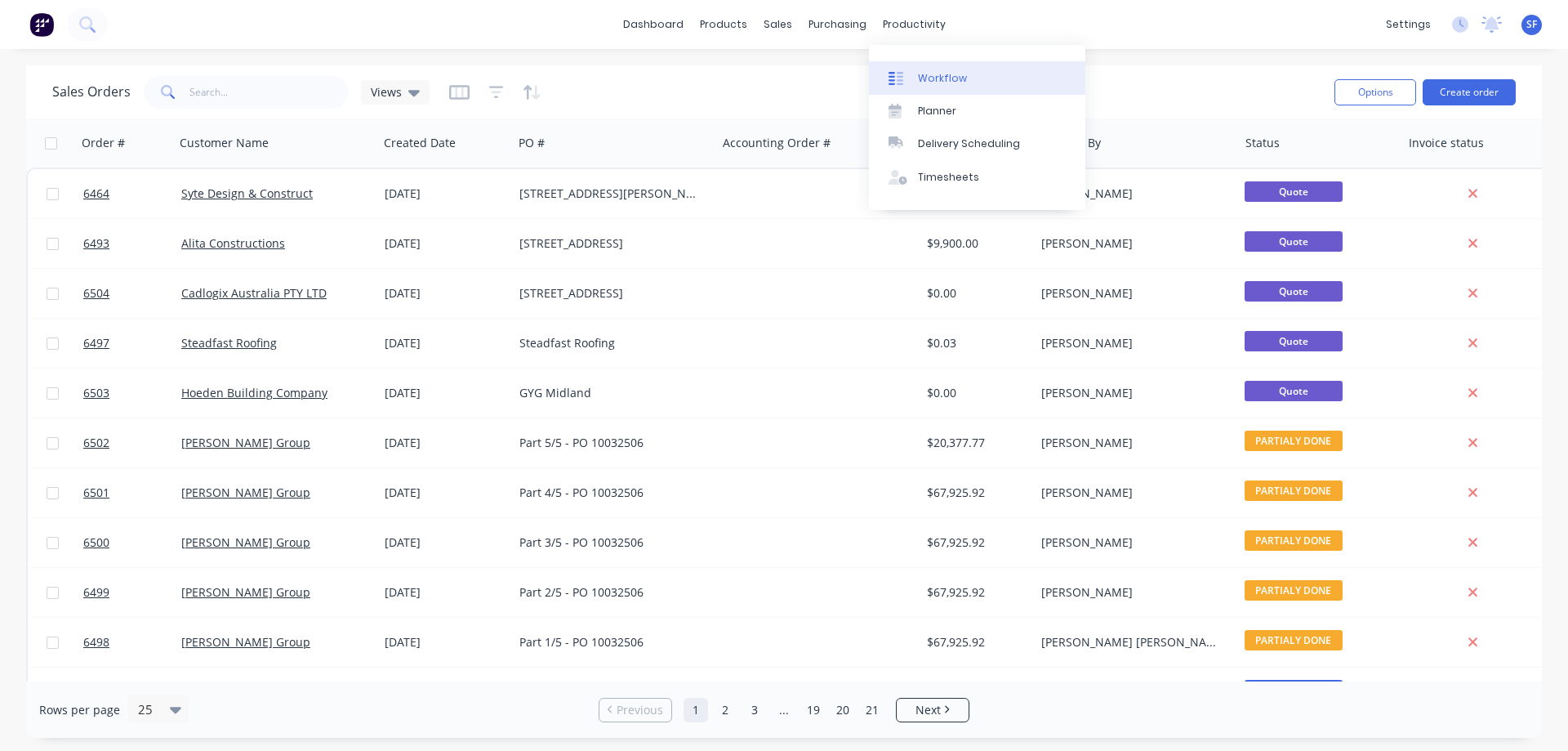
click at [950, 82] on div "Workflow" at bounding box center [942, 78] width 49 height 15
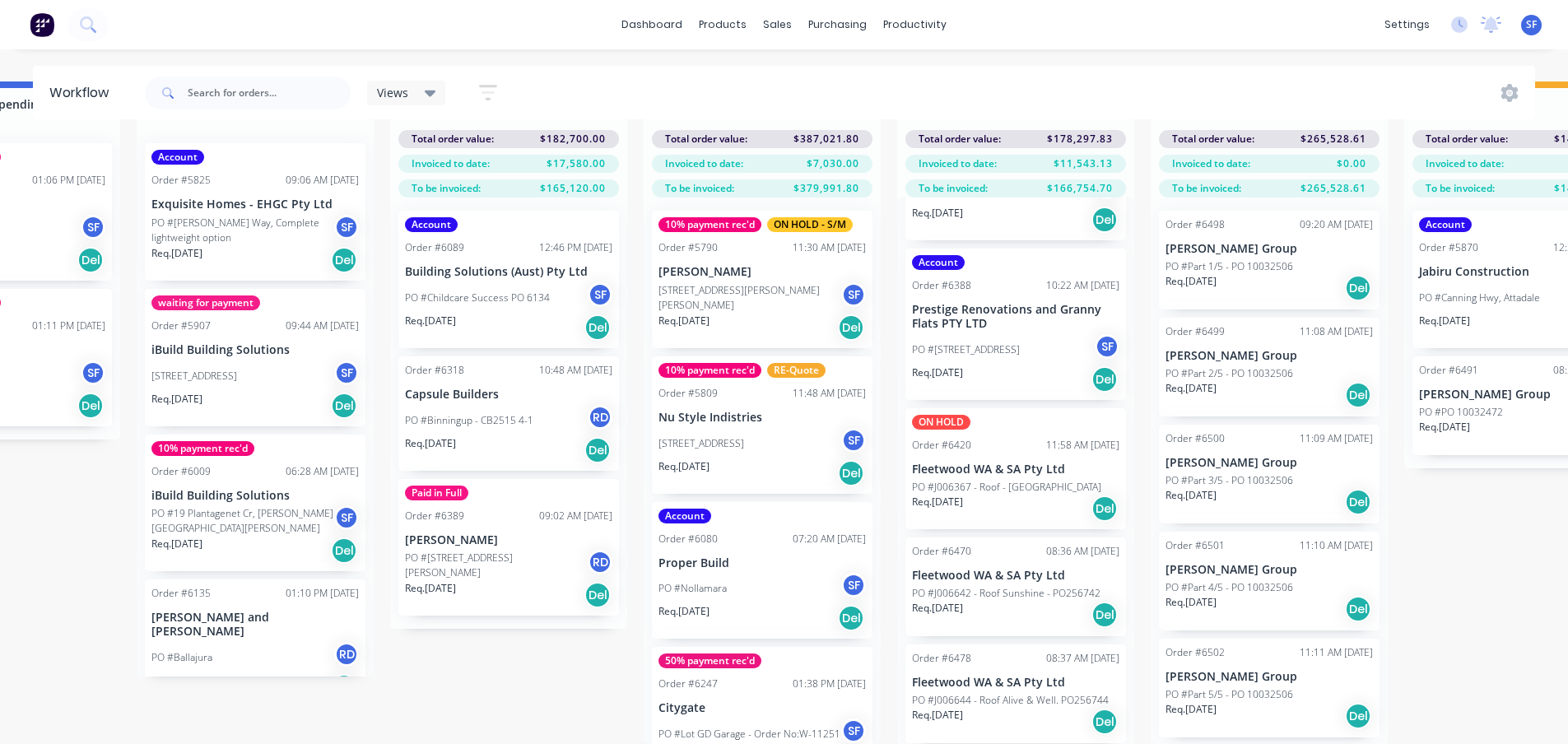
scroll to position [70, 1409]
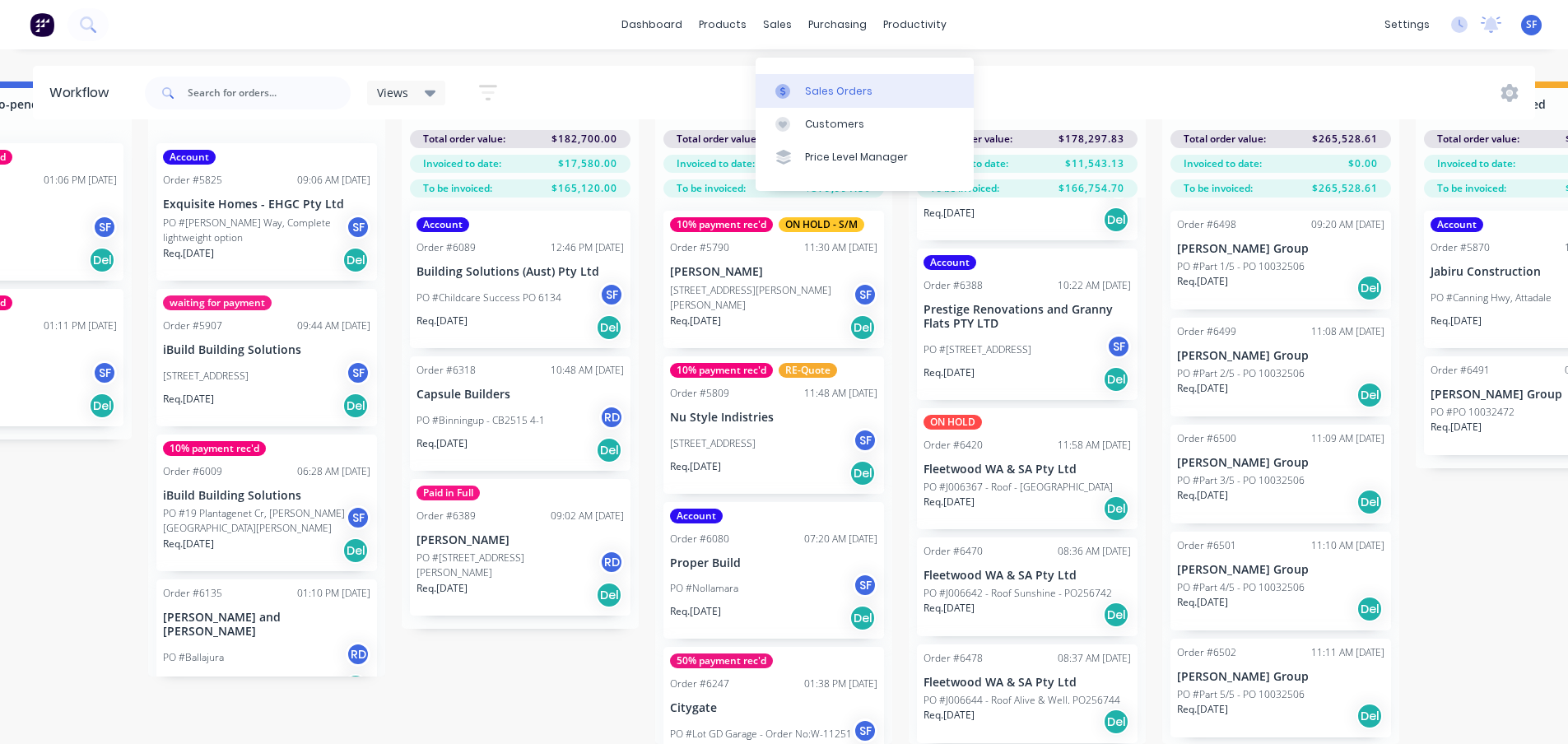
click at [824, 84] on div "Sales Orders" at bounding box center [839, 91] width 68 height 15
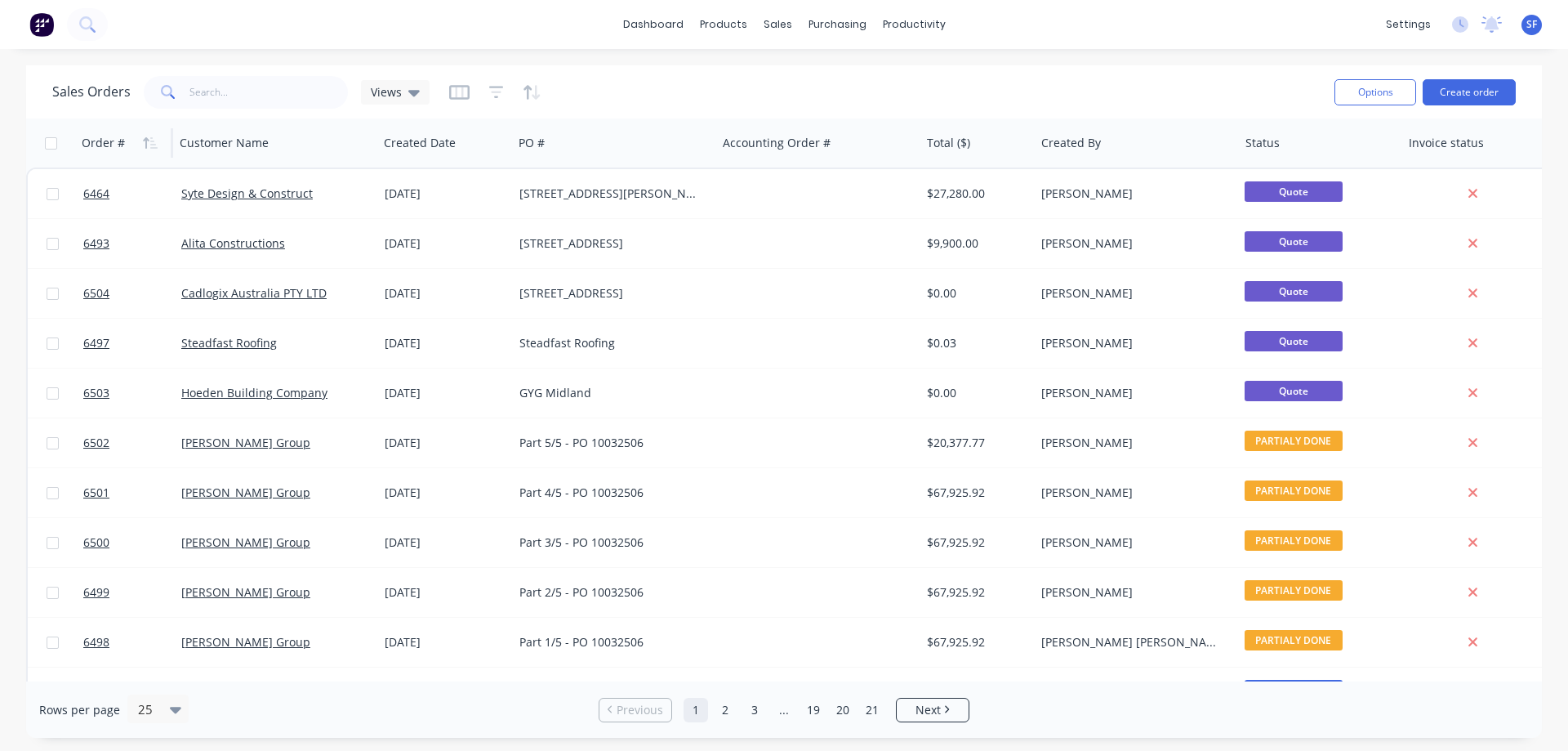
click at [94, 136] on div "Order #" at bounding box center [103, 143] width 44 height 17
click at [132, 143] on div "Order #" at bounding box center [121, 143] width 81 height 32
click at [154, 143] on icon "button" at bounding box center [150, 143] width 15 height 13
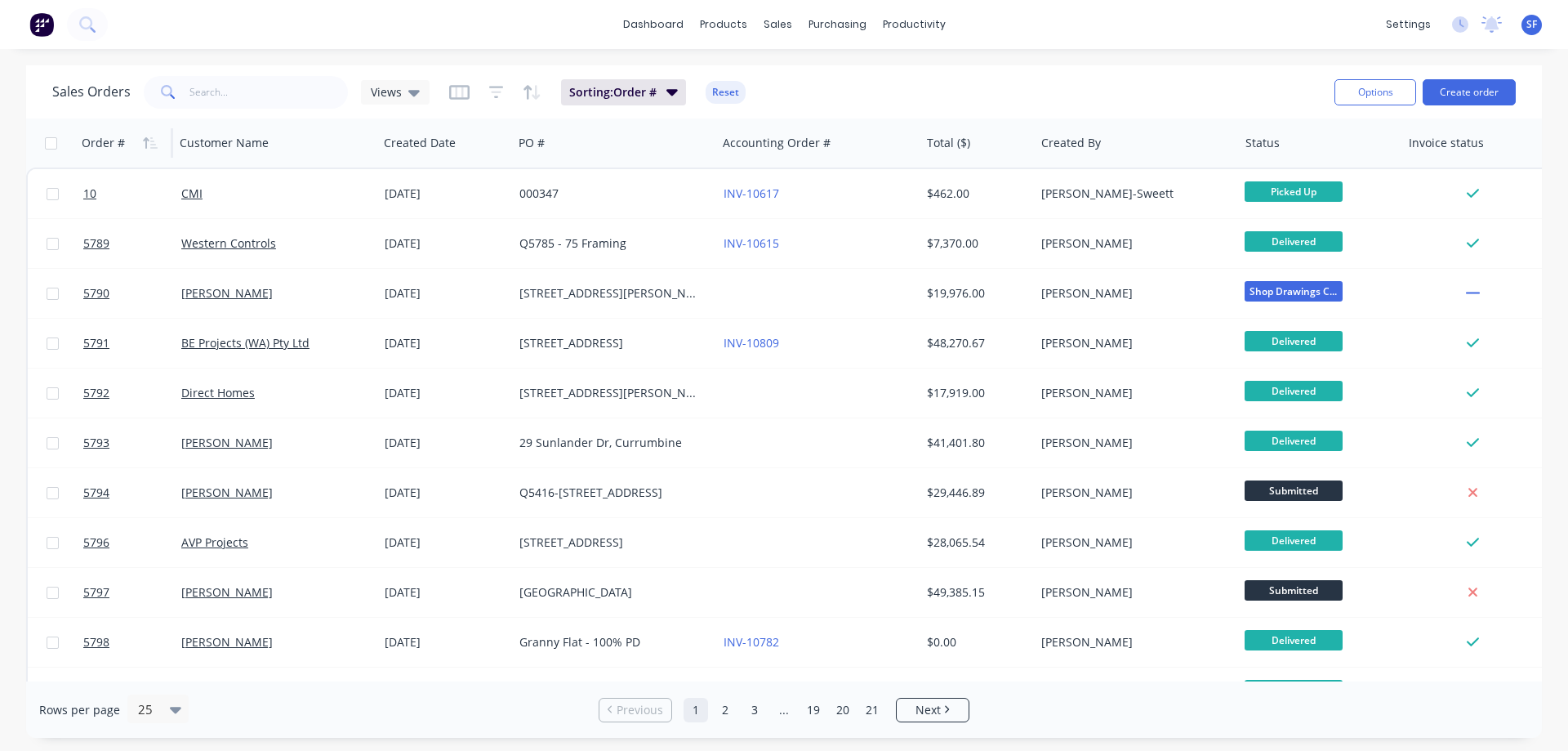
click at [154, 143] on icon "button" at bounding box center [150, 143] width 15 height 13
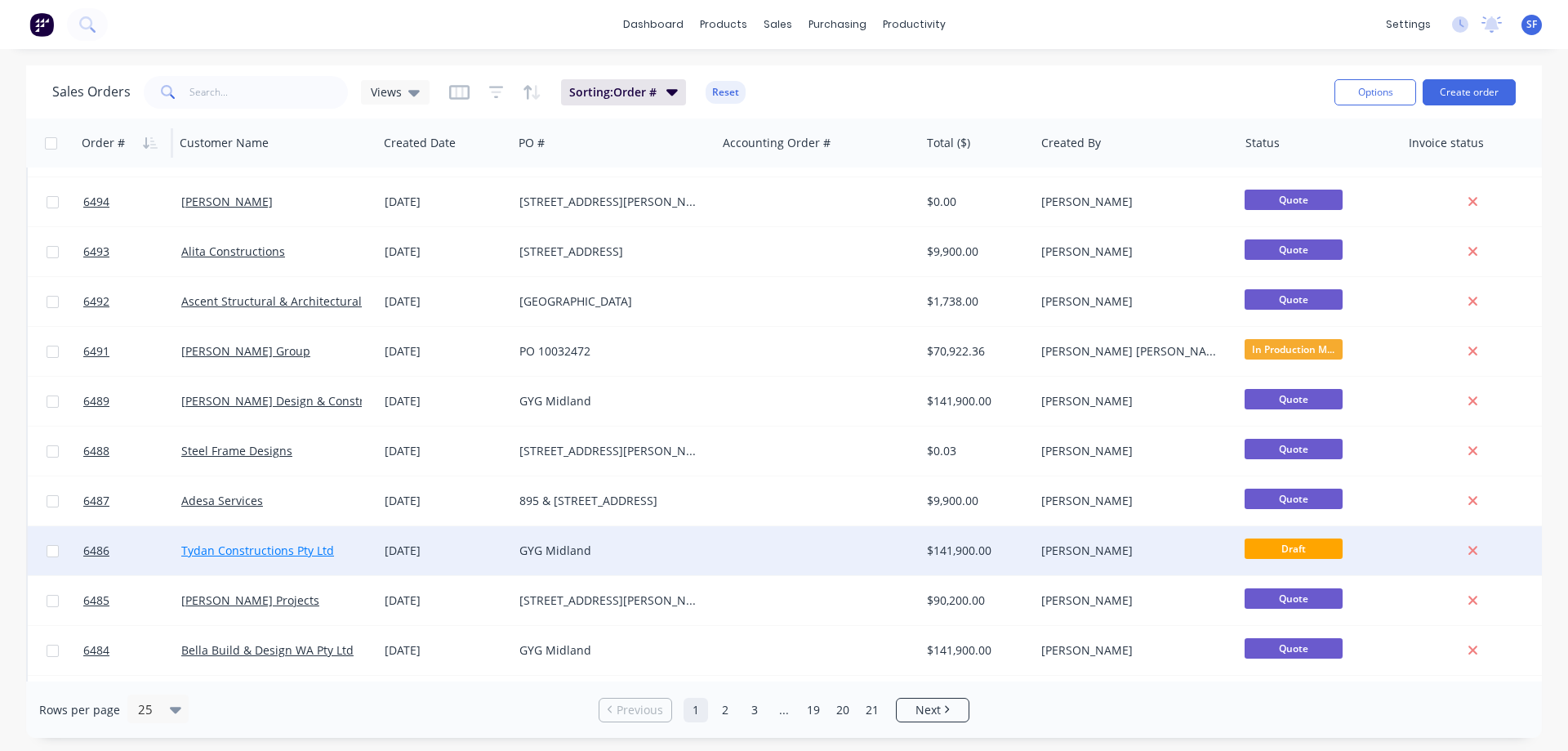
scroll to position [572, 0]
